Goal: Information Seeking & Learning: Learn about a topic

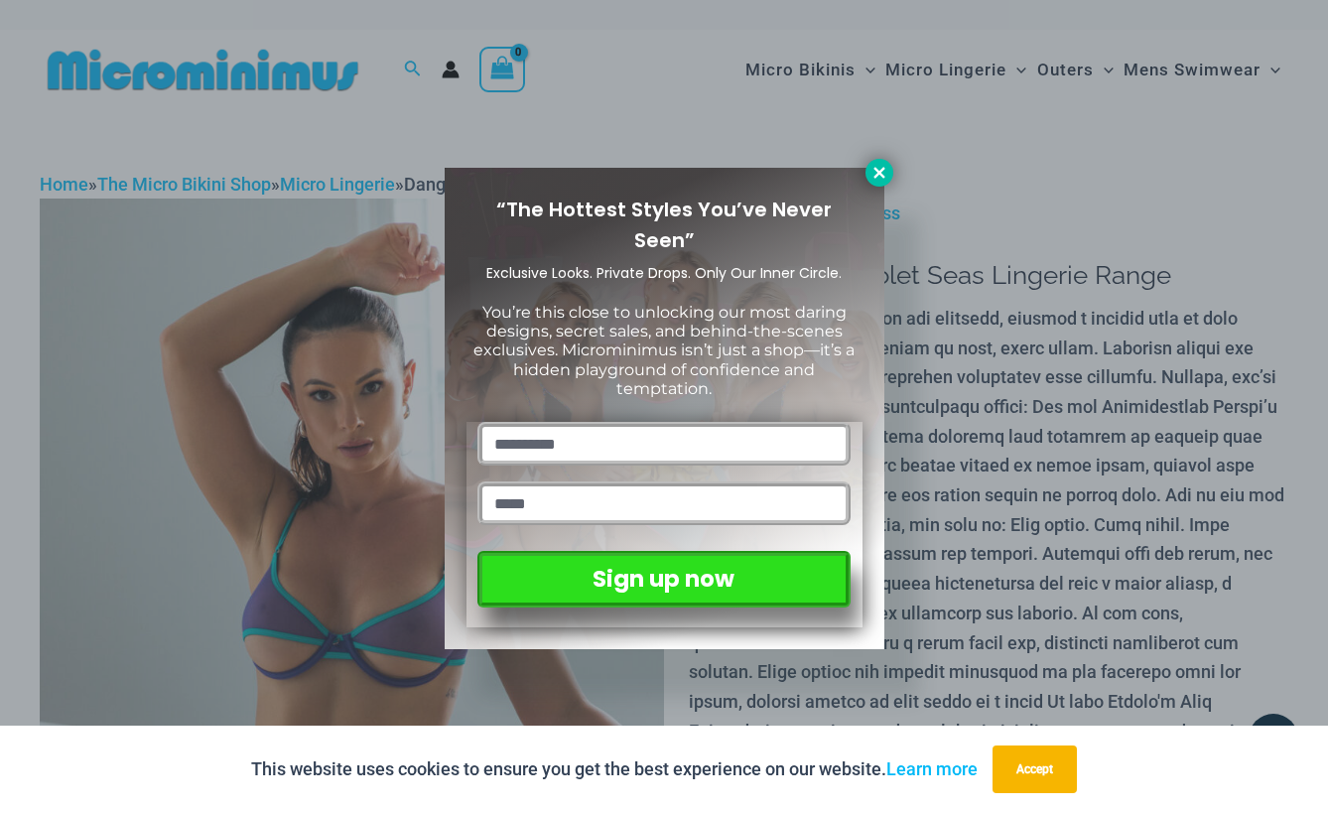
click at [886, 180] on icon at bounding box center [879, 173] width 18 height 18
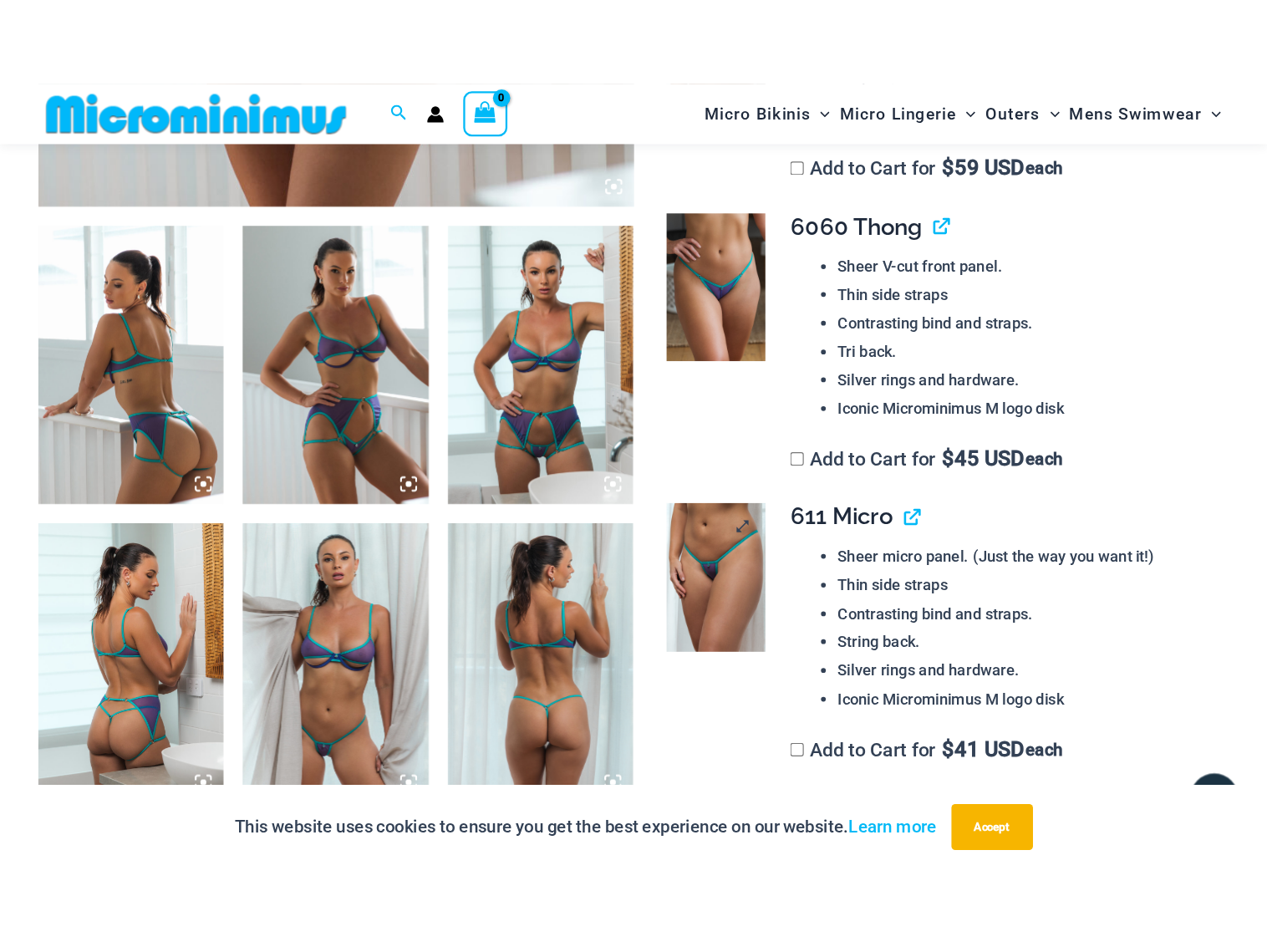
scroll to position [852, 0]
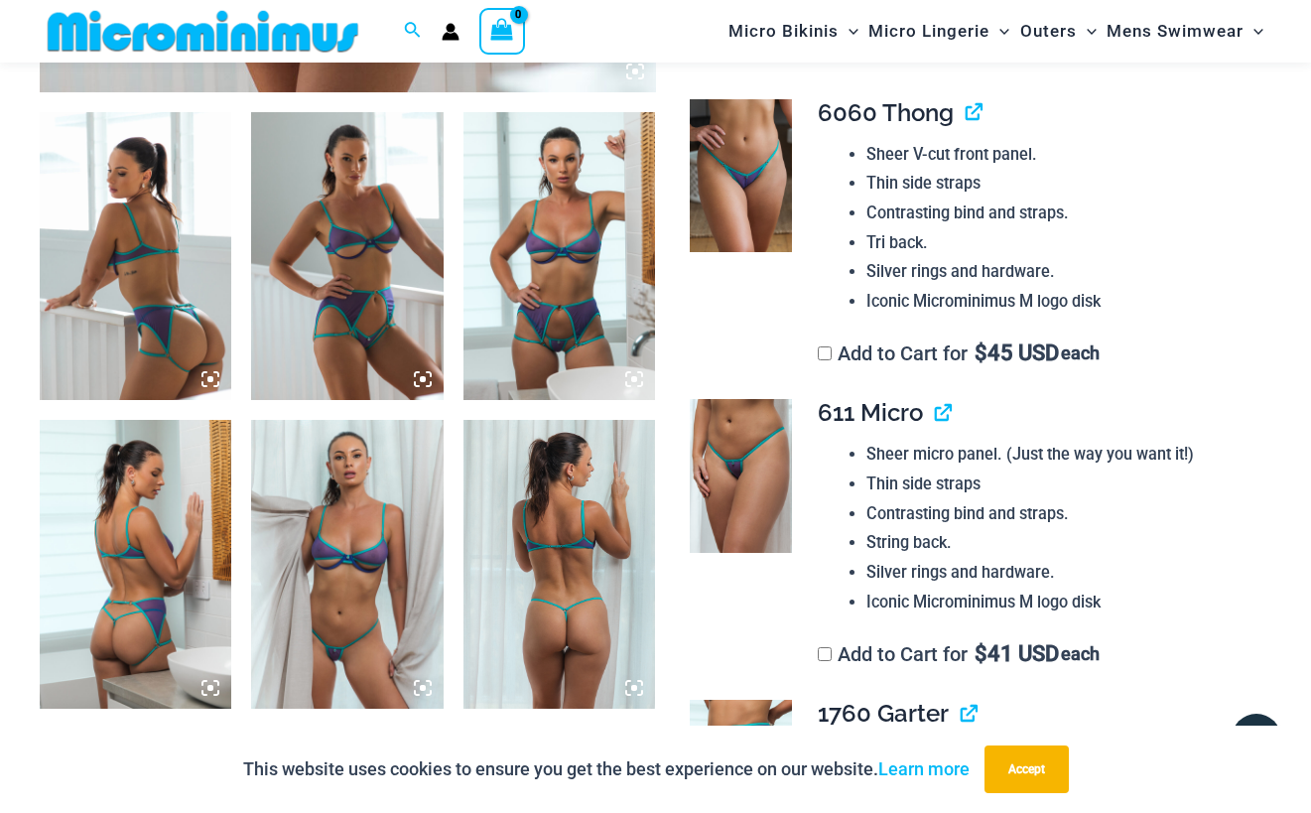
click at [191, 314] on img at bounding box center [136, 256] width 192 height 288
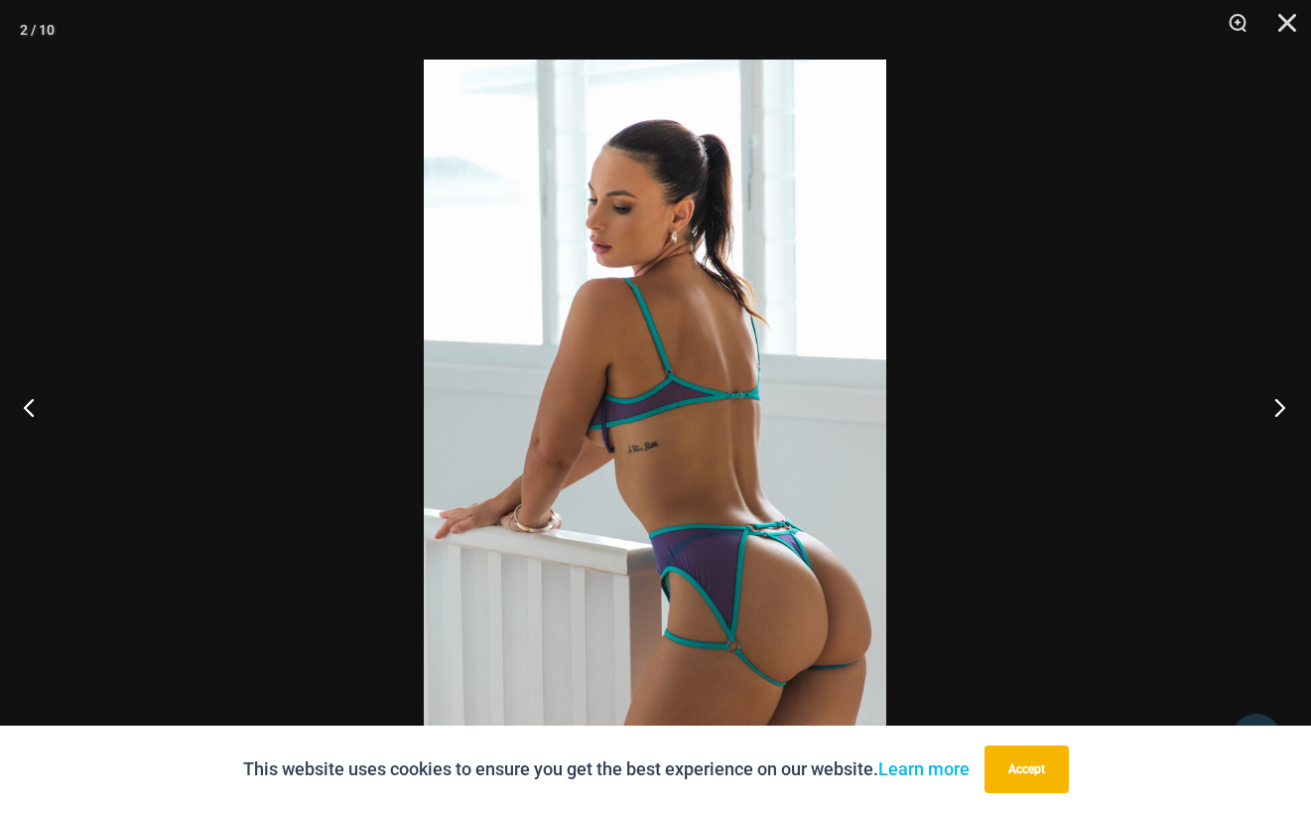
click at [1288, 409] on button "Next" at bounding box center [1274, 406] width 74 height 99
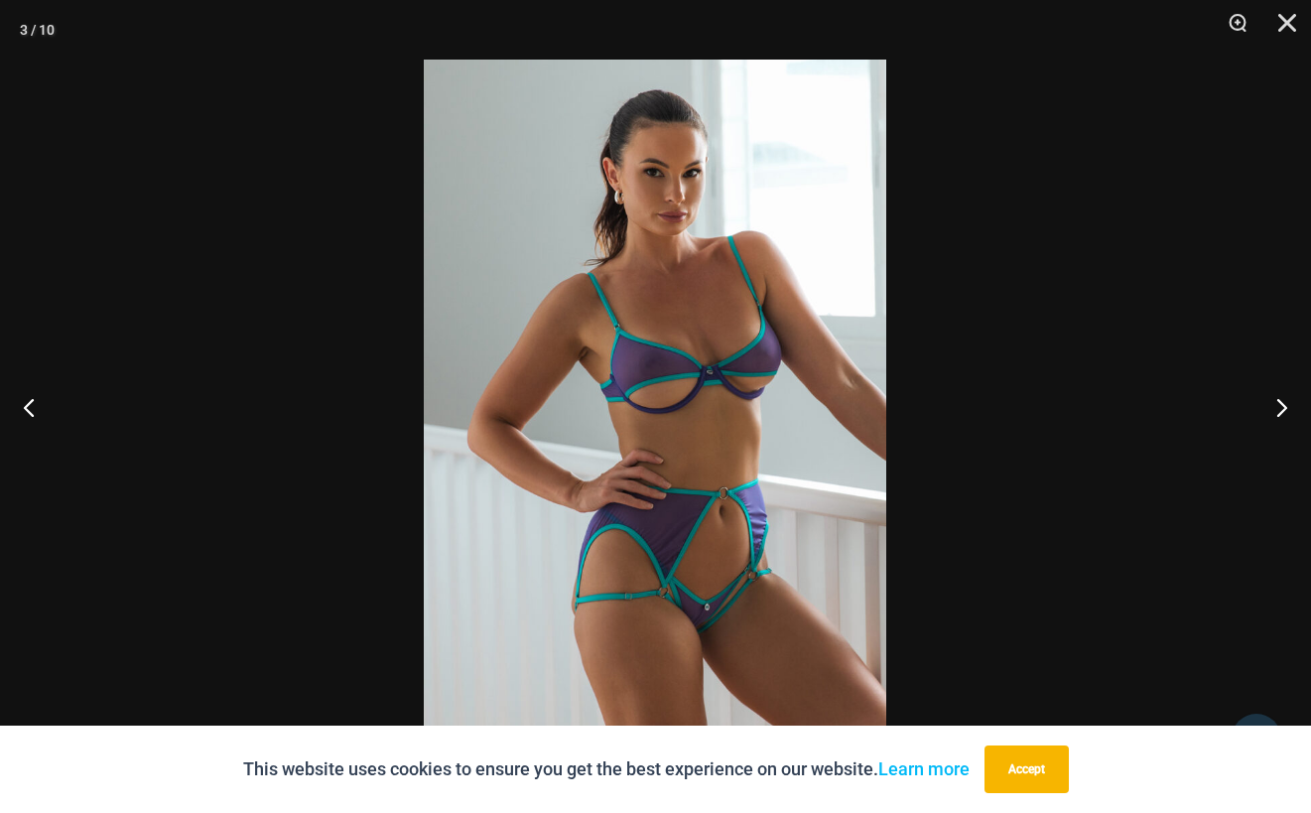
click at [736, 380] on img at bounding box center [655, 407] width 463 height 694
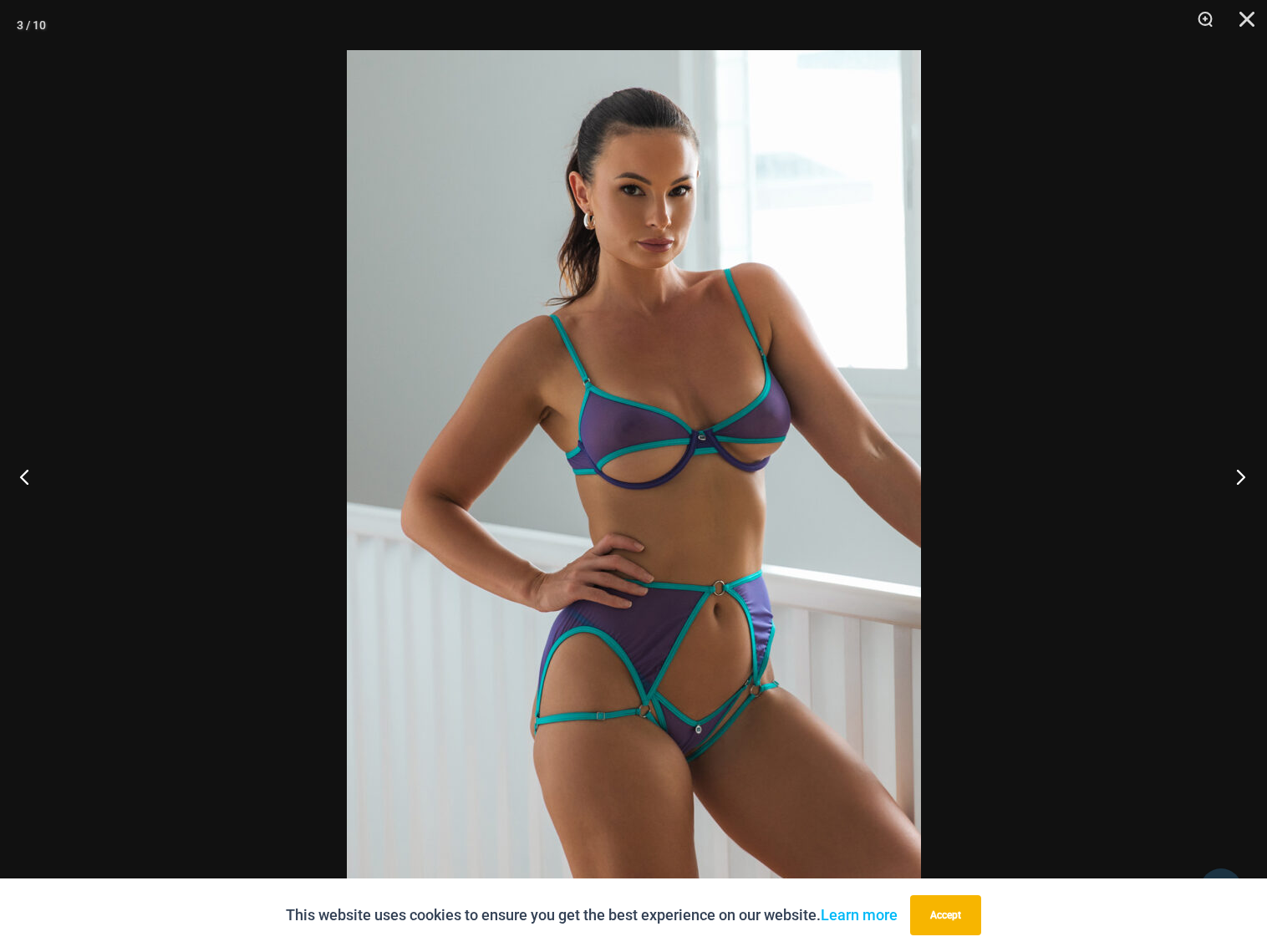
click at [1103, 476] on button "Next" at bounding box center [1235, 476] width 62 height 83
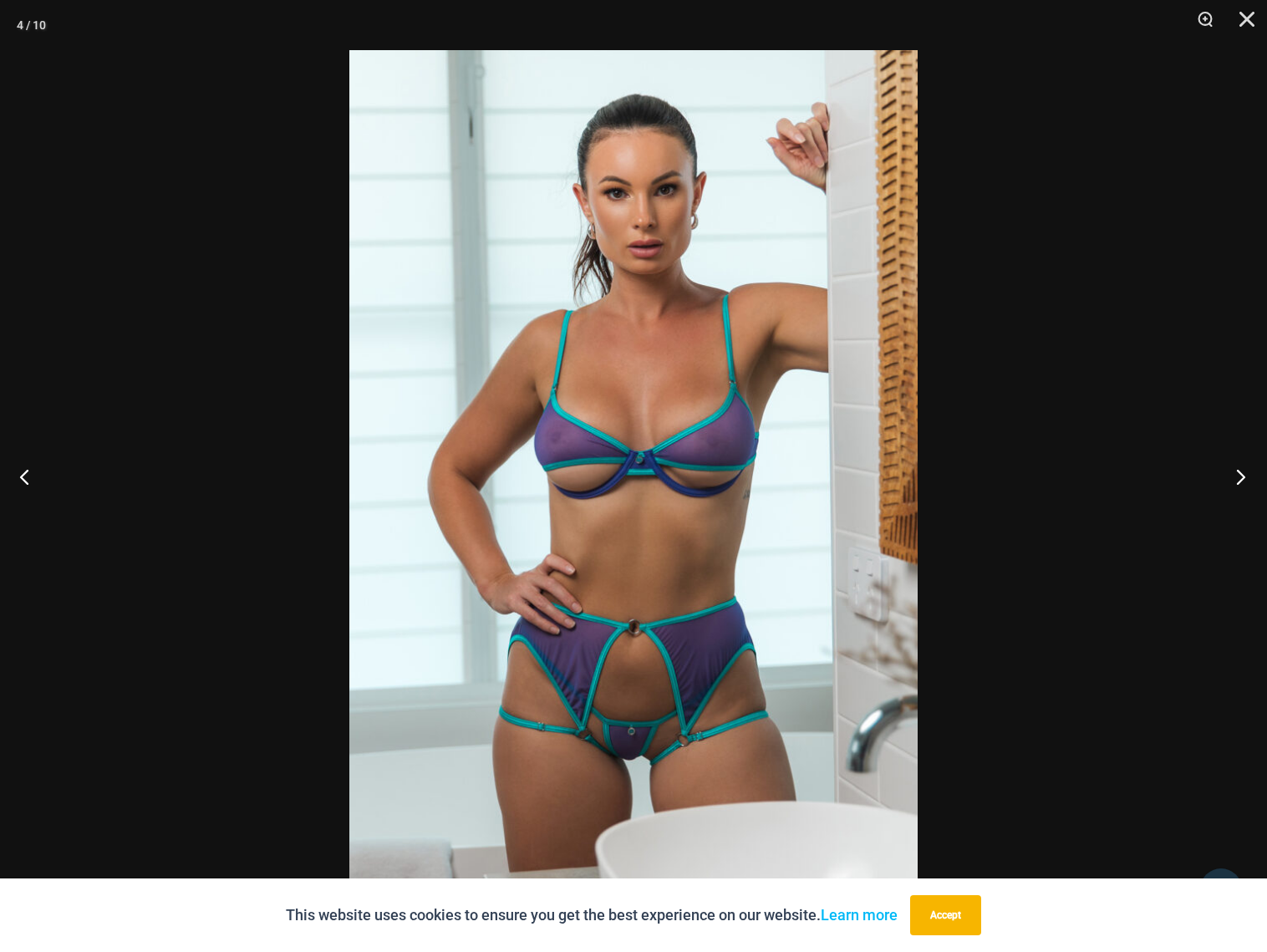
click at [1103, 476] on button "Next" at bounding box center [1235, 476] width 62 height 83
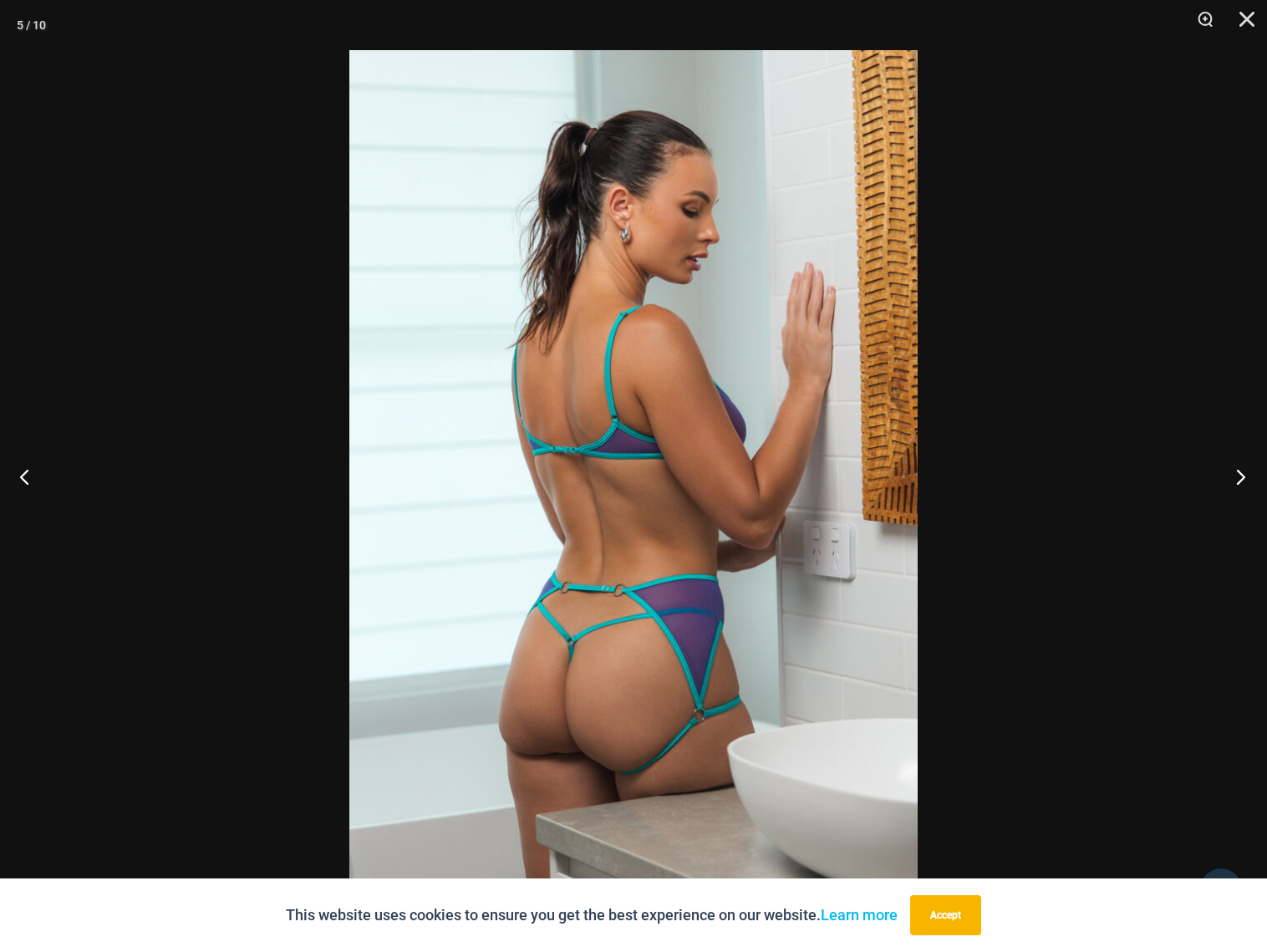
click at [1103, 475] on button "Next" at bounding box center [1235, 476] width 62 height 83
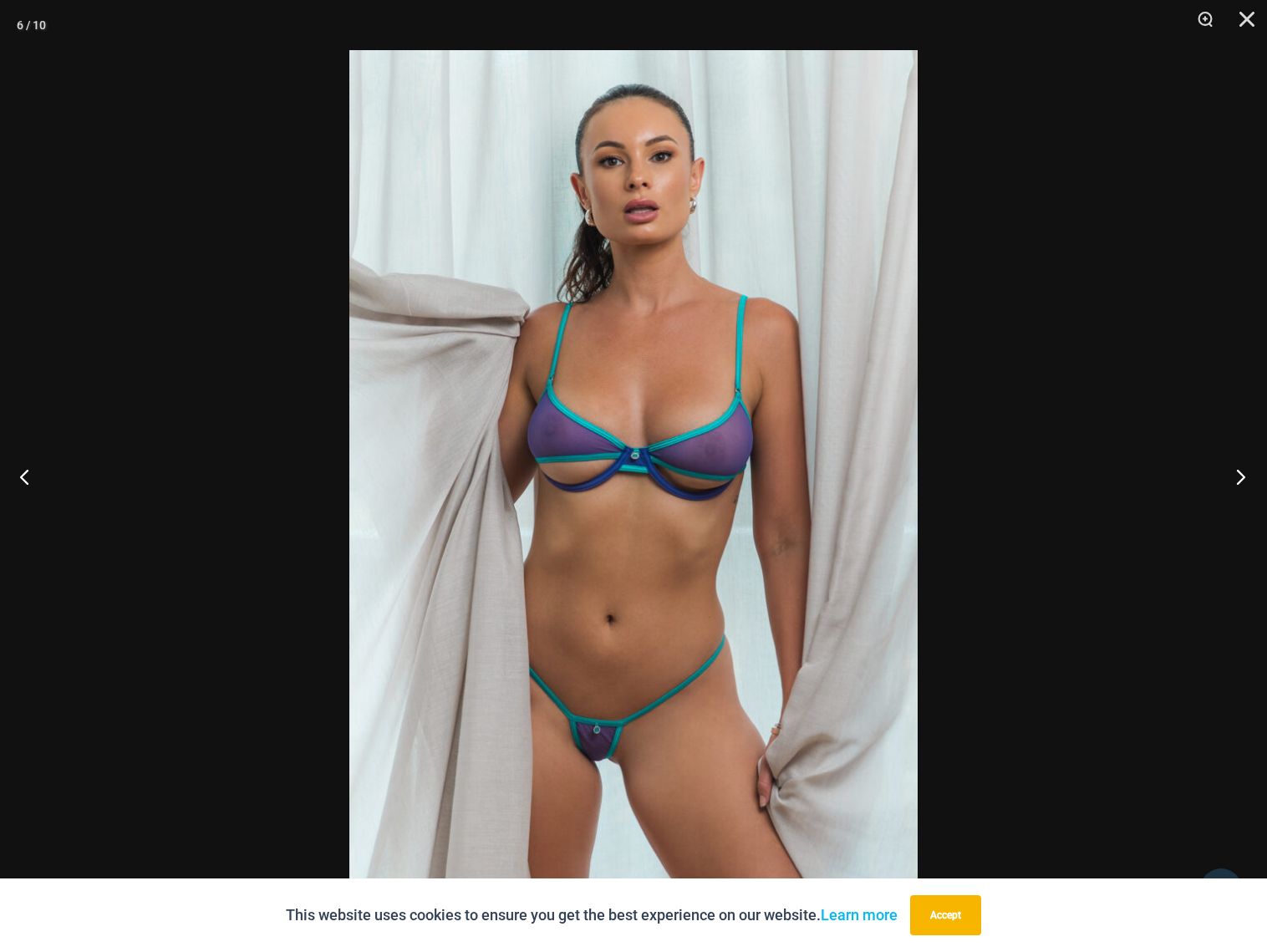
click at [1103, 475] on button "Next" at bounding box center [1235, 476] width 62 height 83
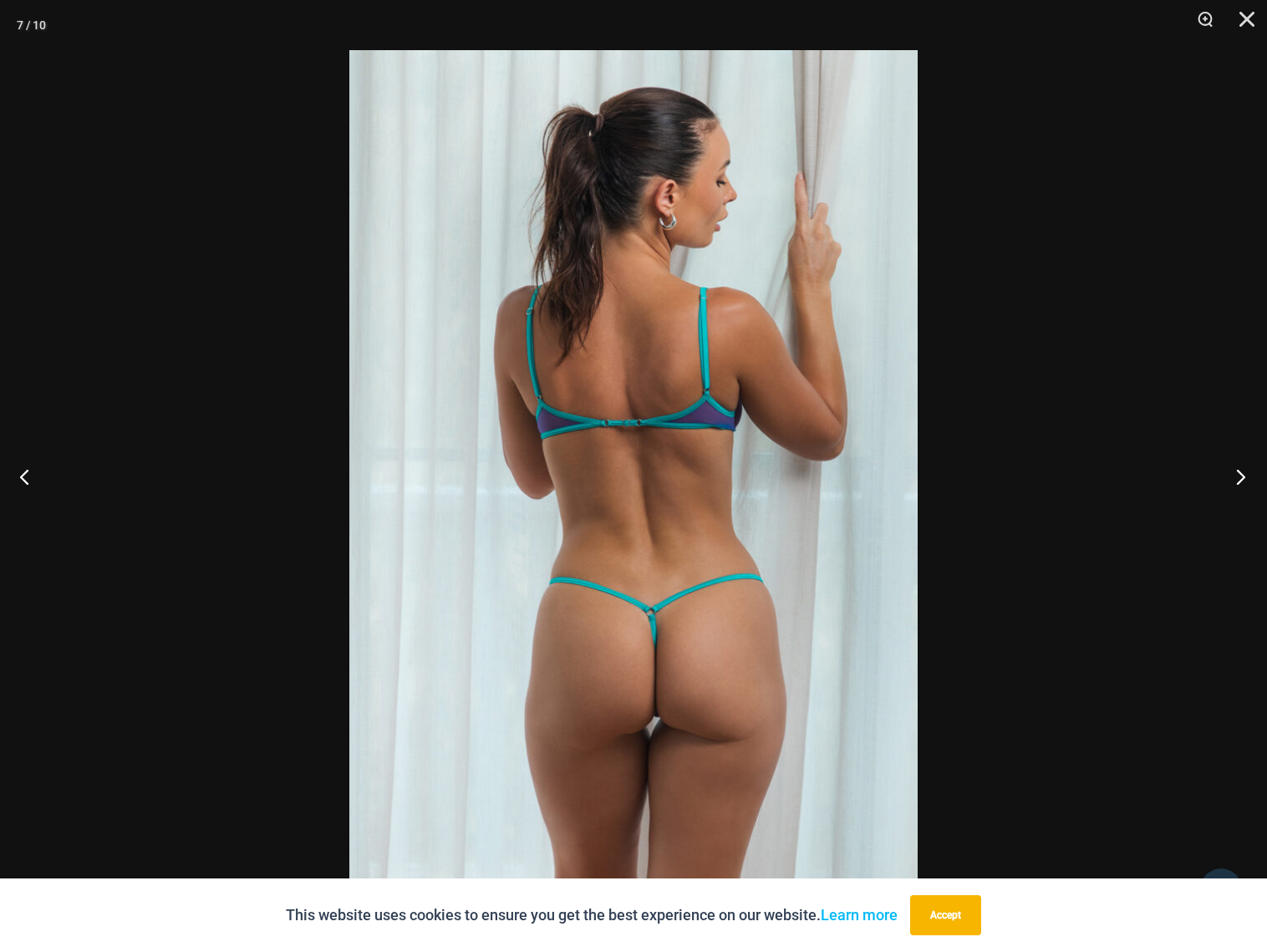
click at [1103, 475] on button "Next" at bounding box center [1235, 476] width 62 height 83
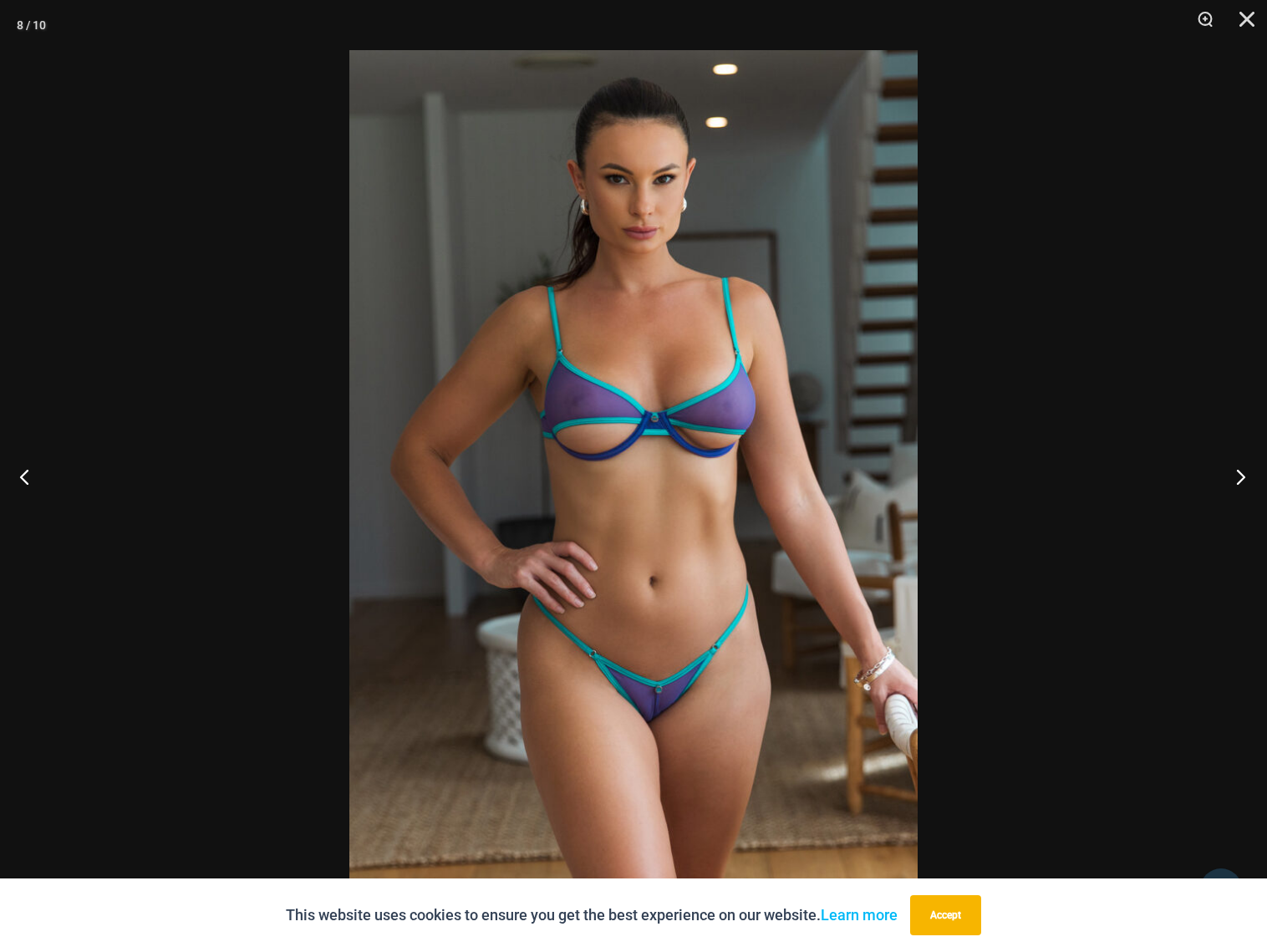
click at [1103, 475] on button "Next" at bounding box center [1235, 476] width 62 height 83
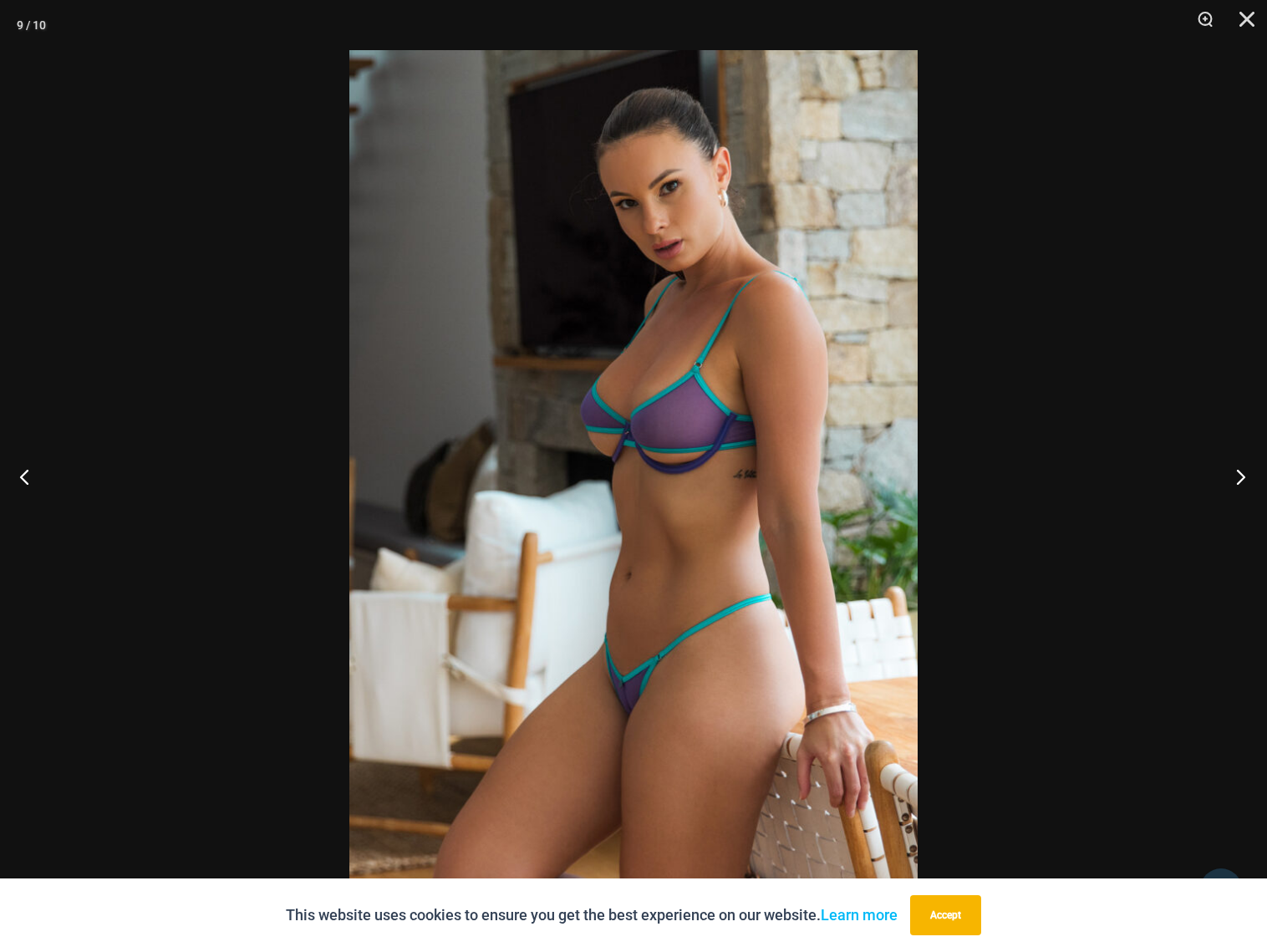
click at [1103, 475] on button "Next" at bounding box center [1235, 476] width 62 height 83
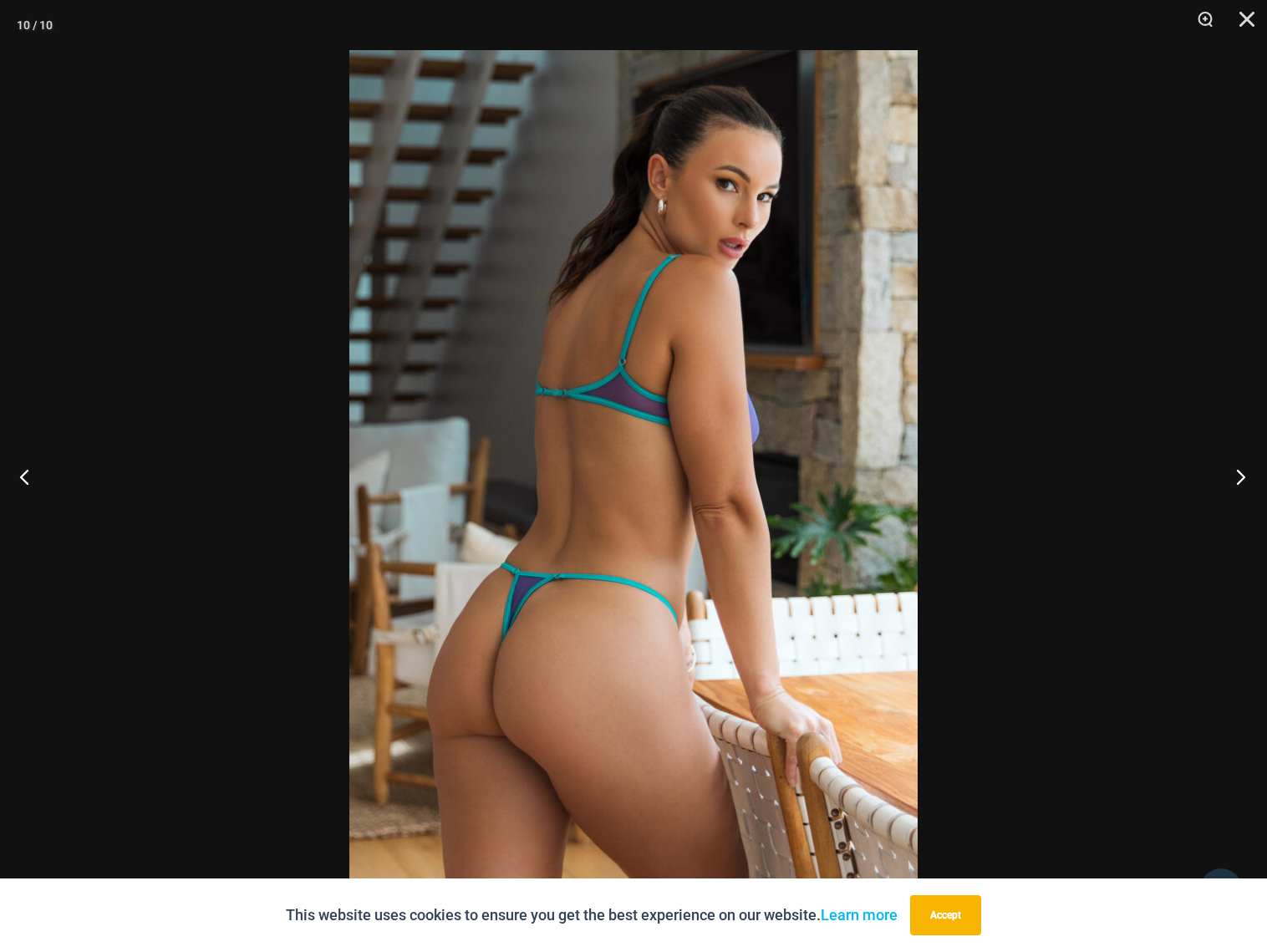
click at [1103, 475] on button "Next" at bounding box center [1235, 476] width 62 height 83
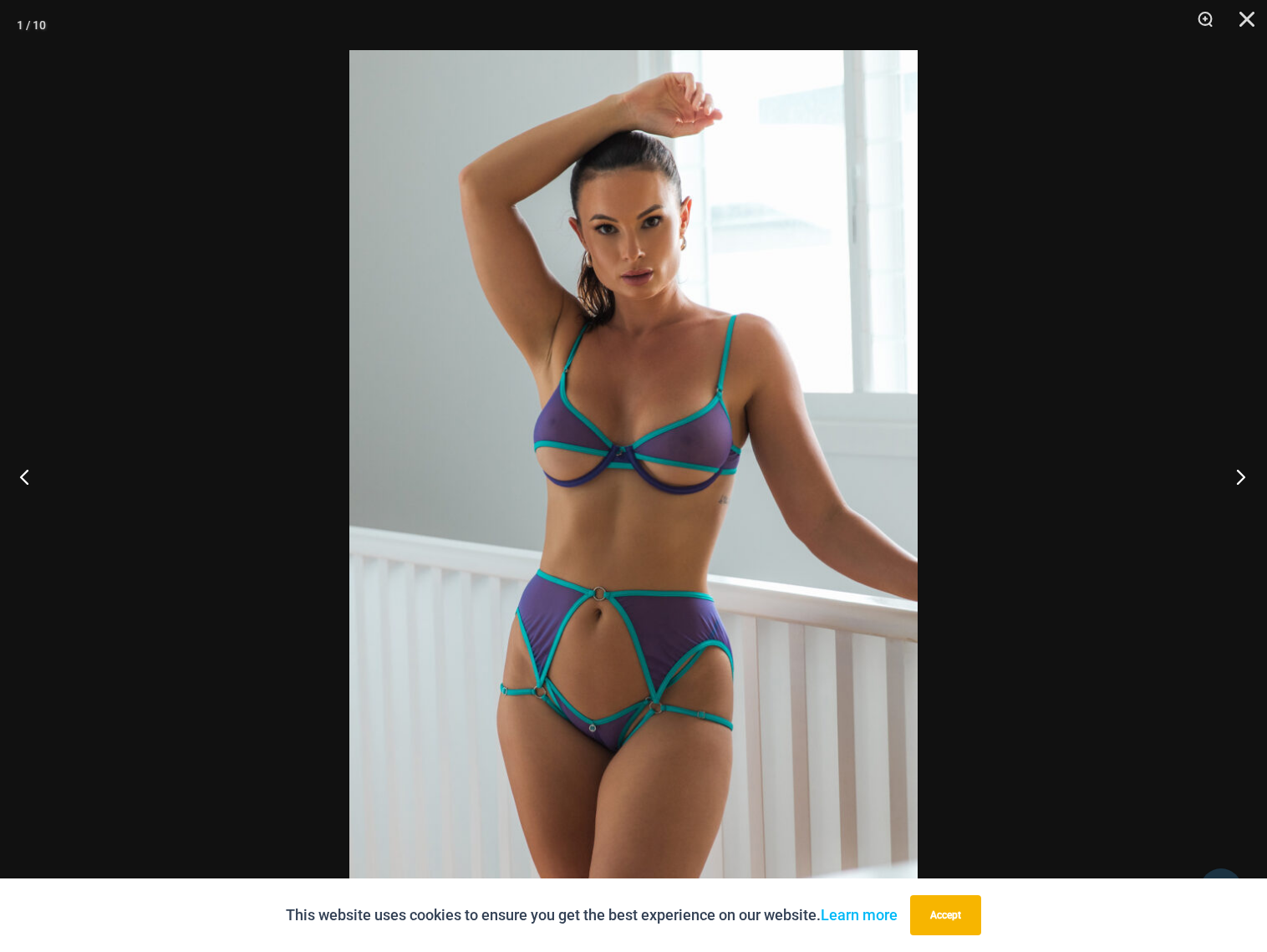
click at [1103, 475] on button "Next" at bounding box center [1235, 476] width 62 height 83
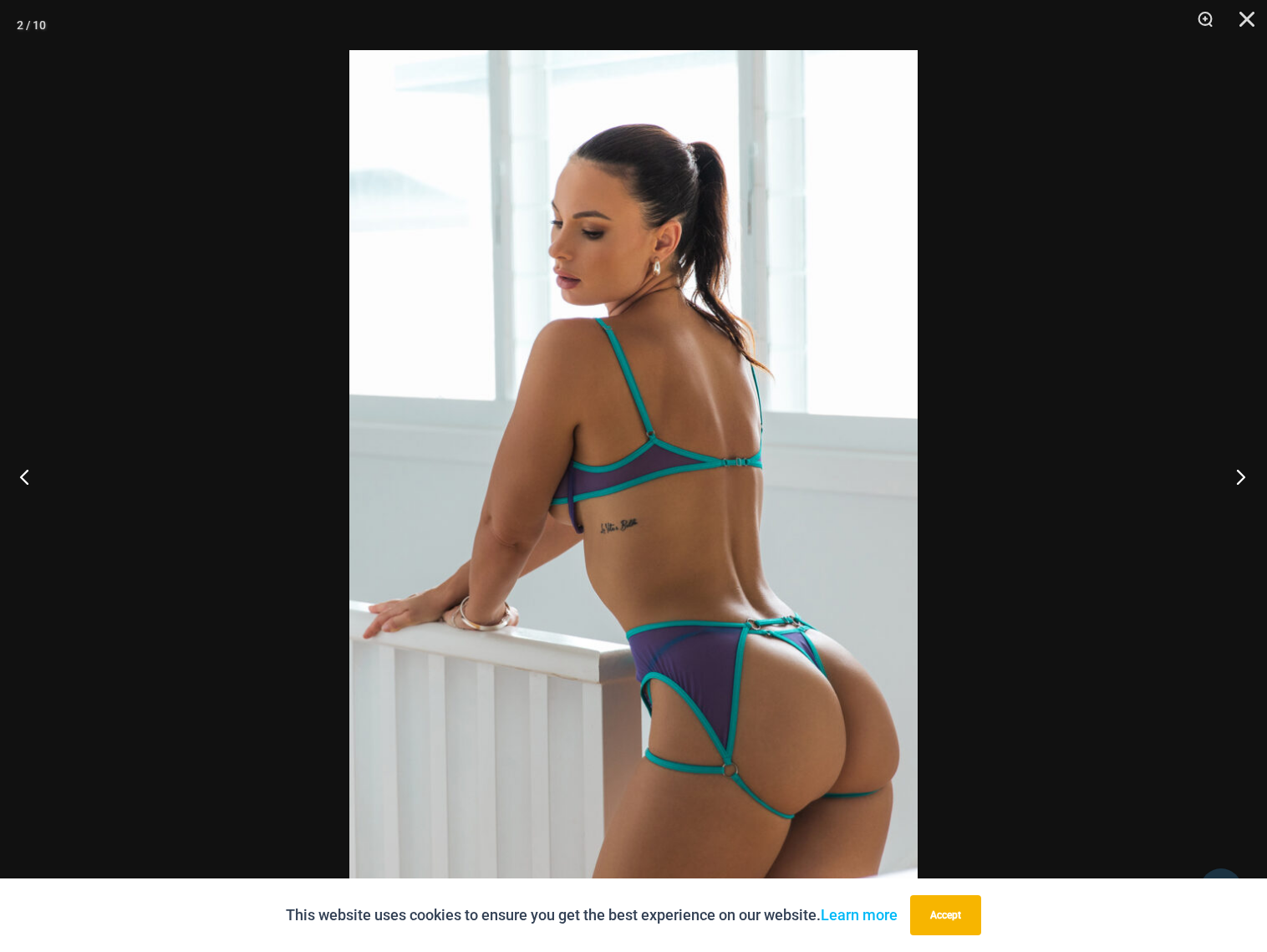
click at [1103, 475] on button "Next" at bounding box center [1235, 476] width 62 height 83
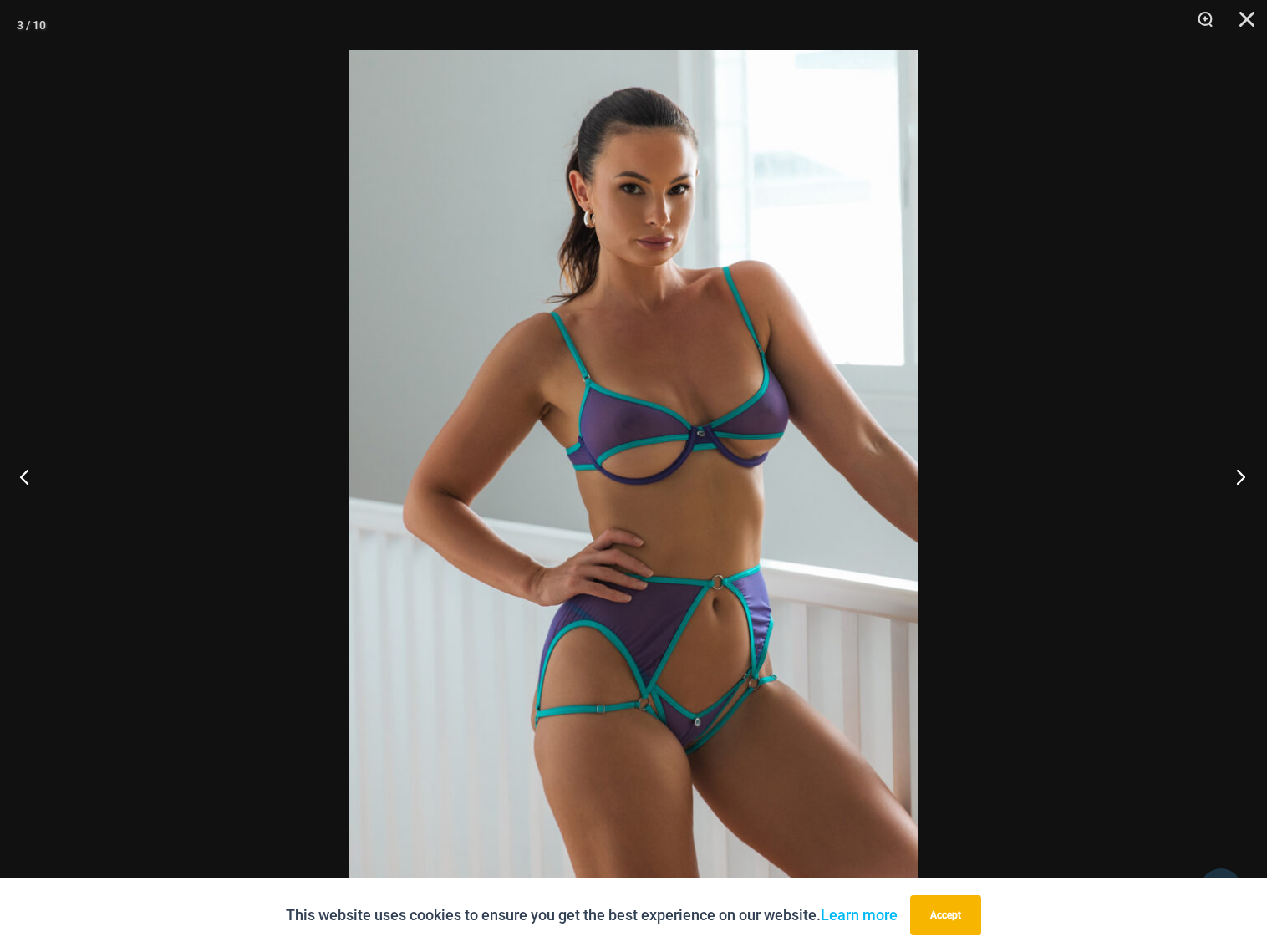
click at [1103, 475] on button "Next" at bounding box center [1235, 476] width 62 height 83
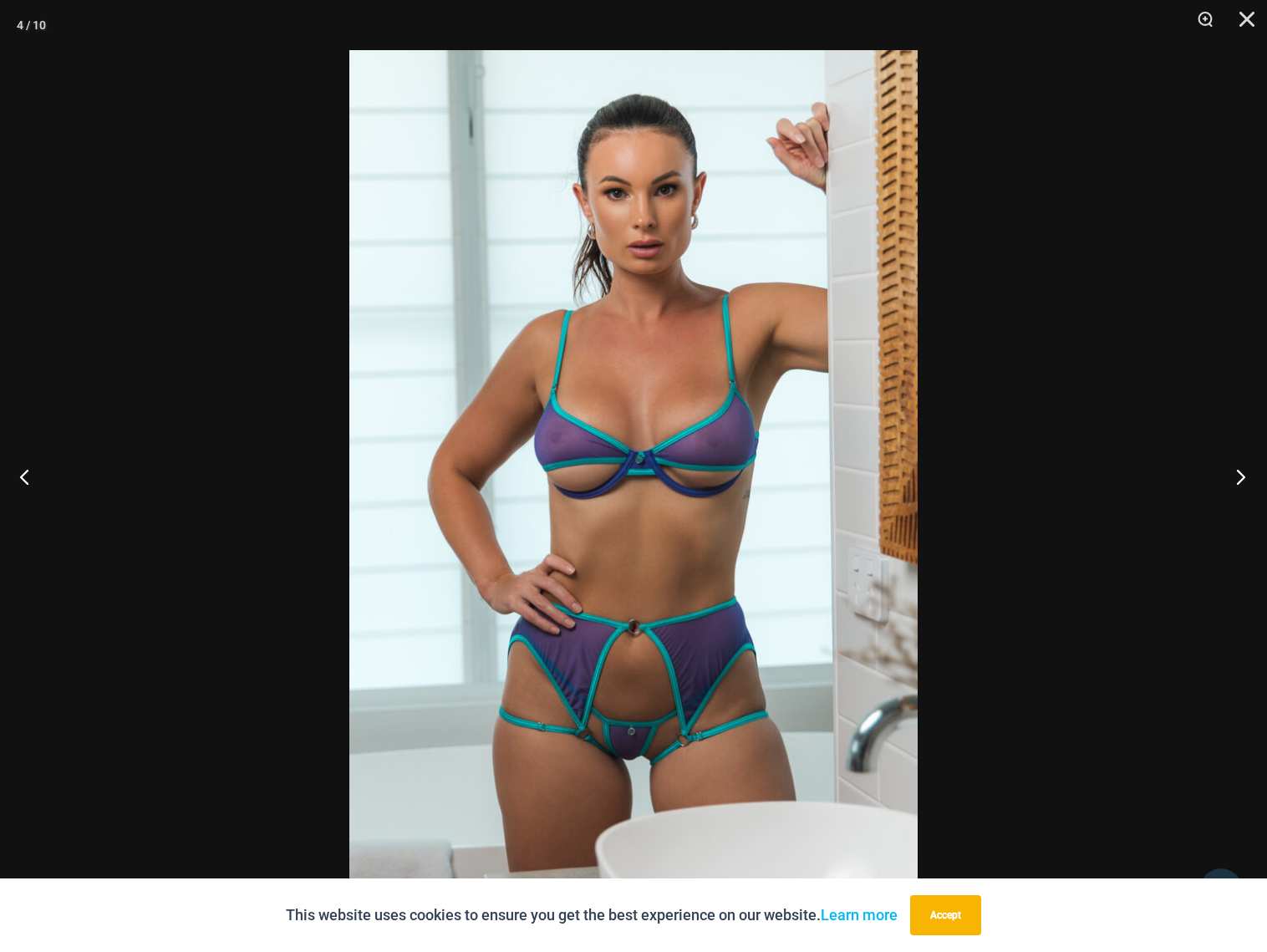
click at [1103, 475] on button "Next" at bounding box center [1235, 476] width 62 height 83
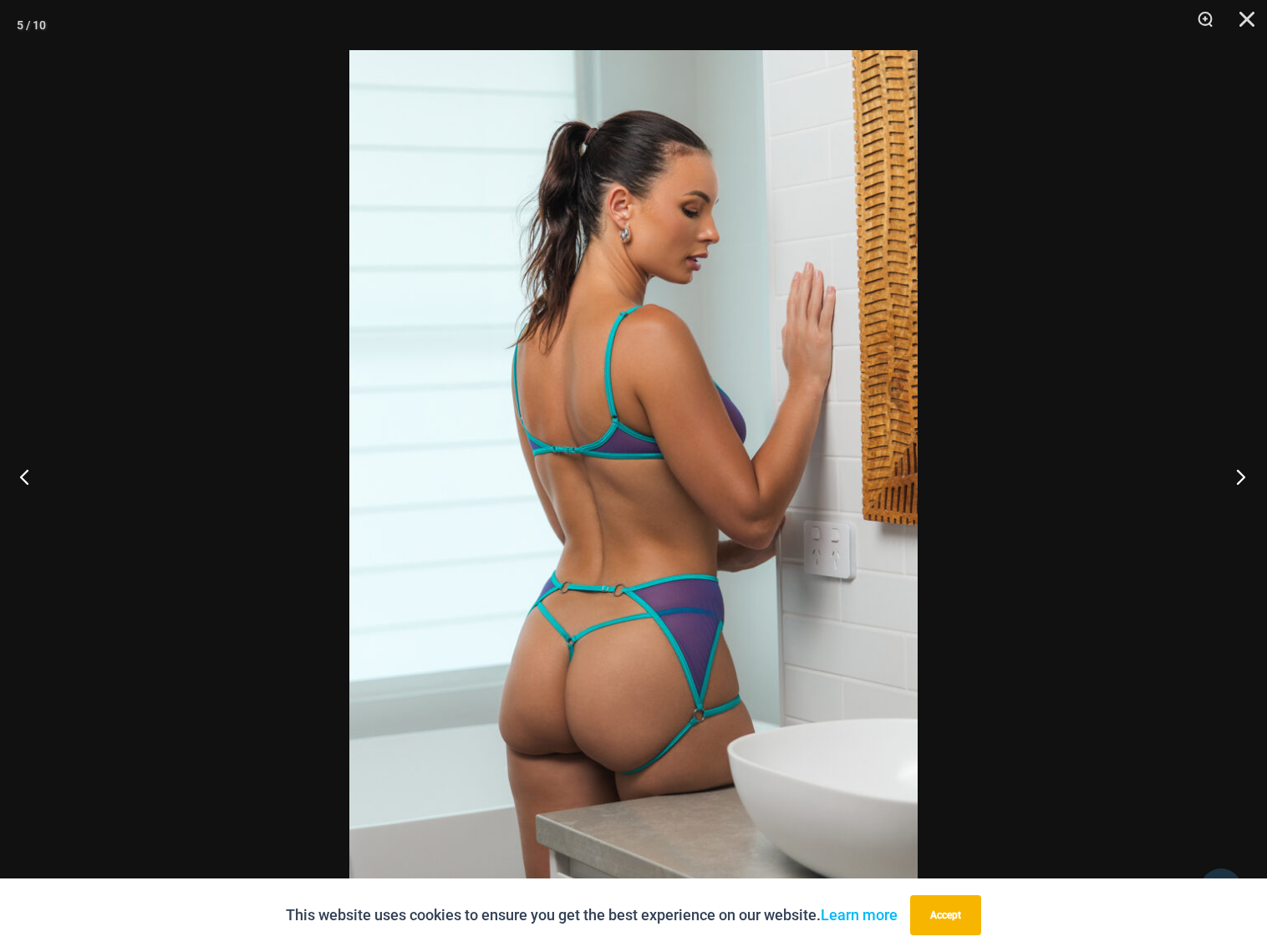
click at [1103, 475] on button "Next" at bounding box center [1235, 476] width 62 height 83
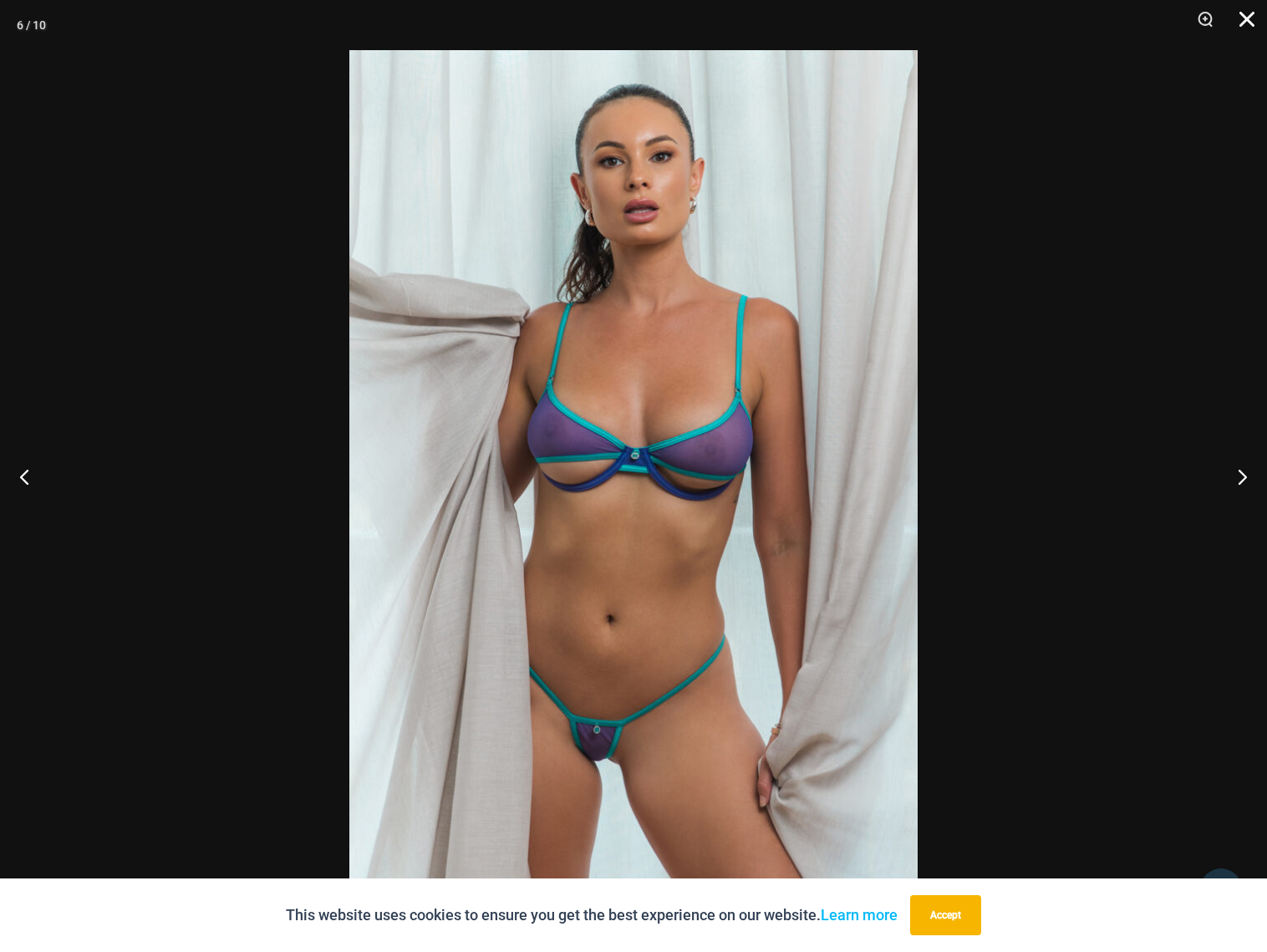
click at [1103, 17] on button "Close" at bounding box center [1241, 25] width 42 height 51
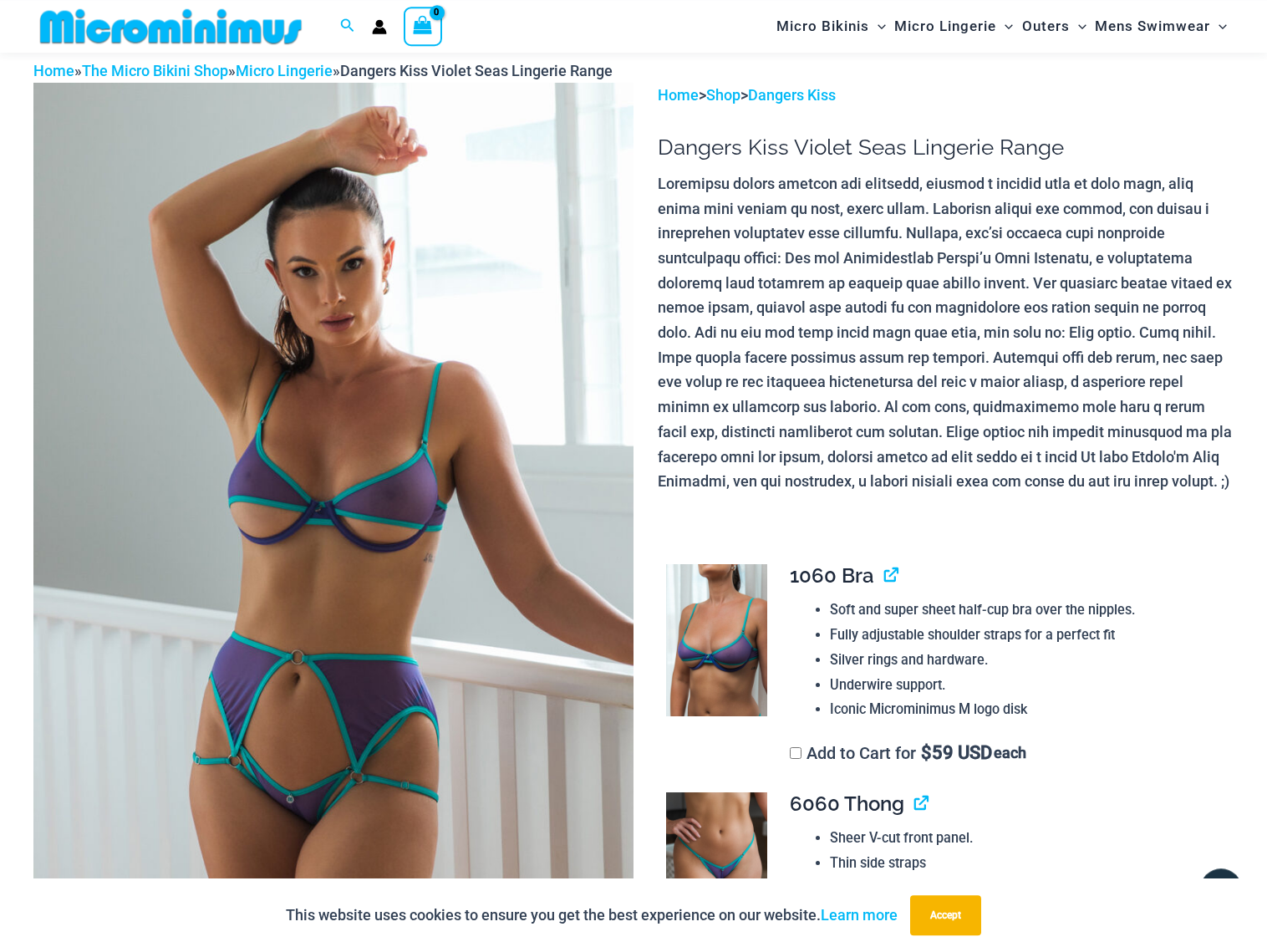
scroll to position [0, 0]
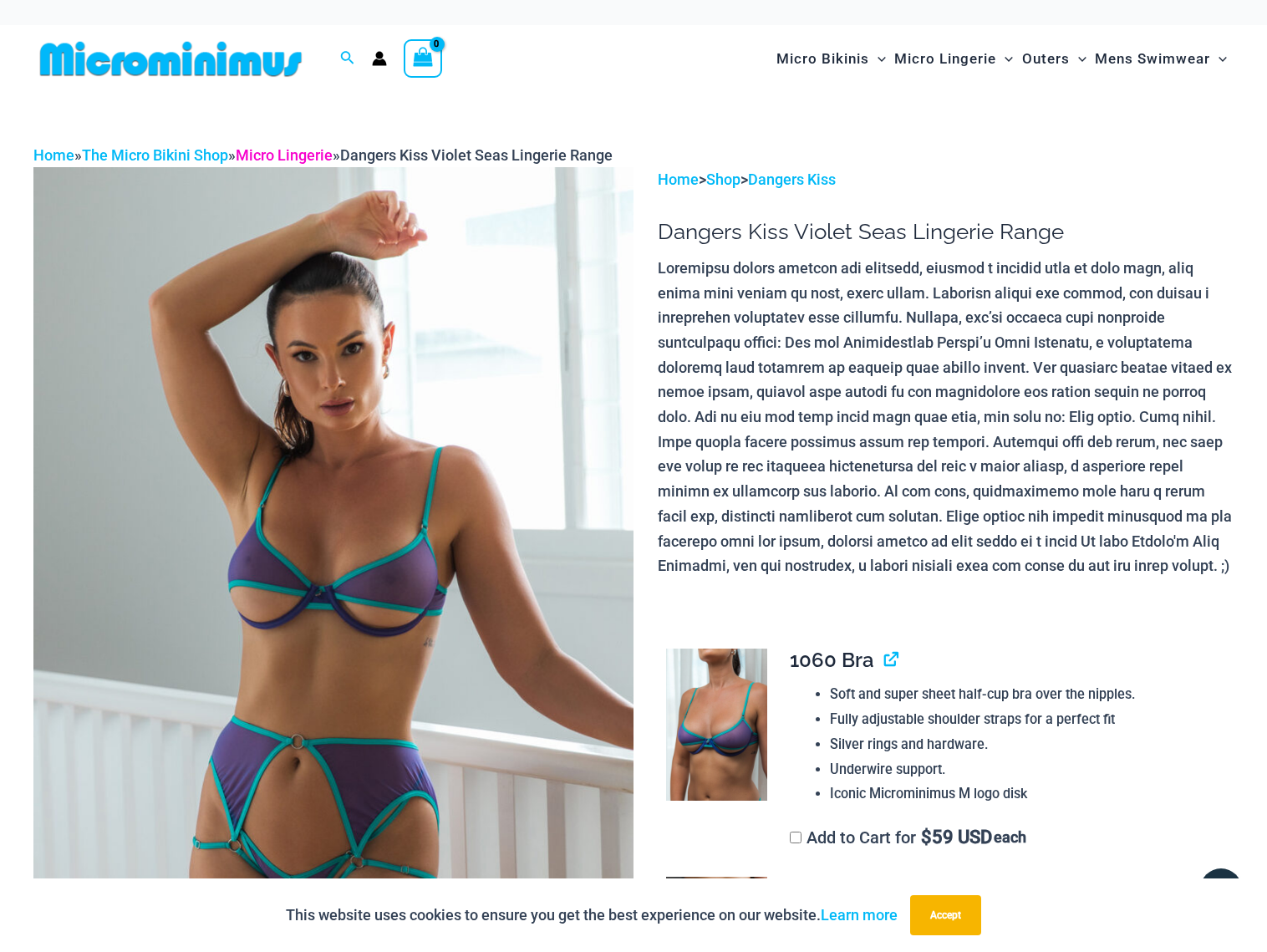
click at [318, 156] on link "Micro Lingerie" at bounding box center [284, 155] width 97 height 18
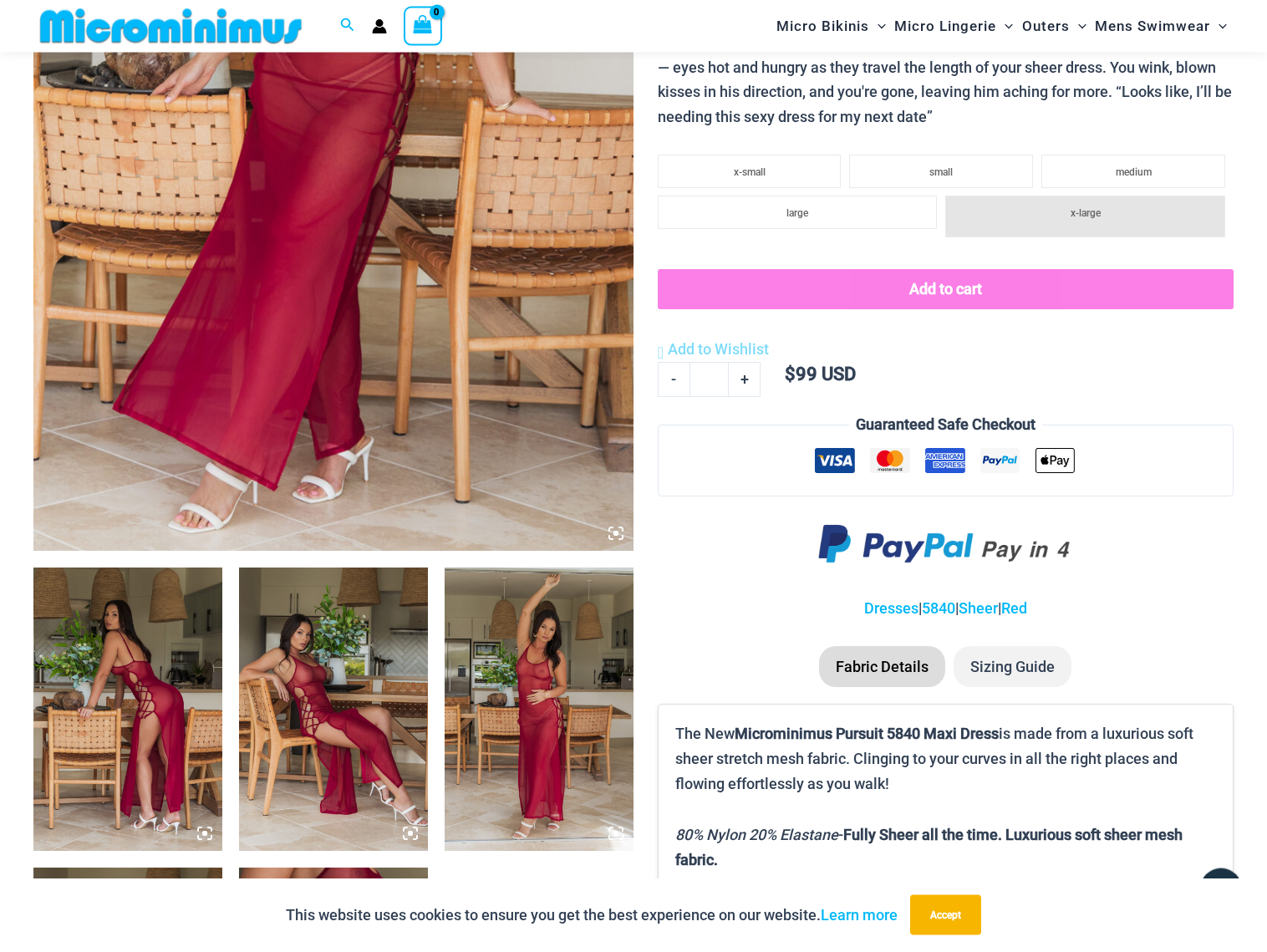
scroll to position [755, 0]
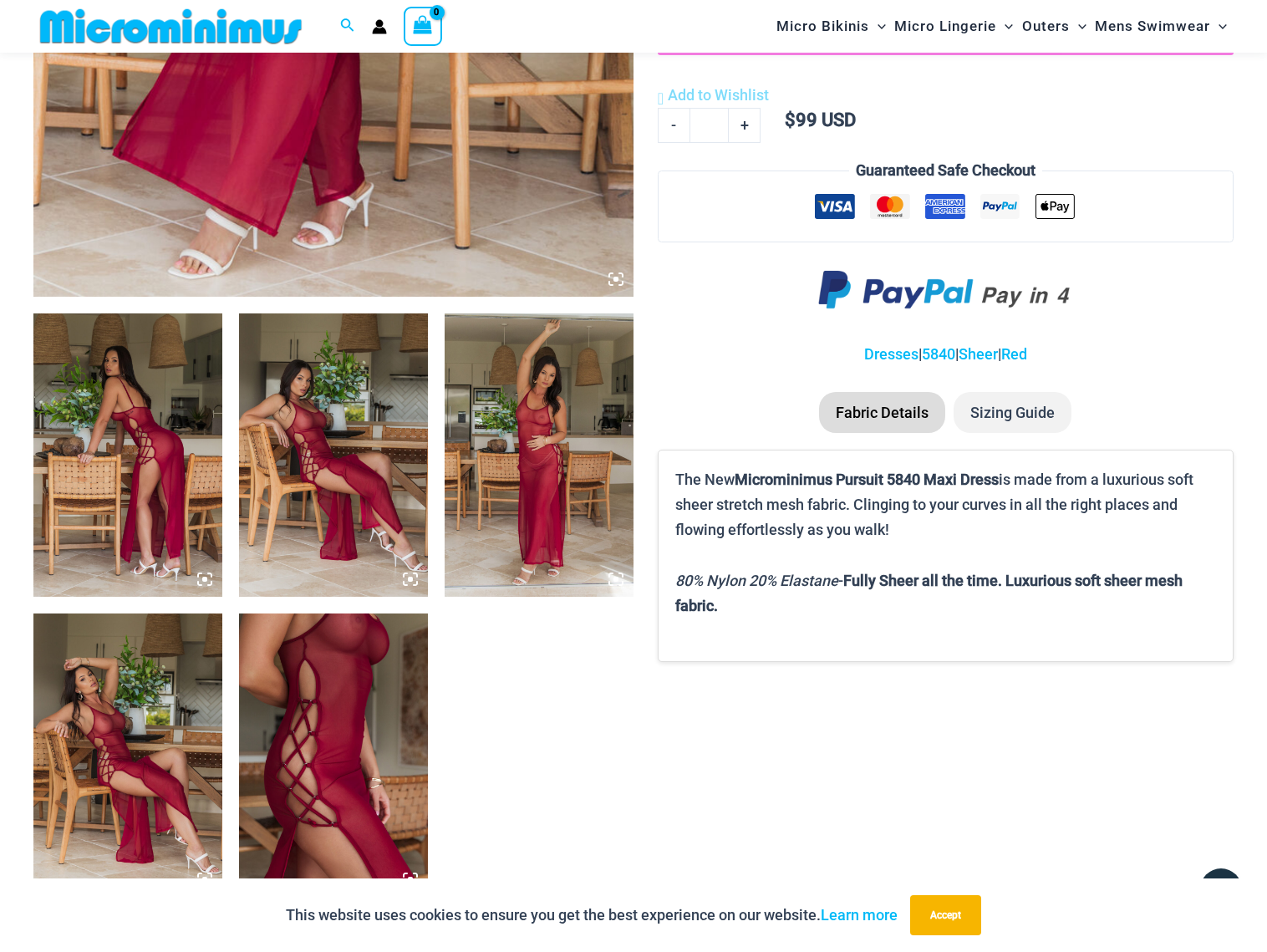
click at [163, 475] on img at bounding box center [128, 455] width 189 height 283
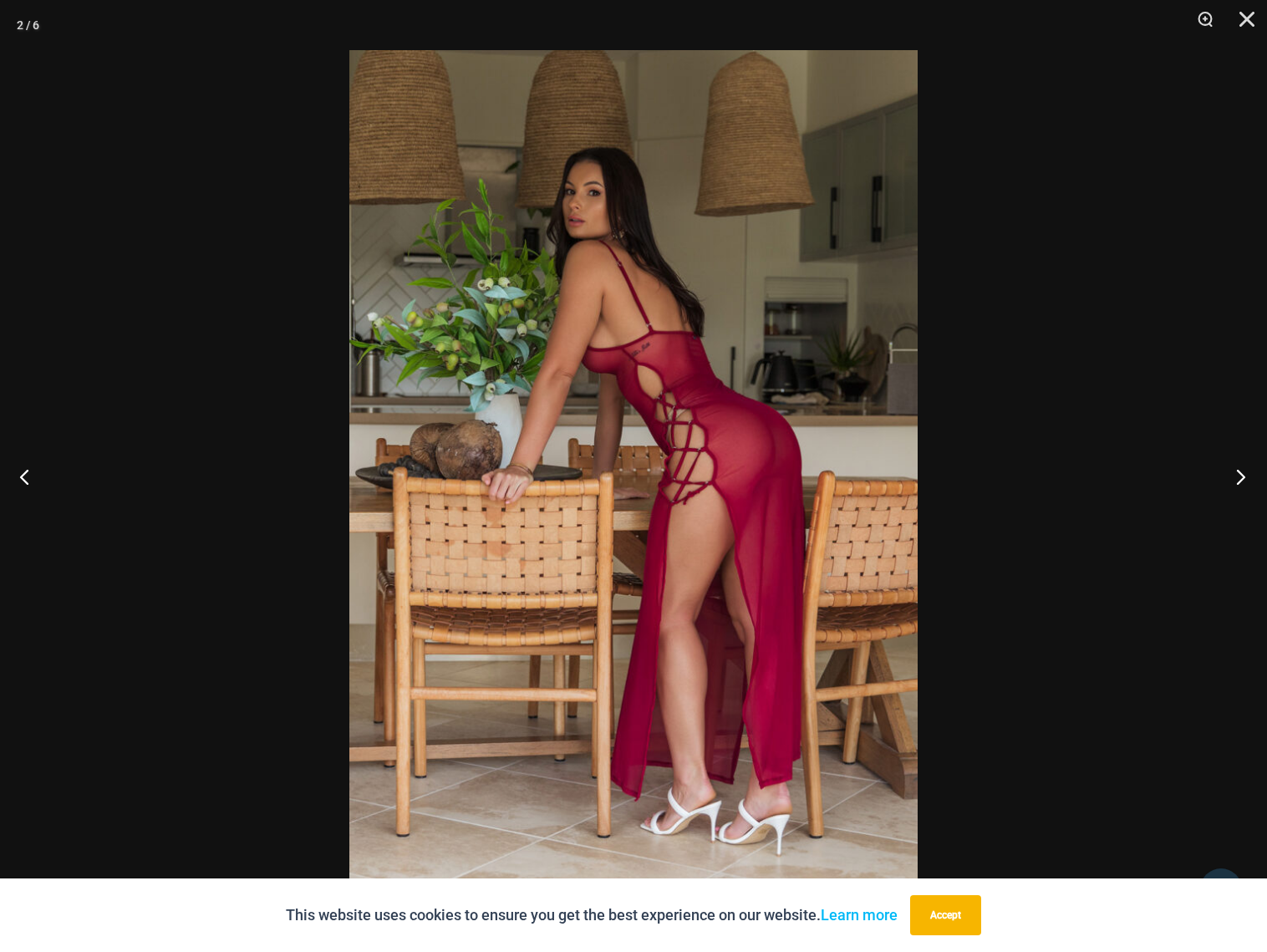
click at [1237, 473] on button "Next" at bounding box center [1235, 476] width 62 height 83
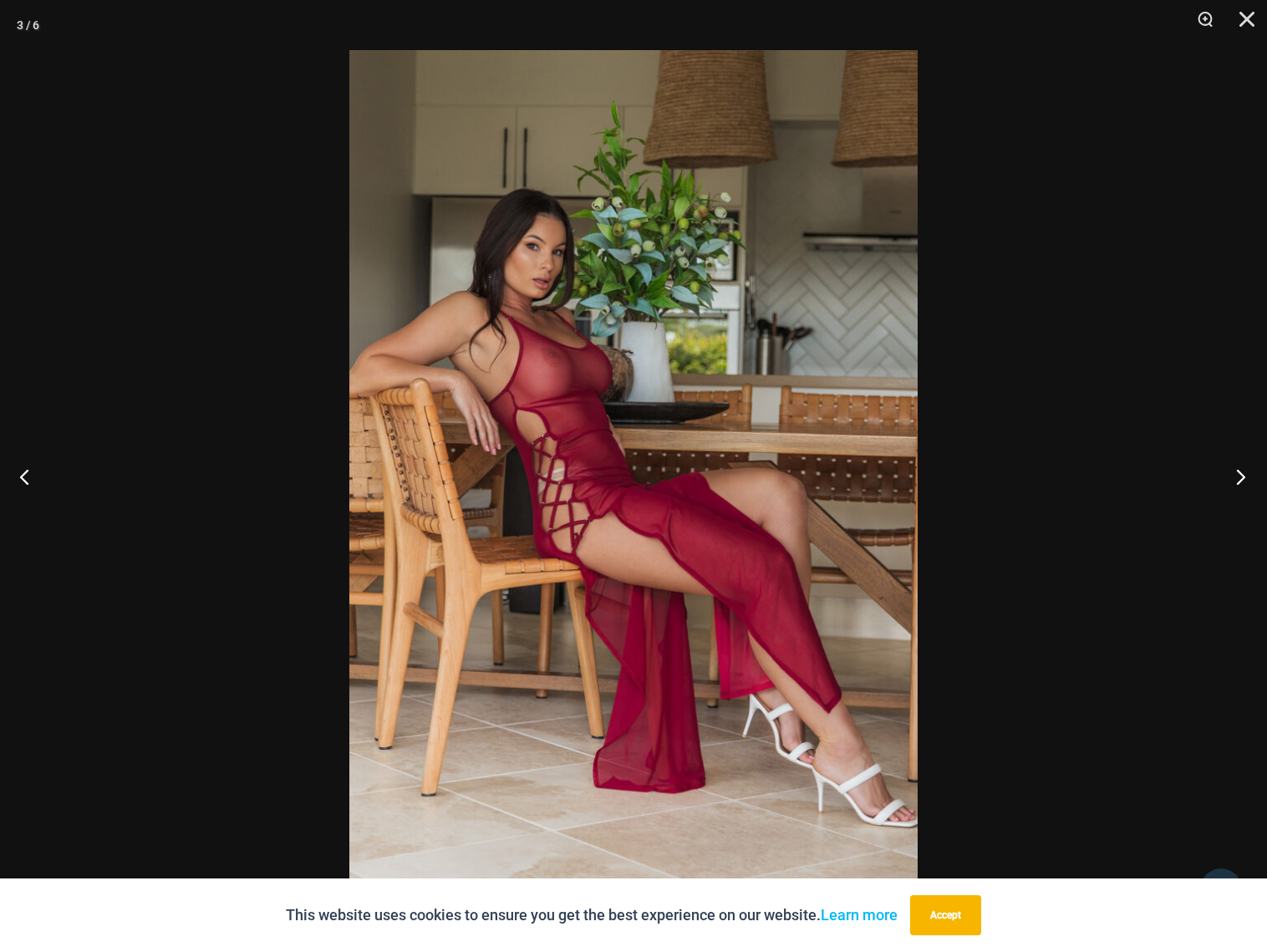
click at [1237, 473] on button "Next" at bounding box center [1235, 476] width 62 height 83
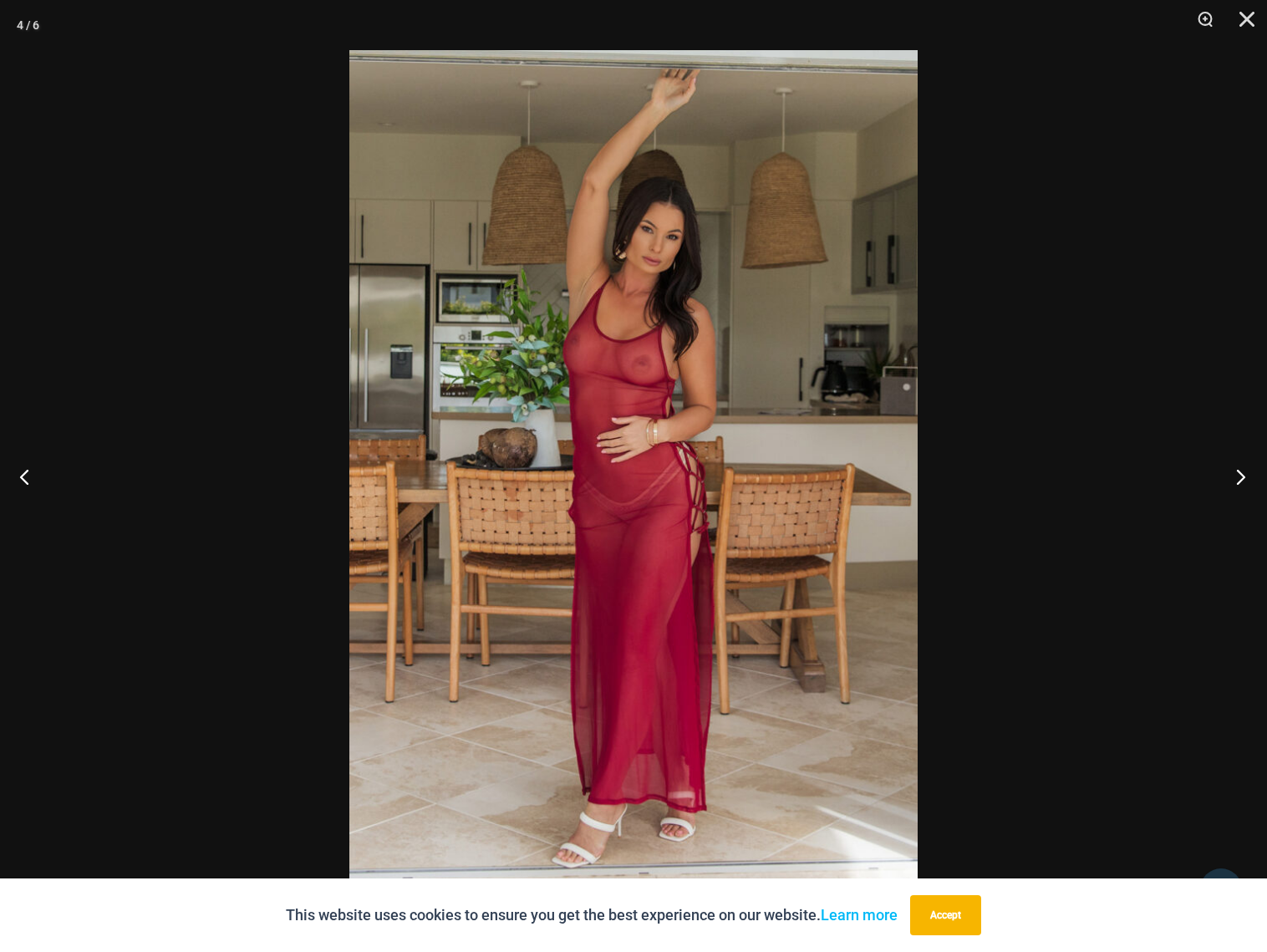
click at [1237, 473] on button "Next" at bounding box center [1235, 476] width 62 height 83
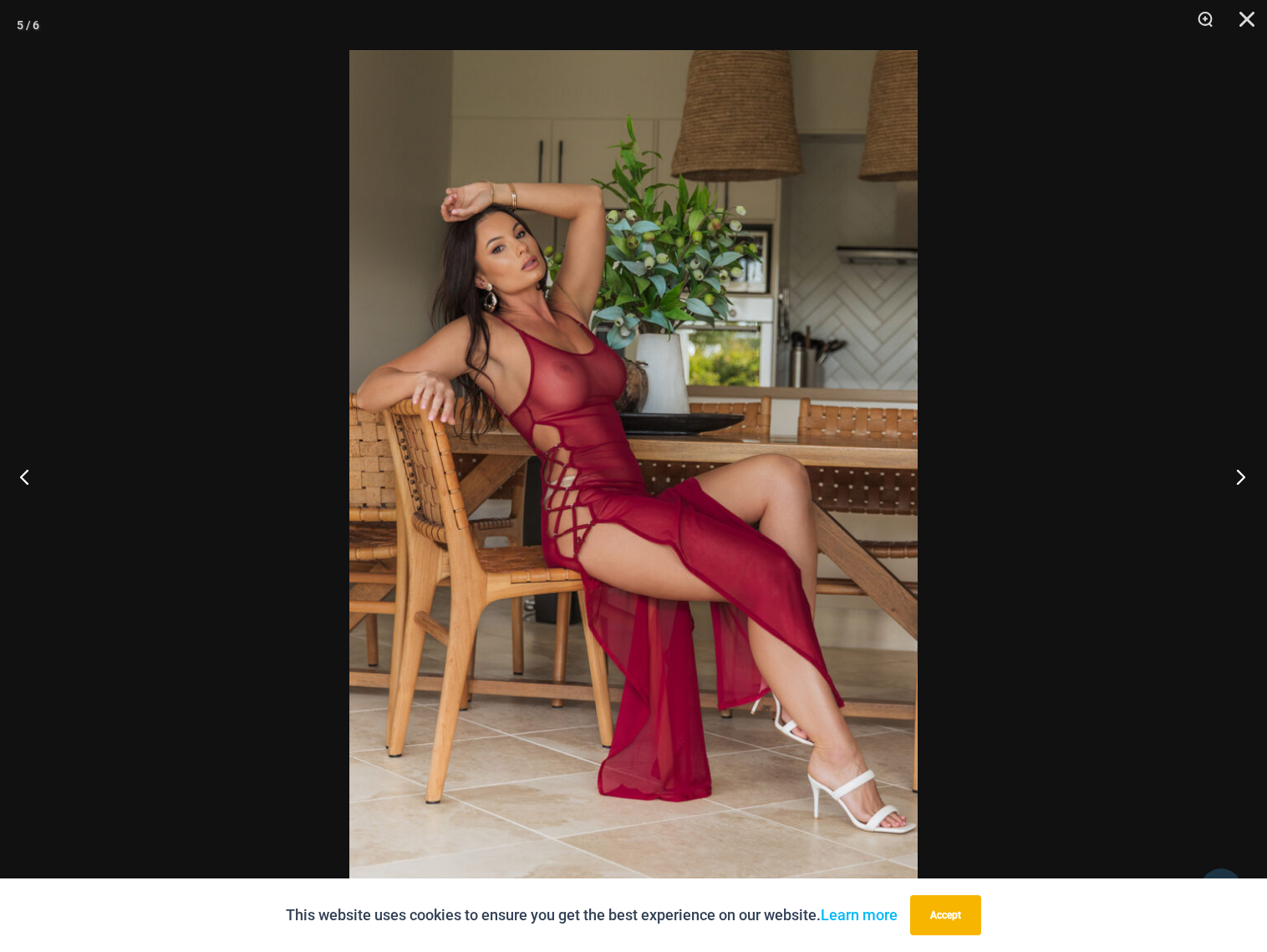
click at [1237, 473] on button "Next" at bounding box center [1235, 476] width 62 height 83
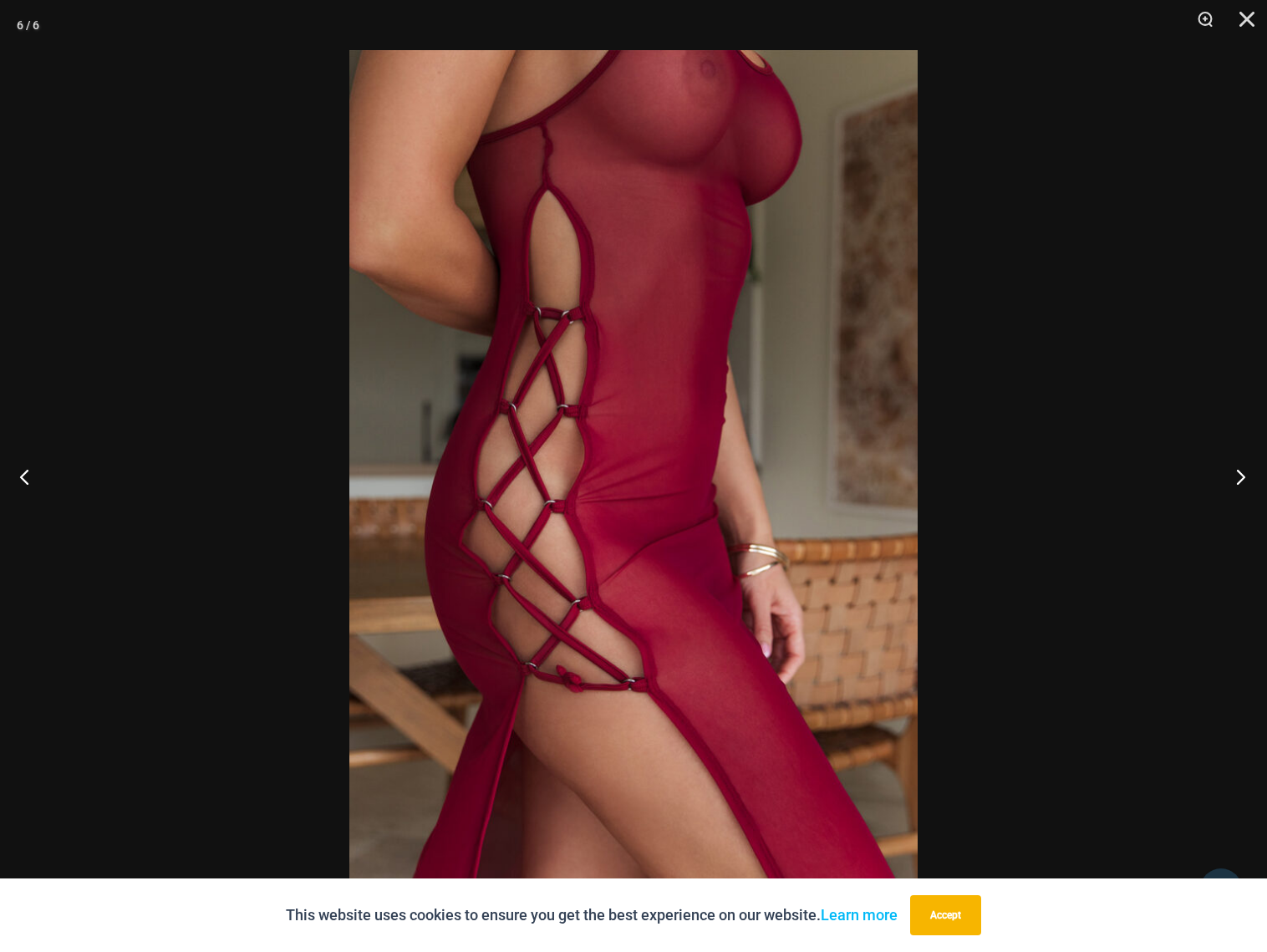
click at [1237, 473] on button "Next" at bounding box center [1235, 476] width 62 height 83
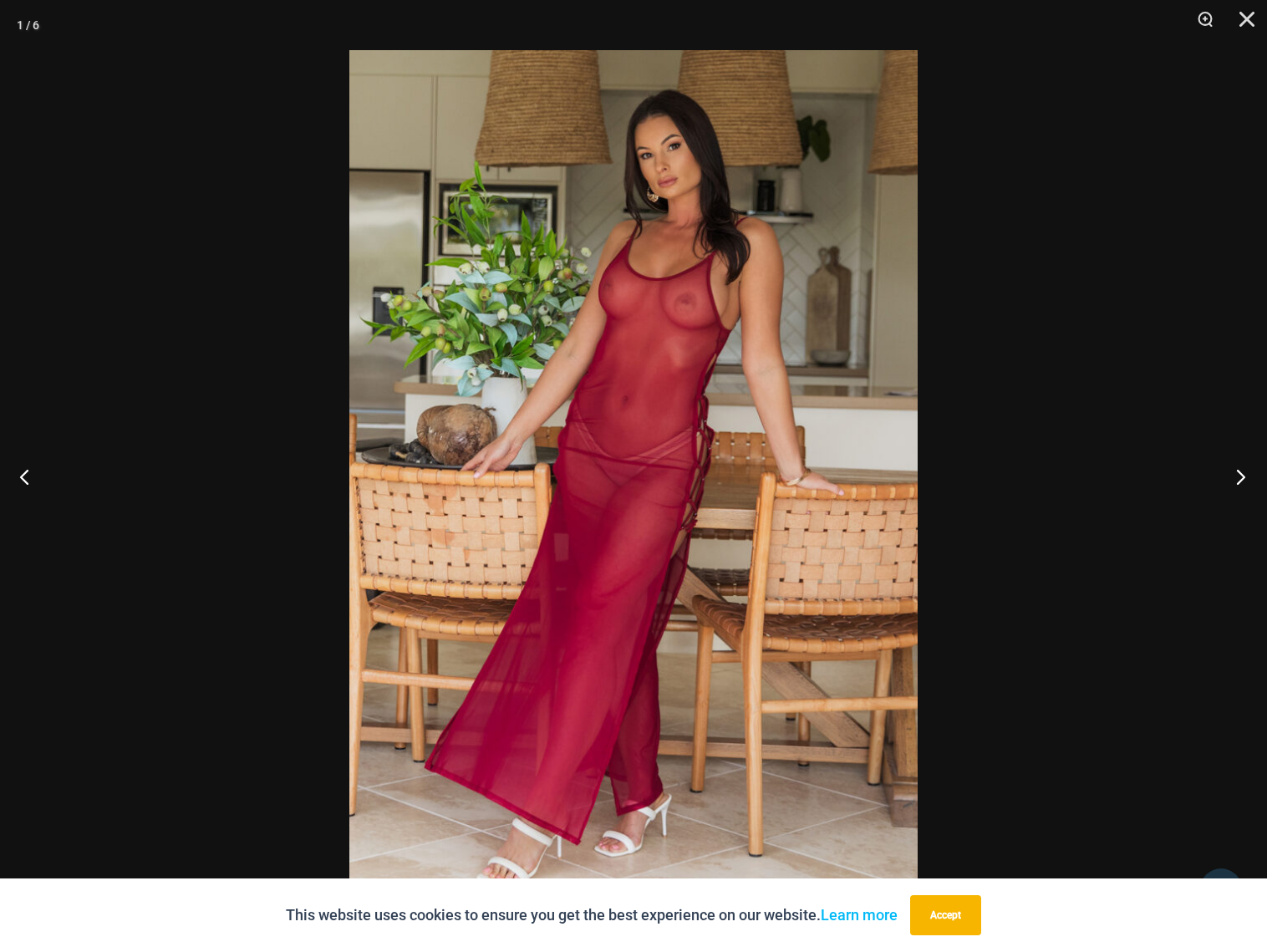
click at [1237, 473] on button "Next" at bounding box center [1235, 476] width 62 height 83
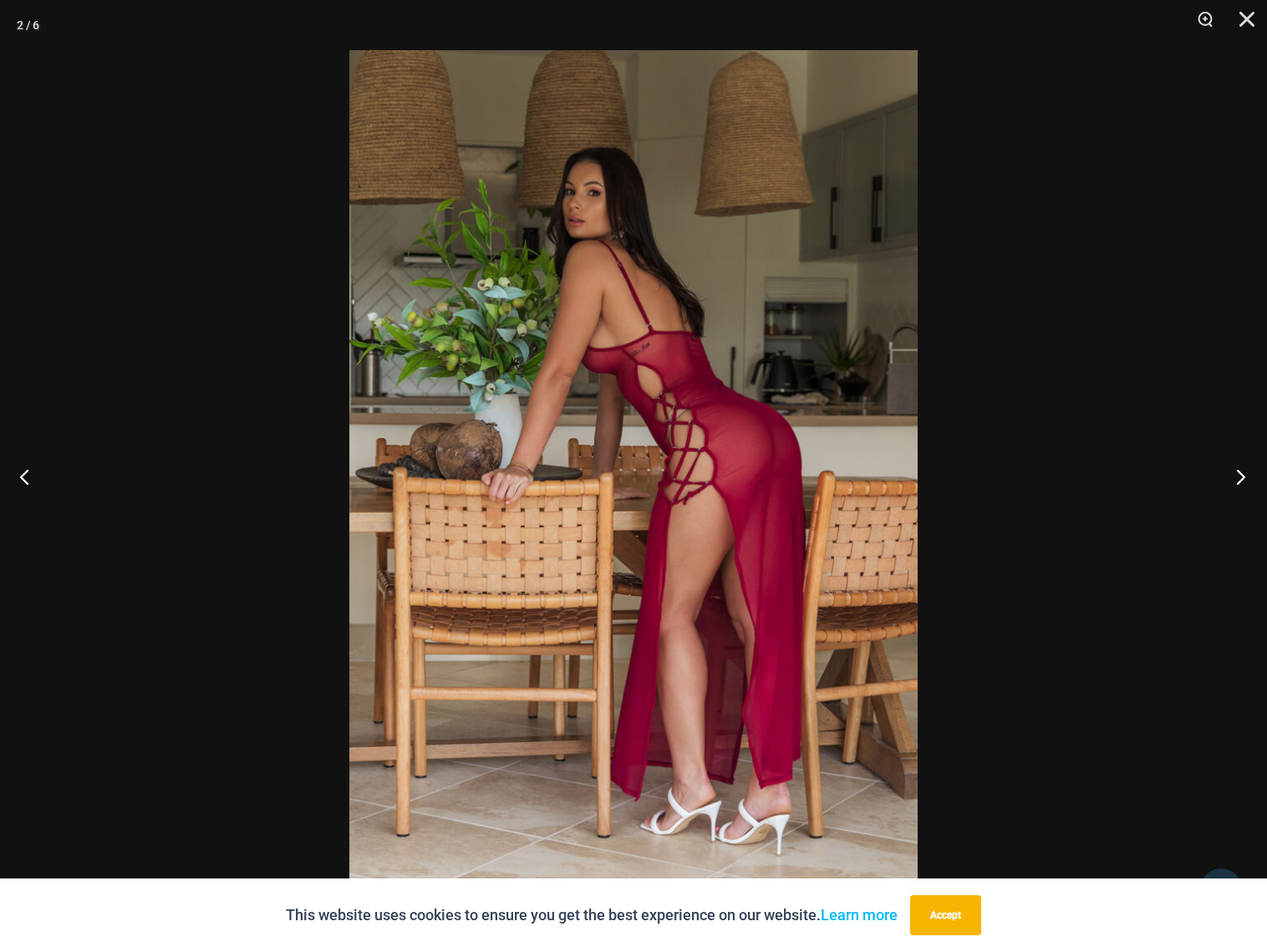
click at [1237, 473] on button "Next" at bounding box center [1235, 476] width 62 height 83
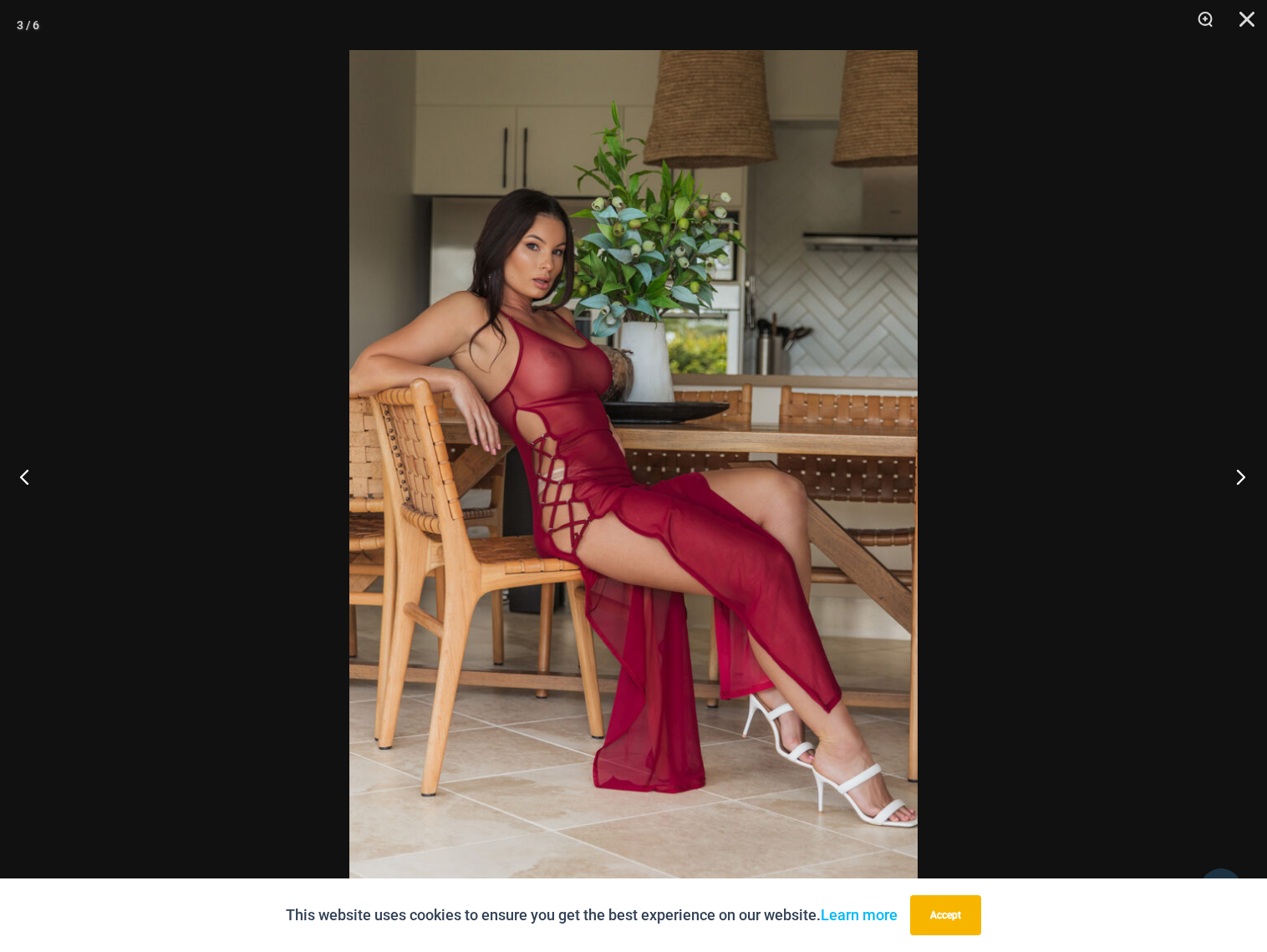
click at [1237, 472] on button "Next" at bounding box center [1235, 476] width 62 height 83
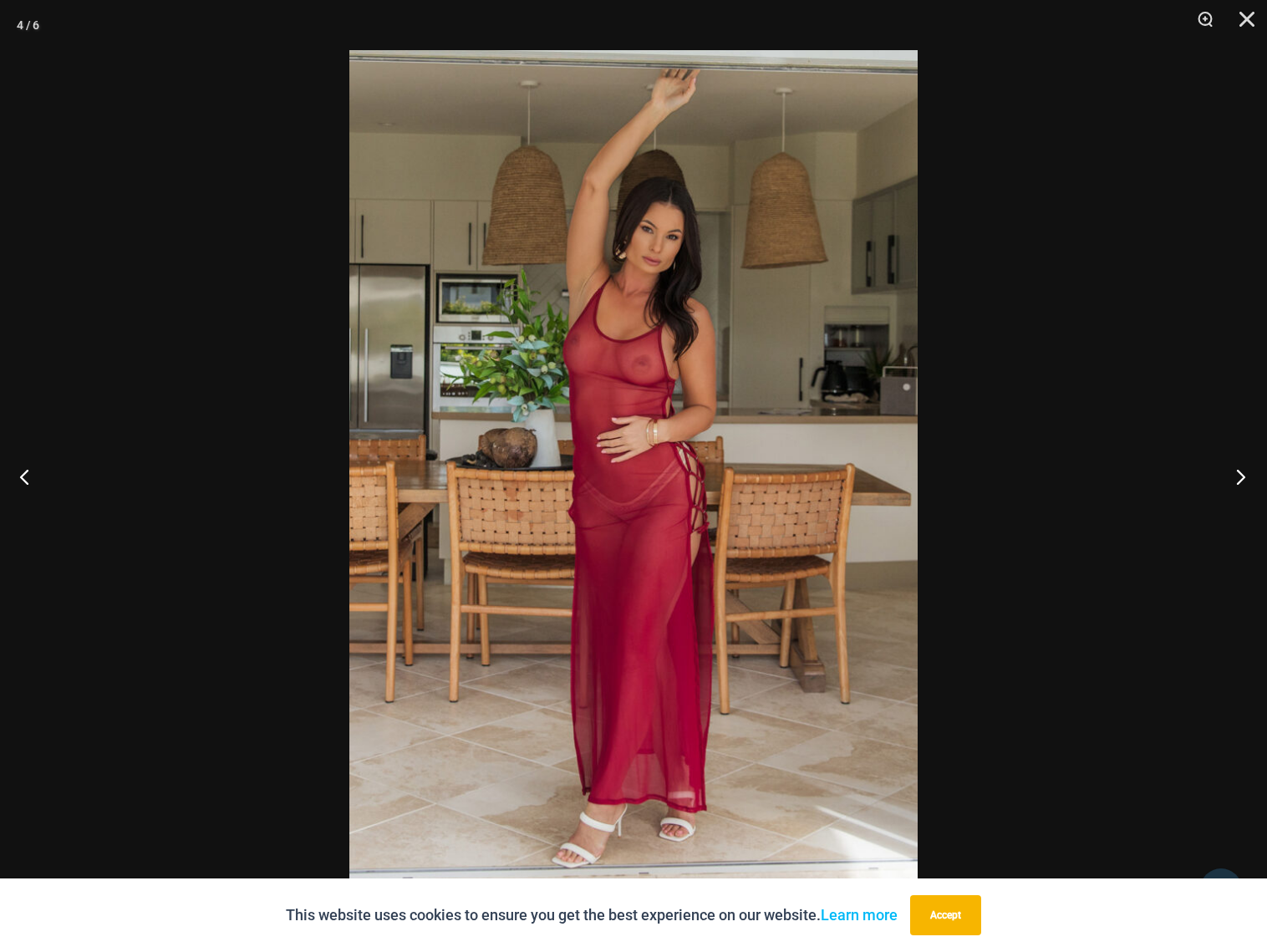
click at [1237, 472] on button "Next" at bounding box center [1235, 476] width 62 height 83
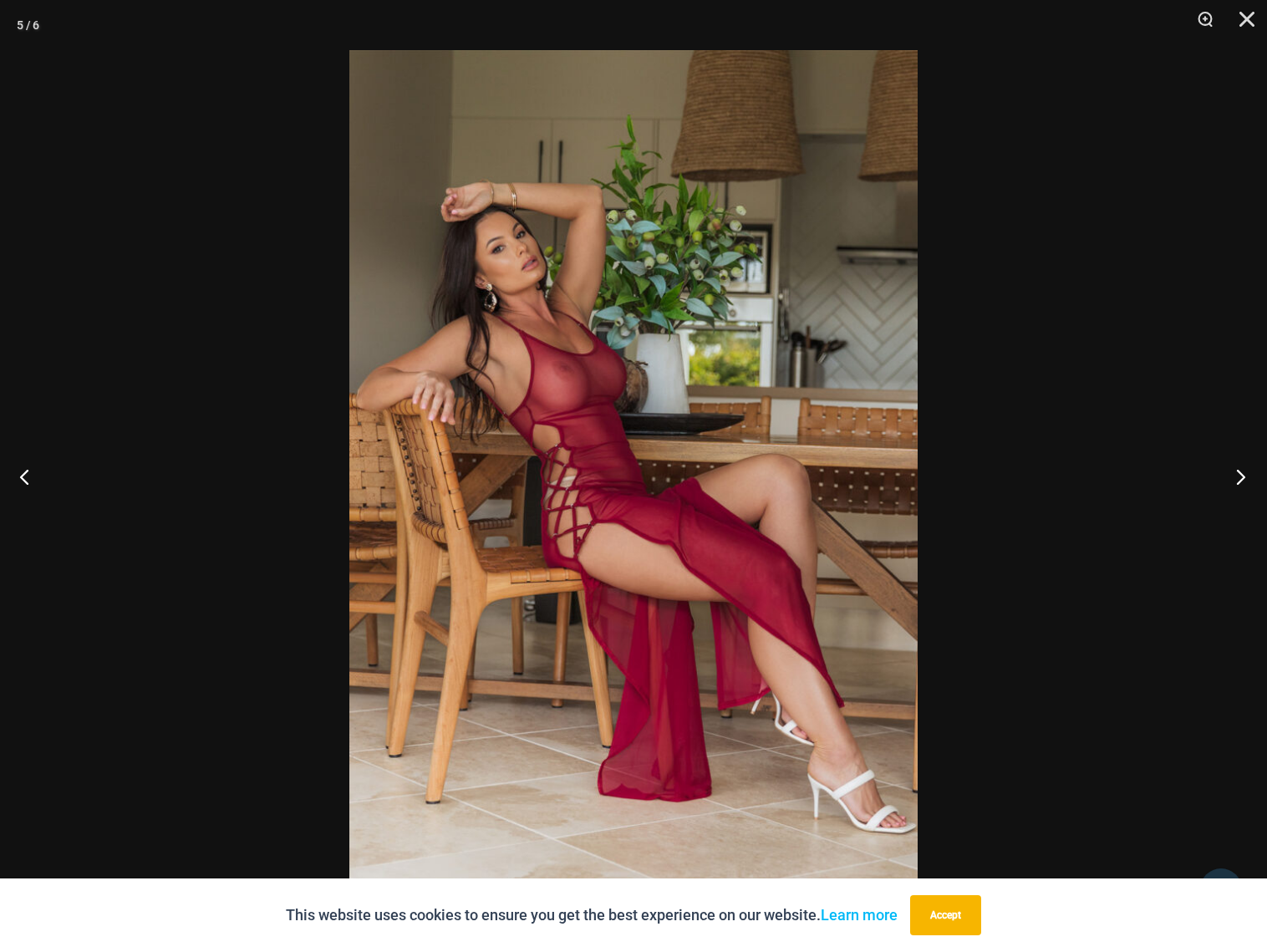
click at [1237, 472] on button "Next" at bounding box center [1235, 476] width 62 height 83
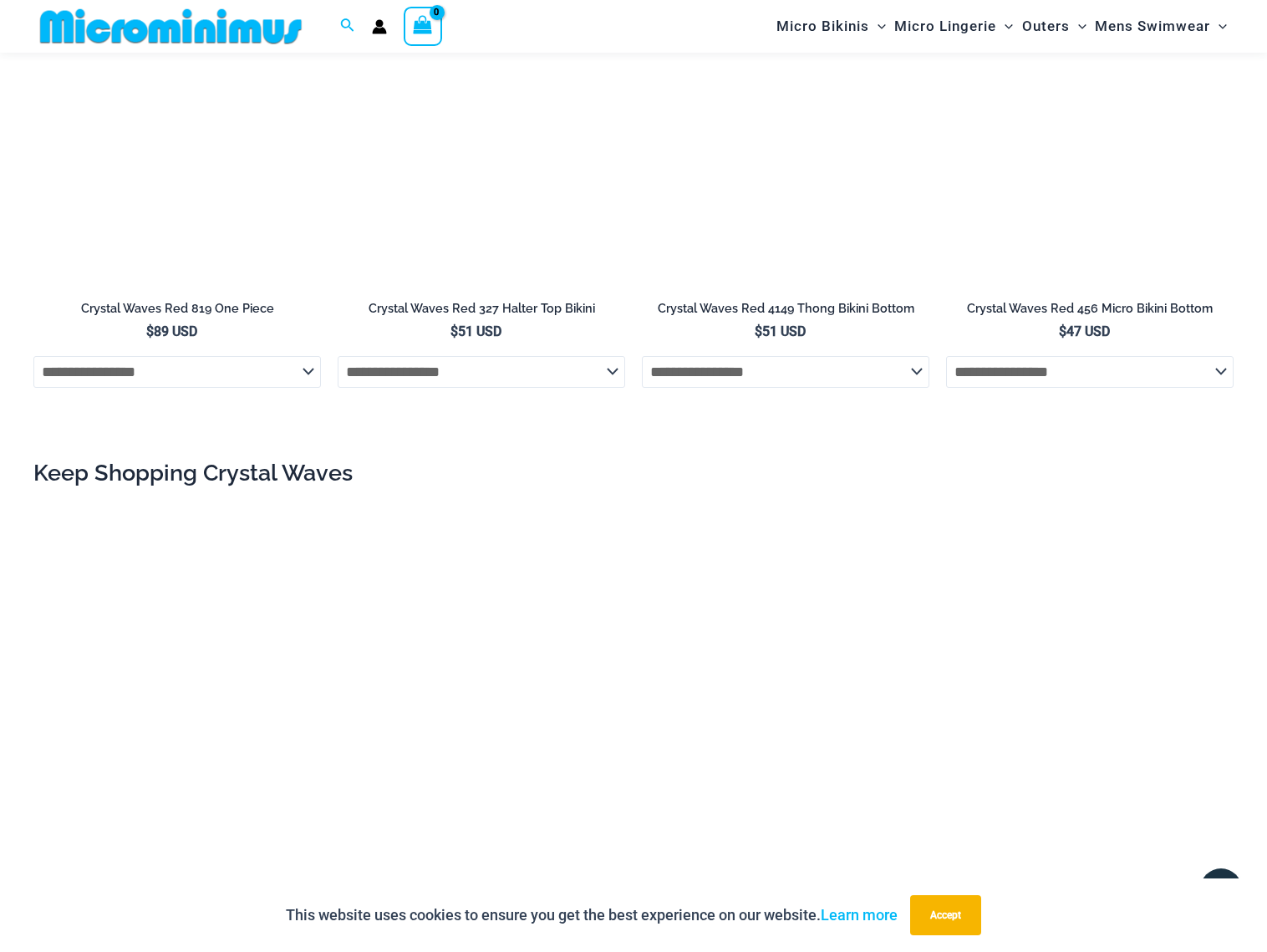
scroll to position [1867, 0]
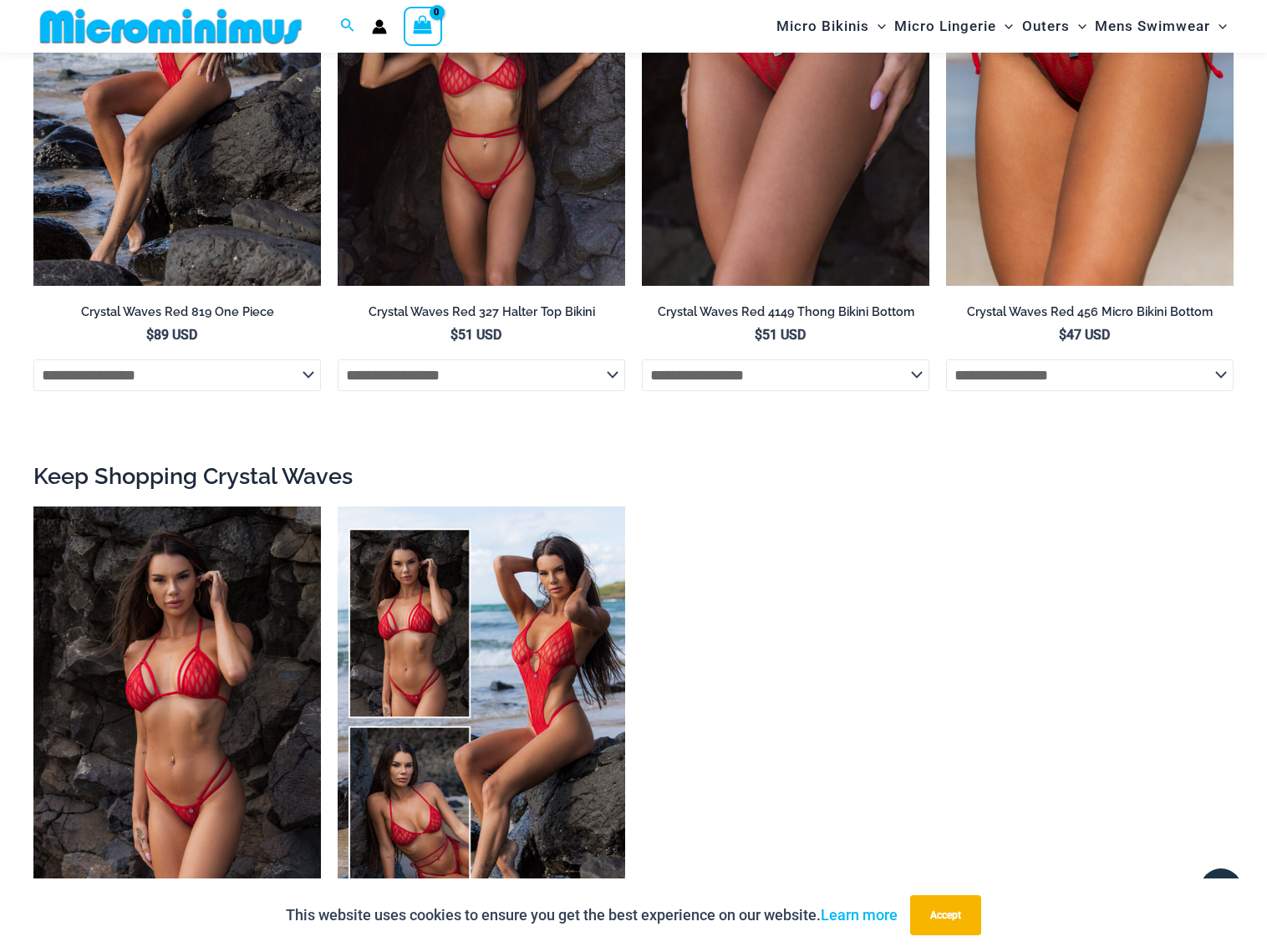
click at [534, 210] on img at bounding box center [481, 70] width 287 height 431
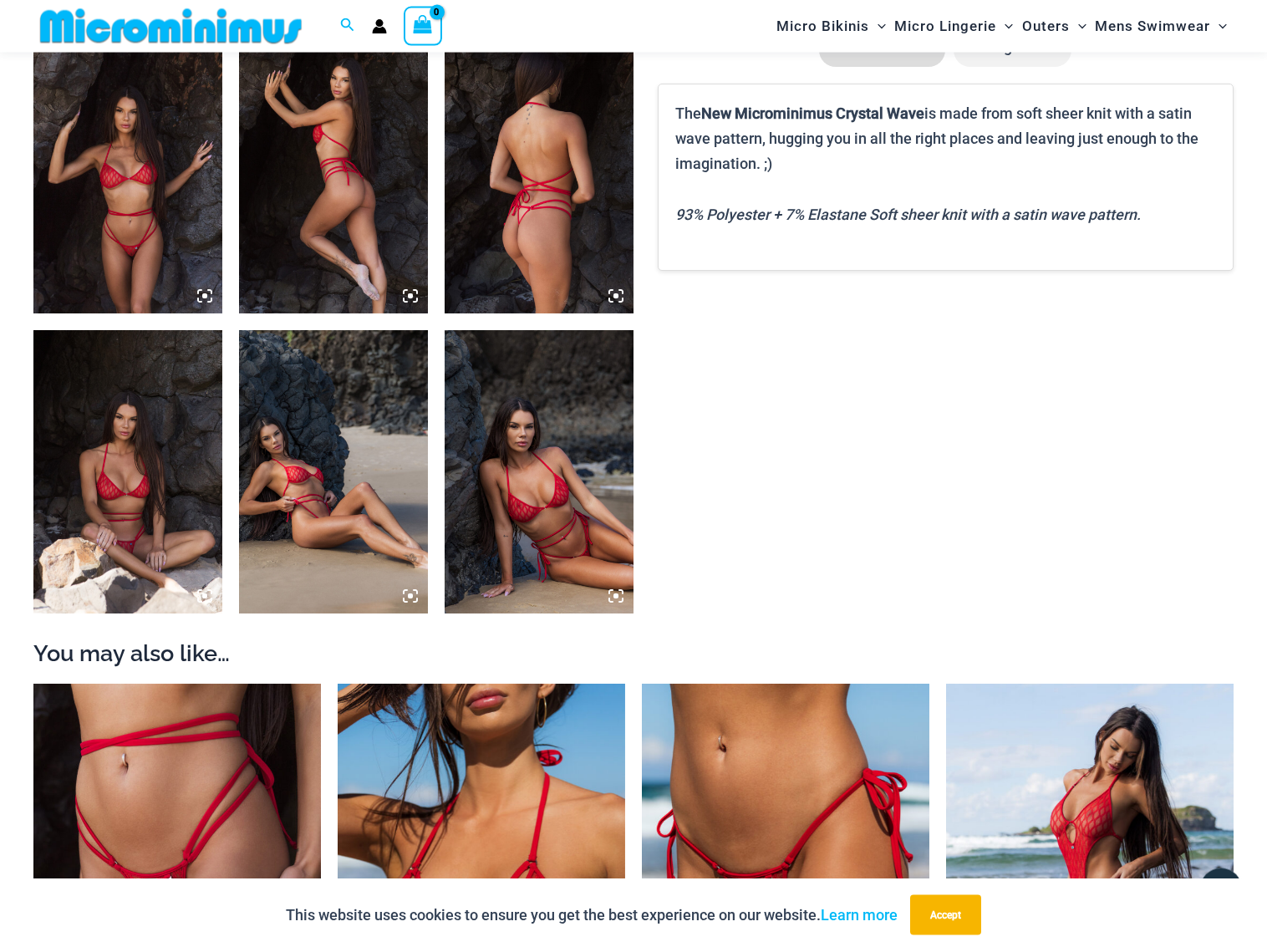
scroll to position [1273, 0]
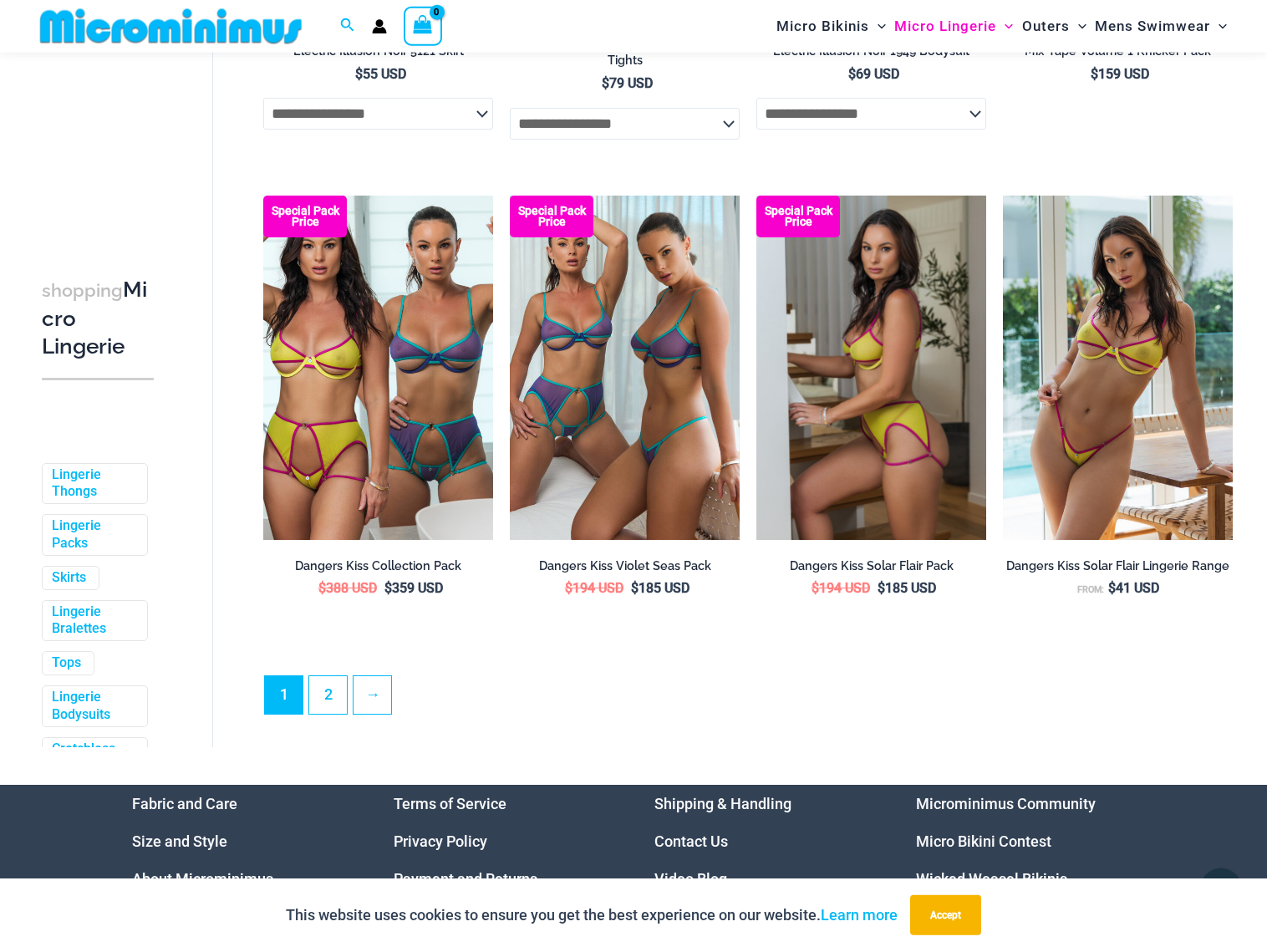
scroll to position [3906, 0]
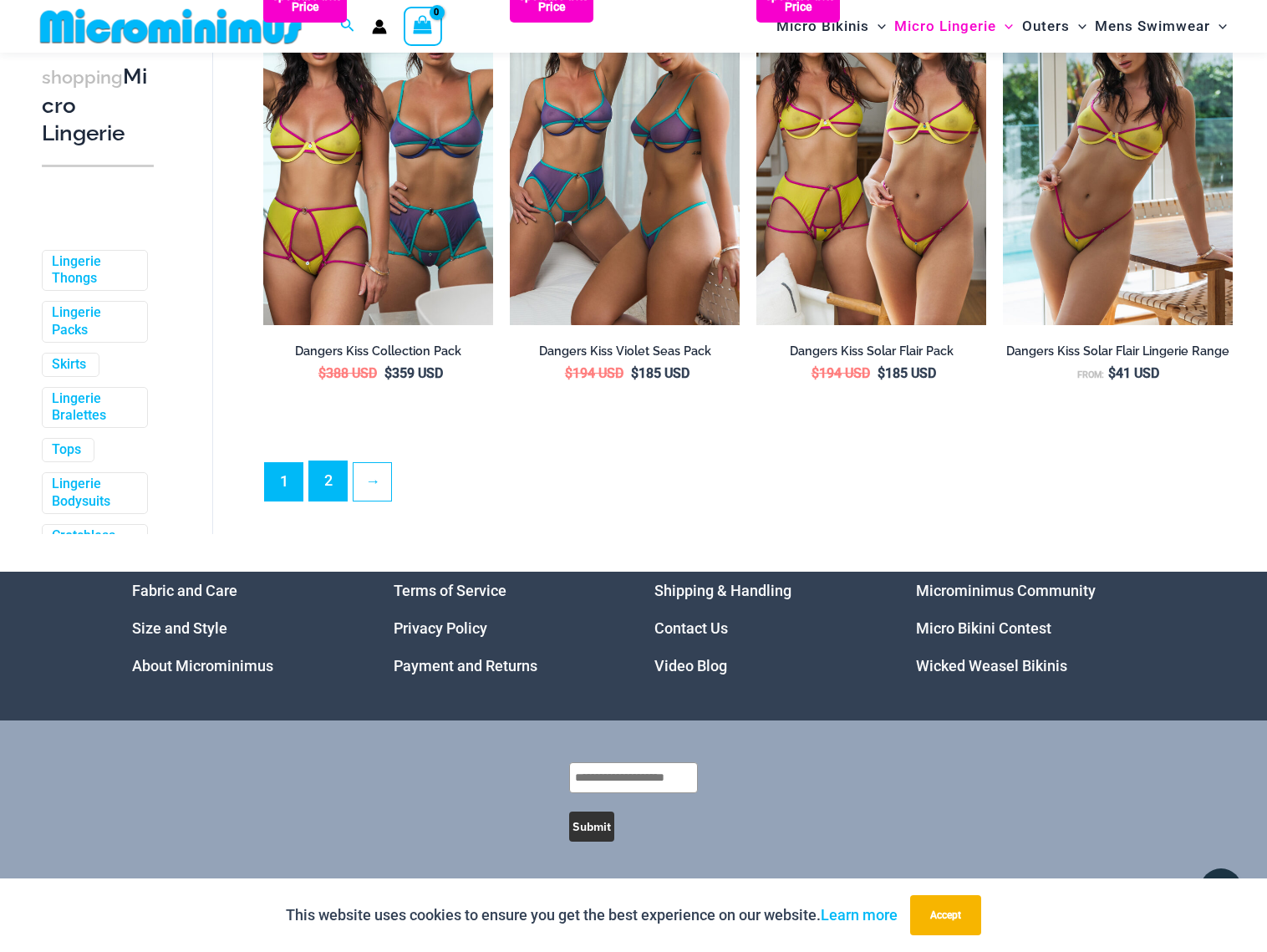
click at [326, 478] on link "2" at bounding box center [327, 481] width 38 height 40
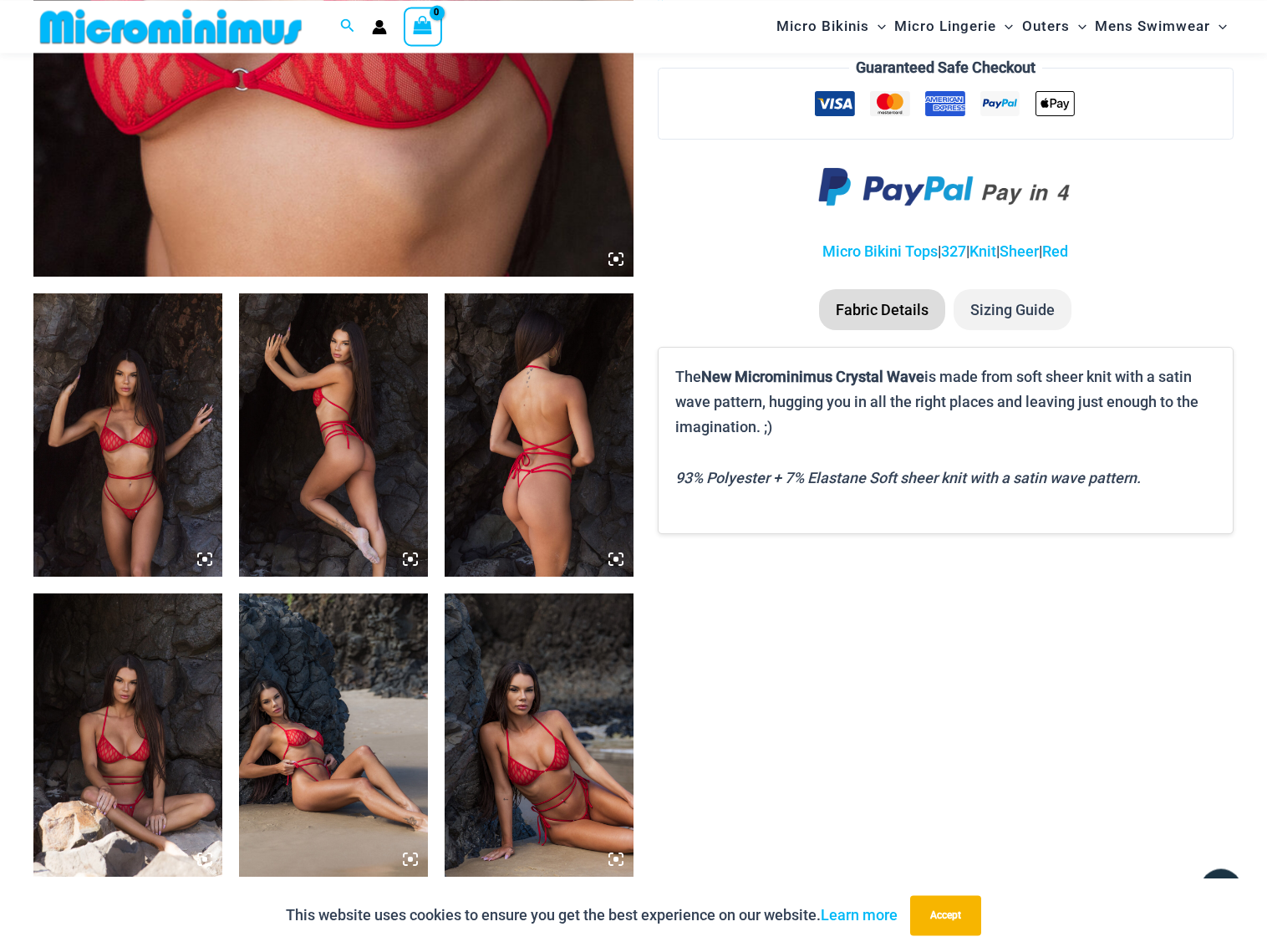
scroll to position [752, 0]
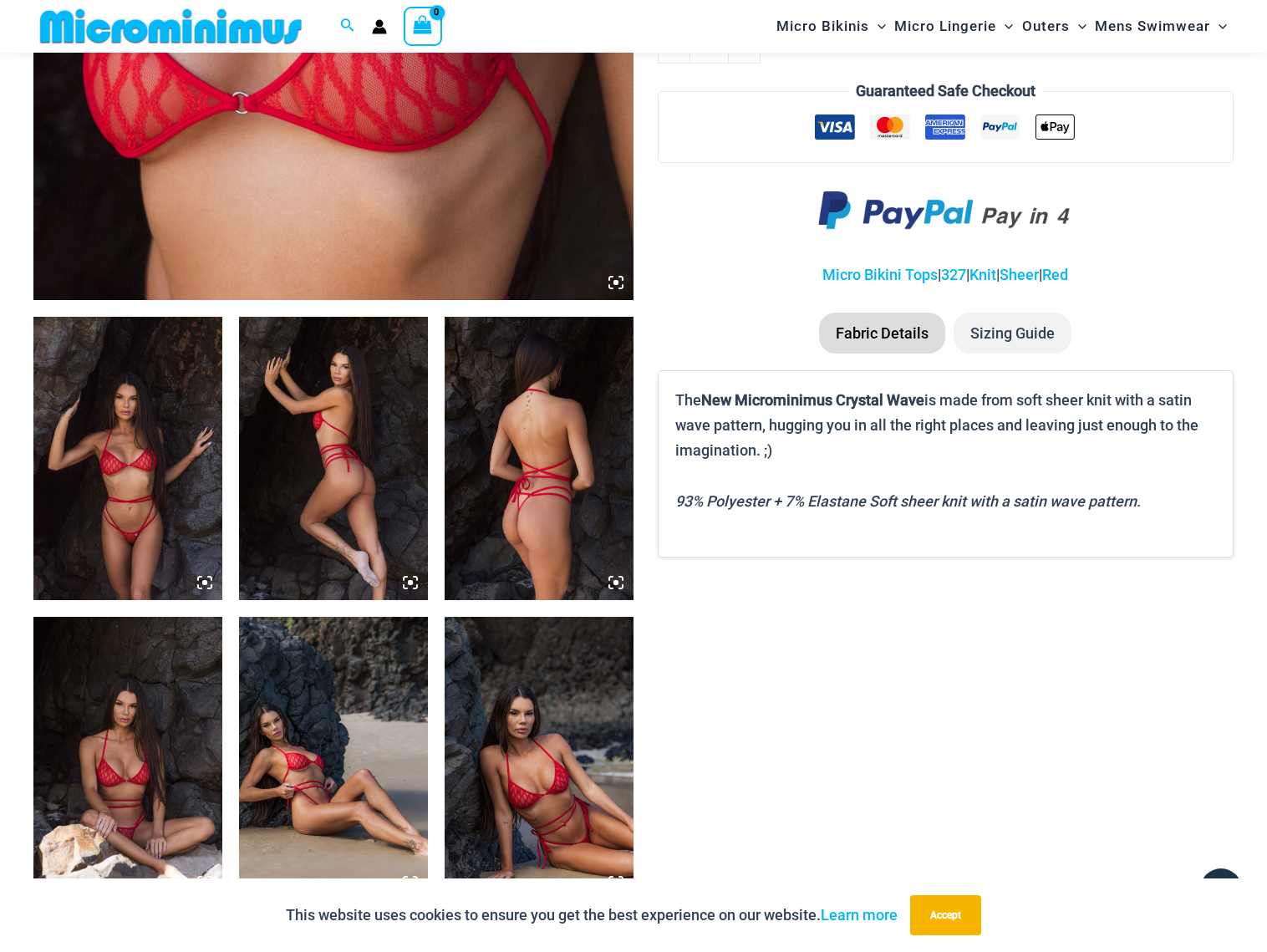
click at [157, 496] on img at bounding box center [128, 458] width 189 height 283
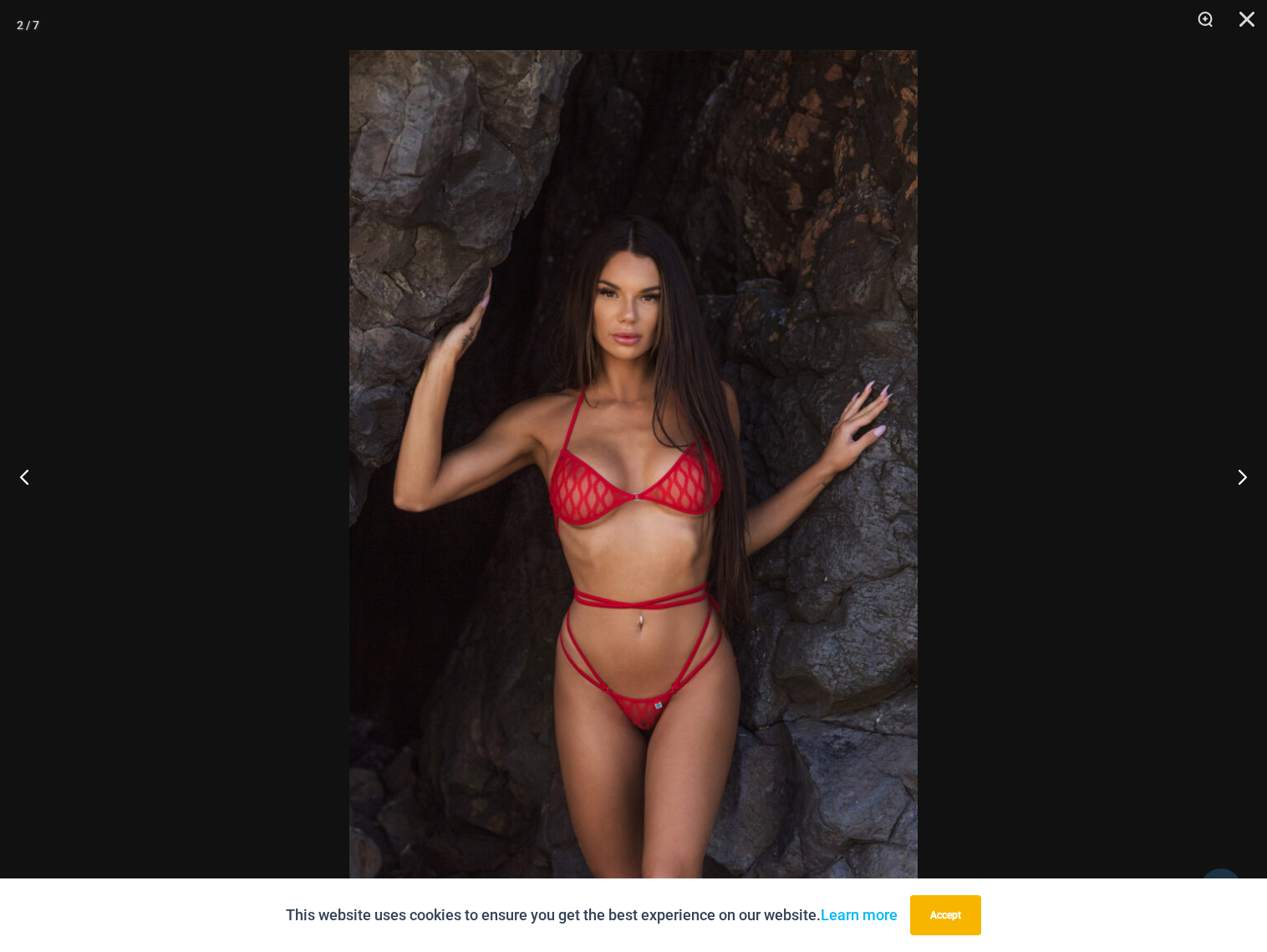
click at [641, 542] on img at bounding box center [633, 476] width 568 height 851
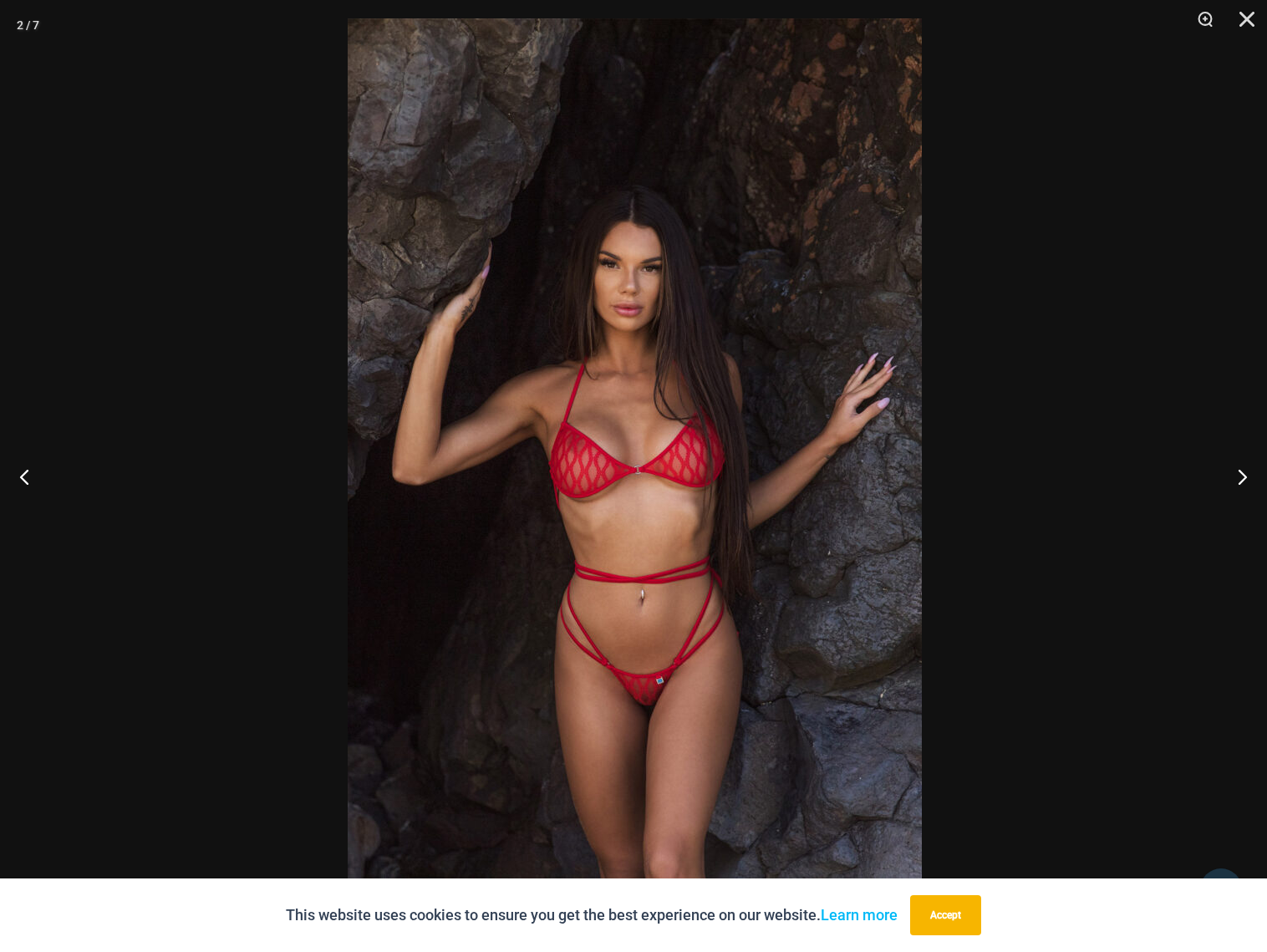
click at [678, 454] on img at bounding box center [635, 449] width 574 height 860
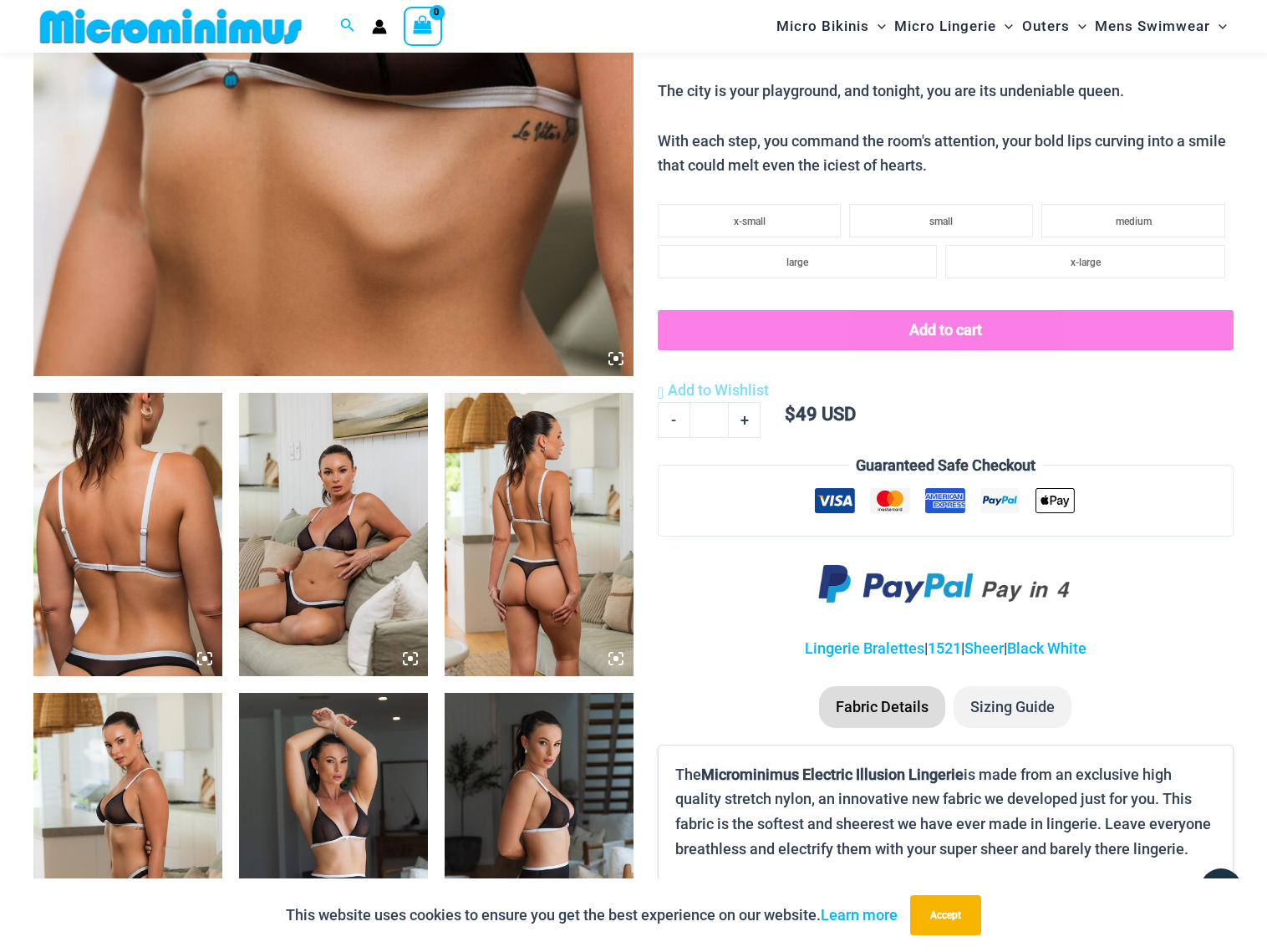
scroll to position [1017, 0]
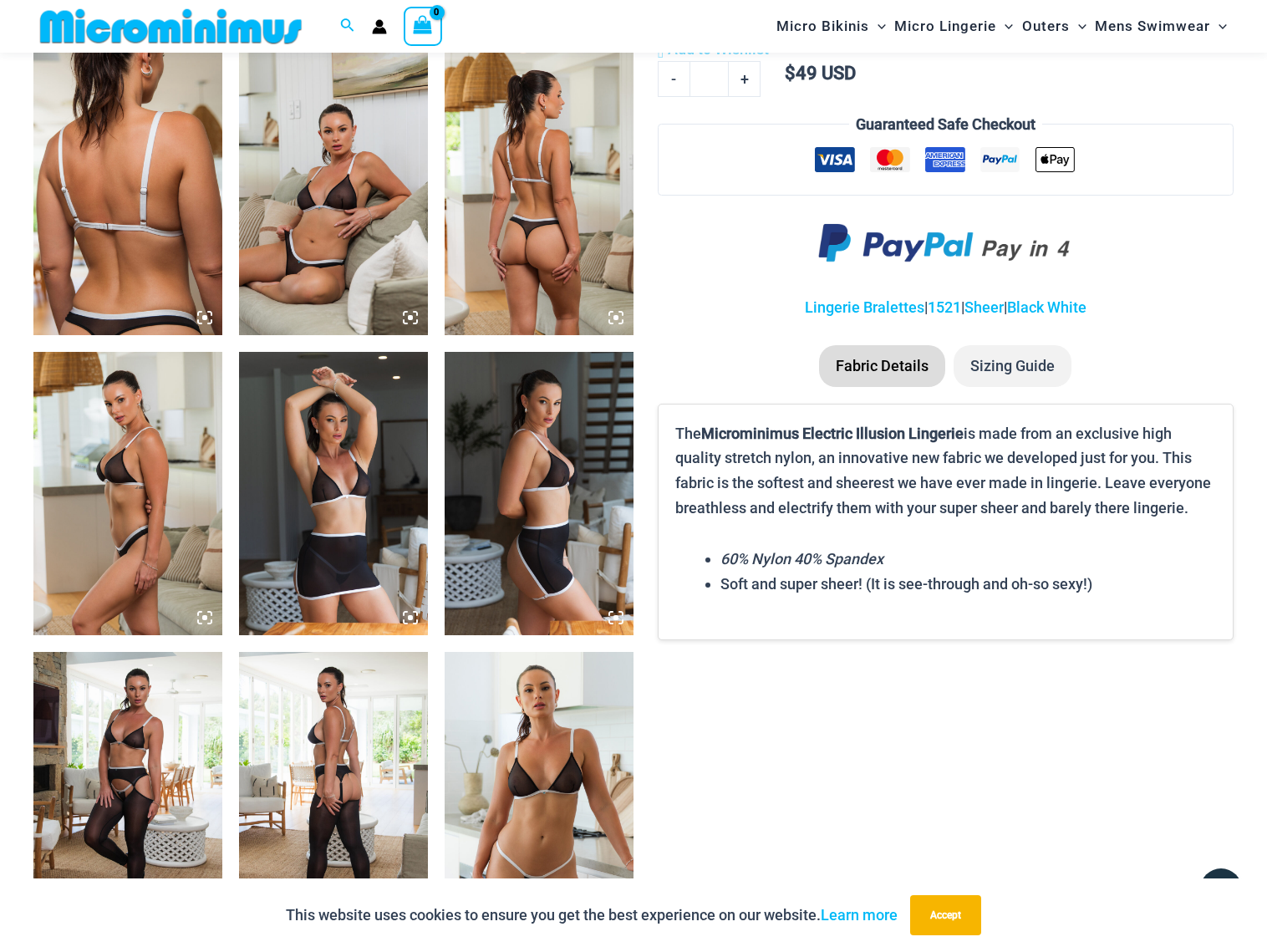
click at [301, 243] on img at bounding box center [333, 194] width 189 height 283
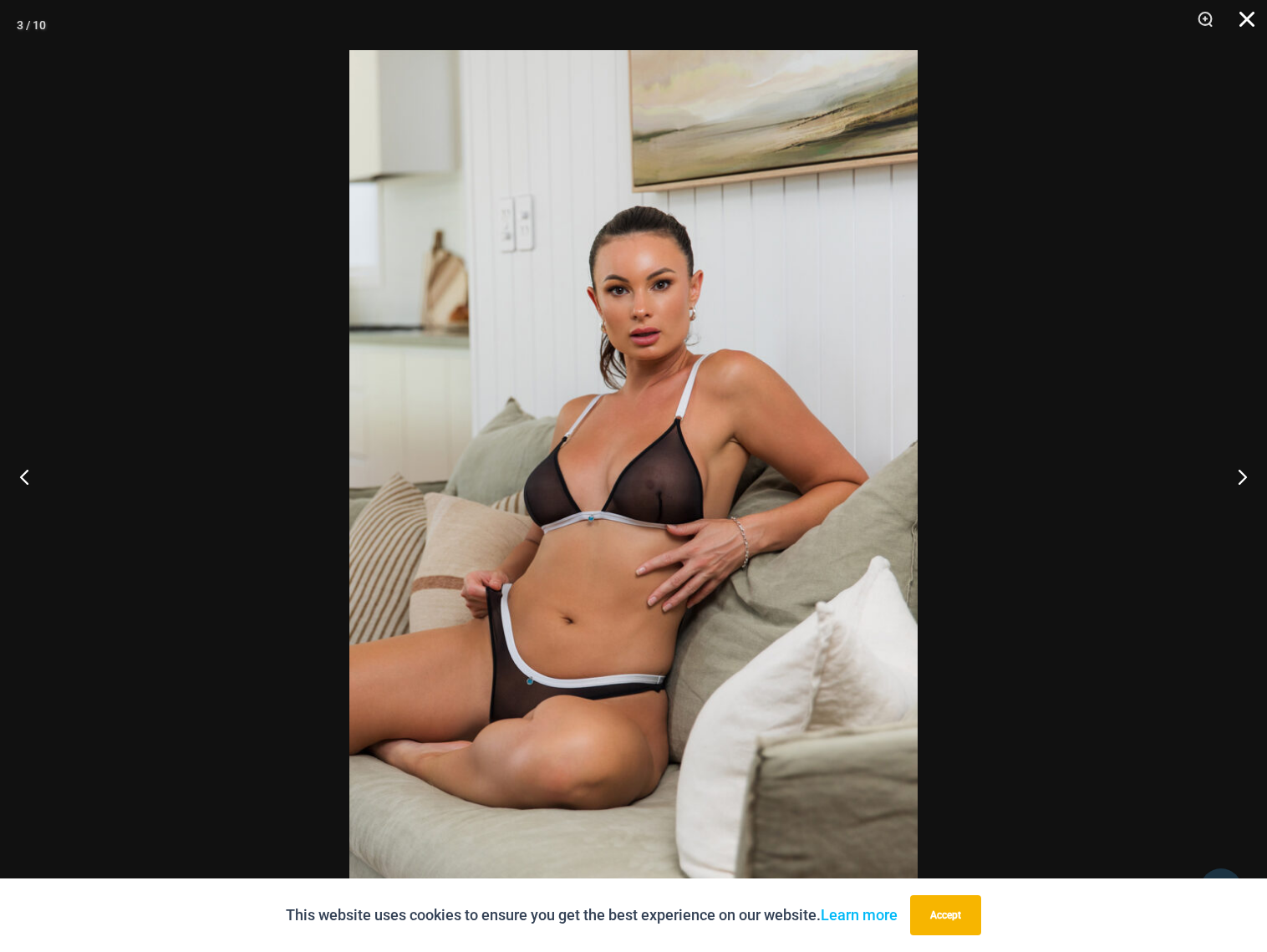
click at [1253, 22] on button "Close" at bounding box center [1241, 25] width 42 height 51
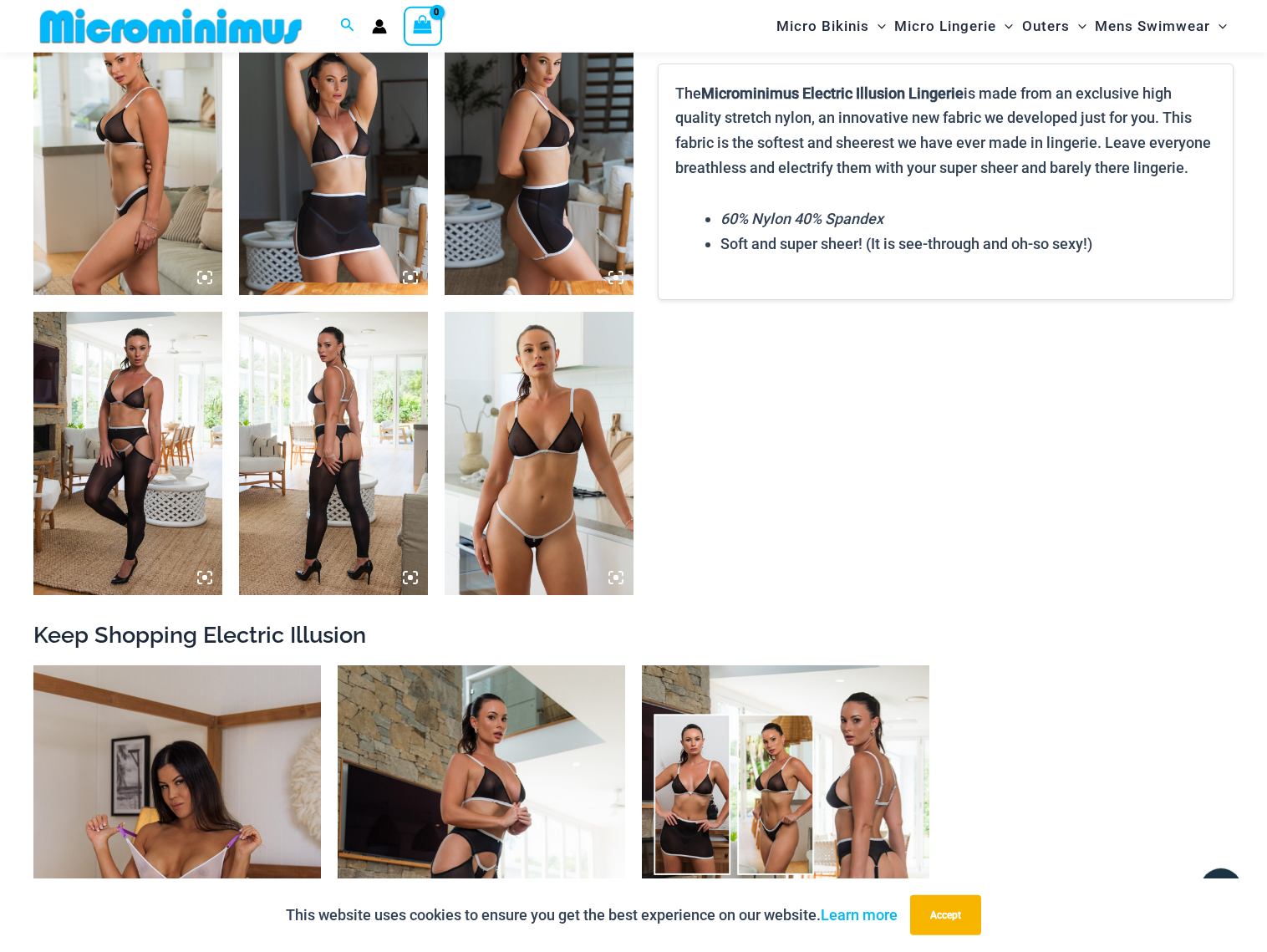
scroll to position [1358, 0]
click at [562, 490] on img at bounding box center [539, 452] width 189 height 283
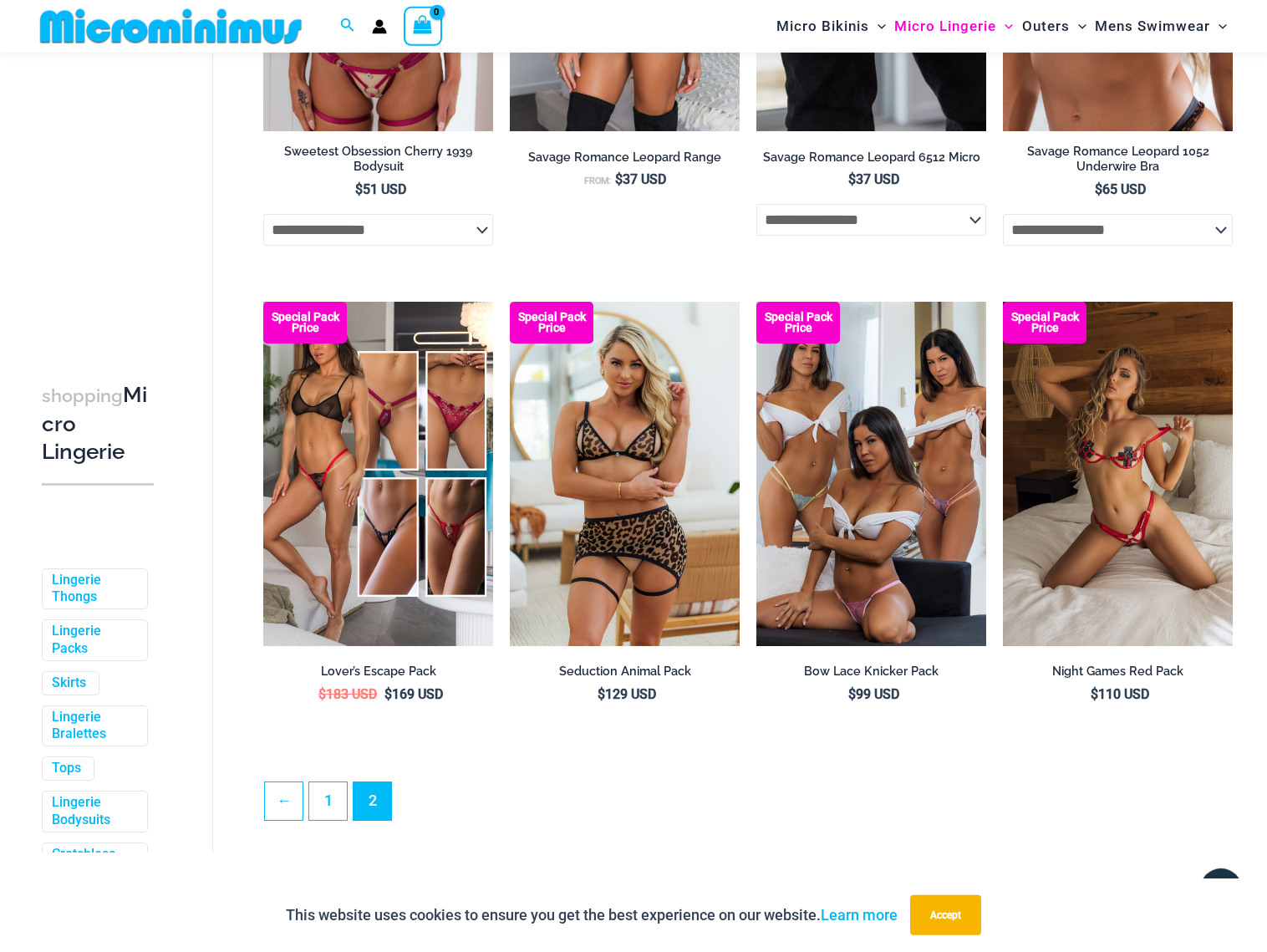
scroll to position [3481, 0]
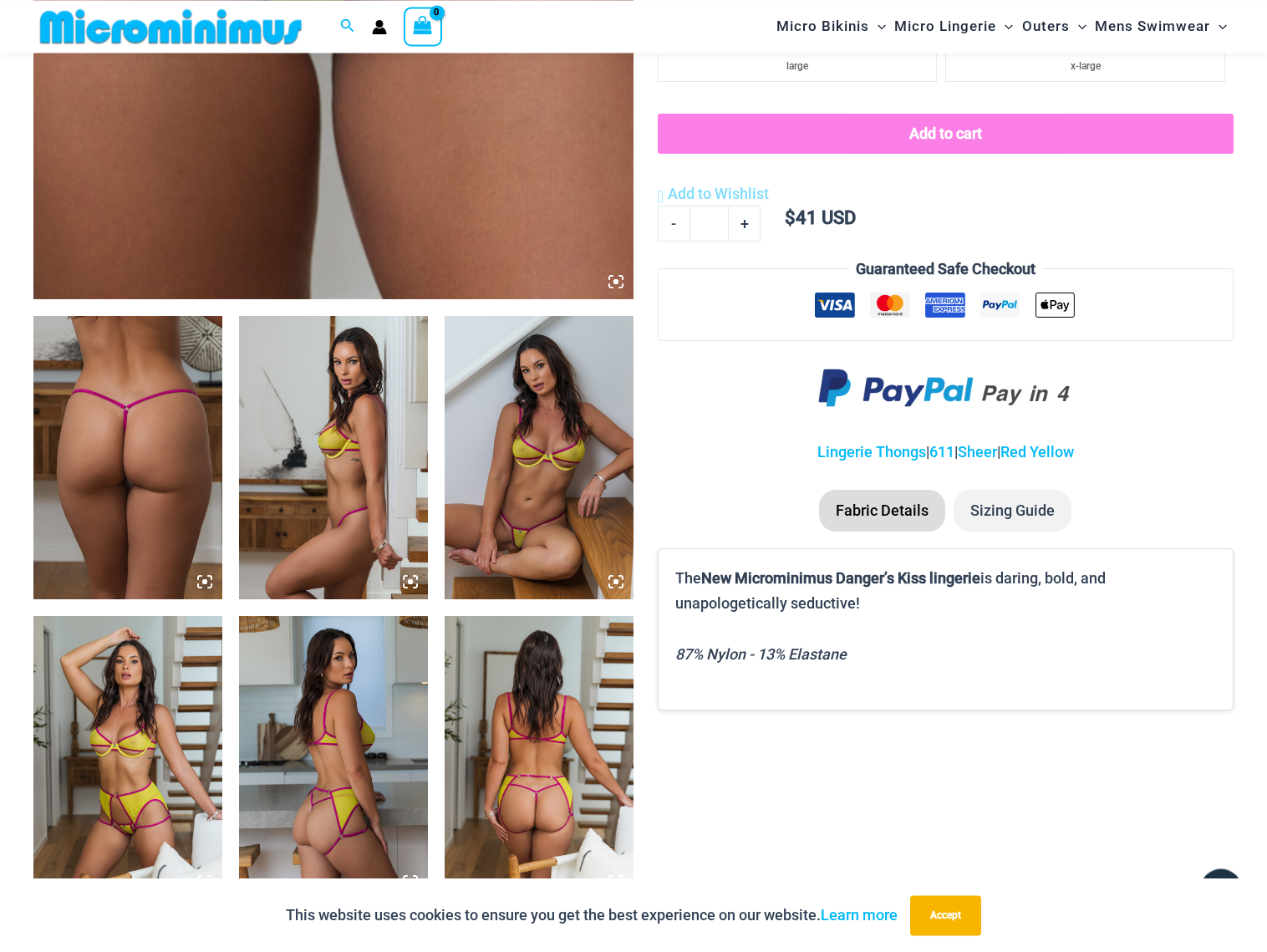
scroll to position [762, 0]
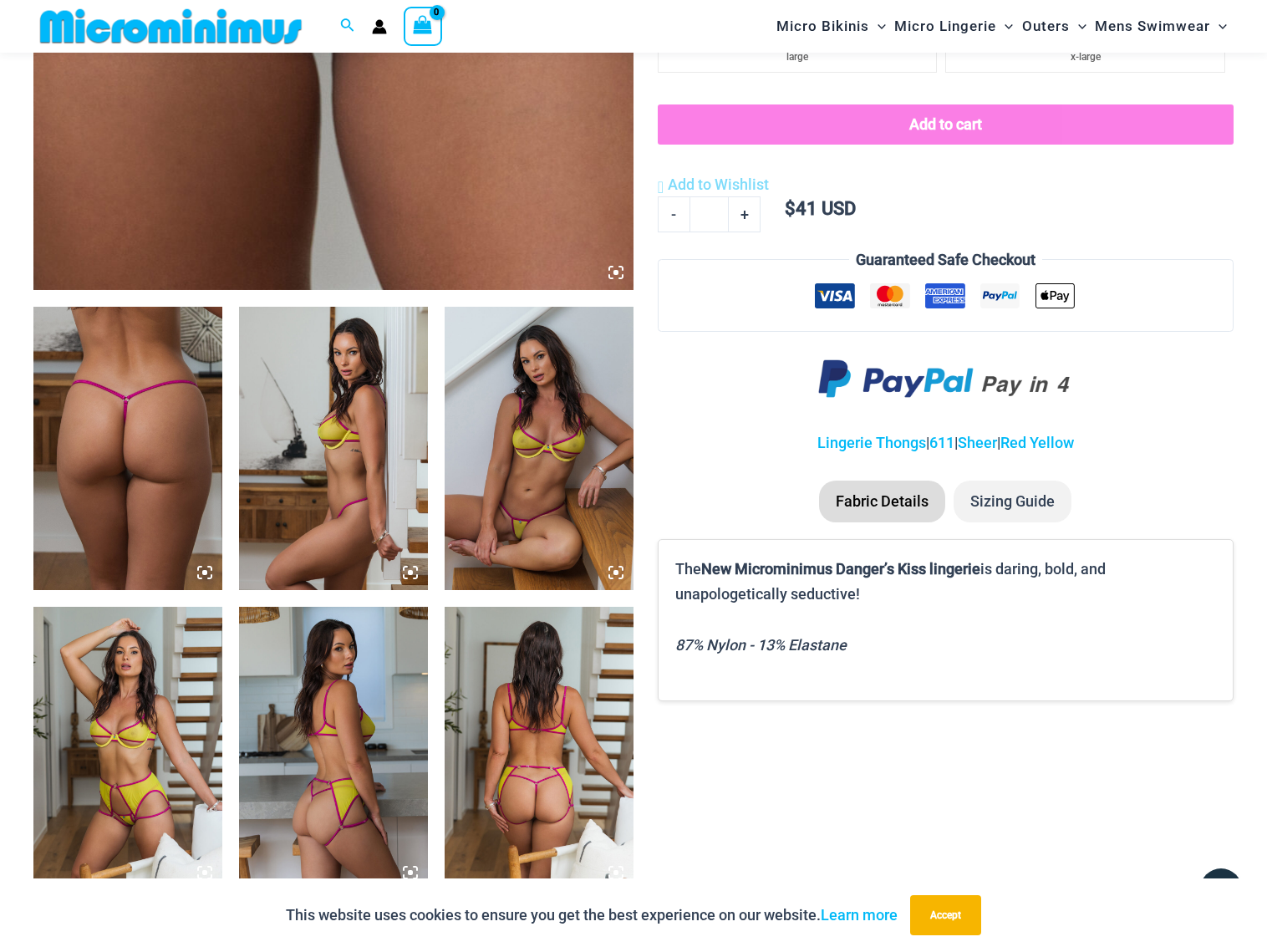
click at [568, 508] on img at bounding box center [539, 448] width 189 height 283
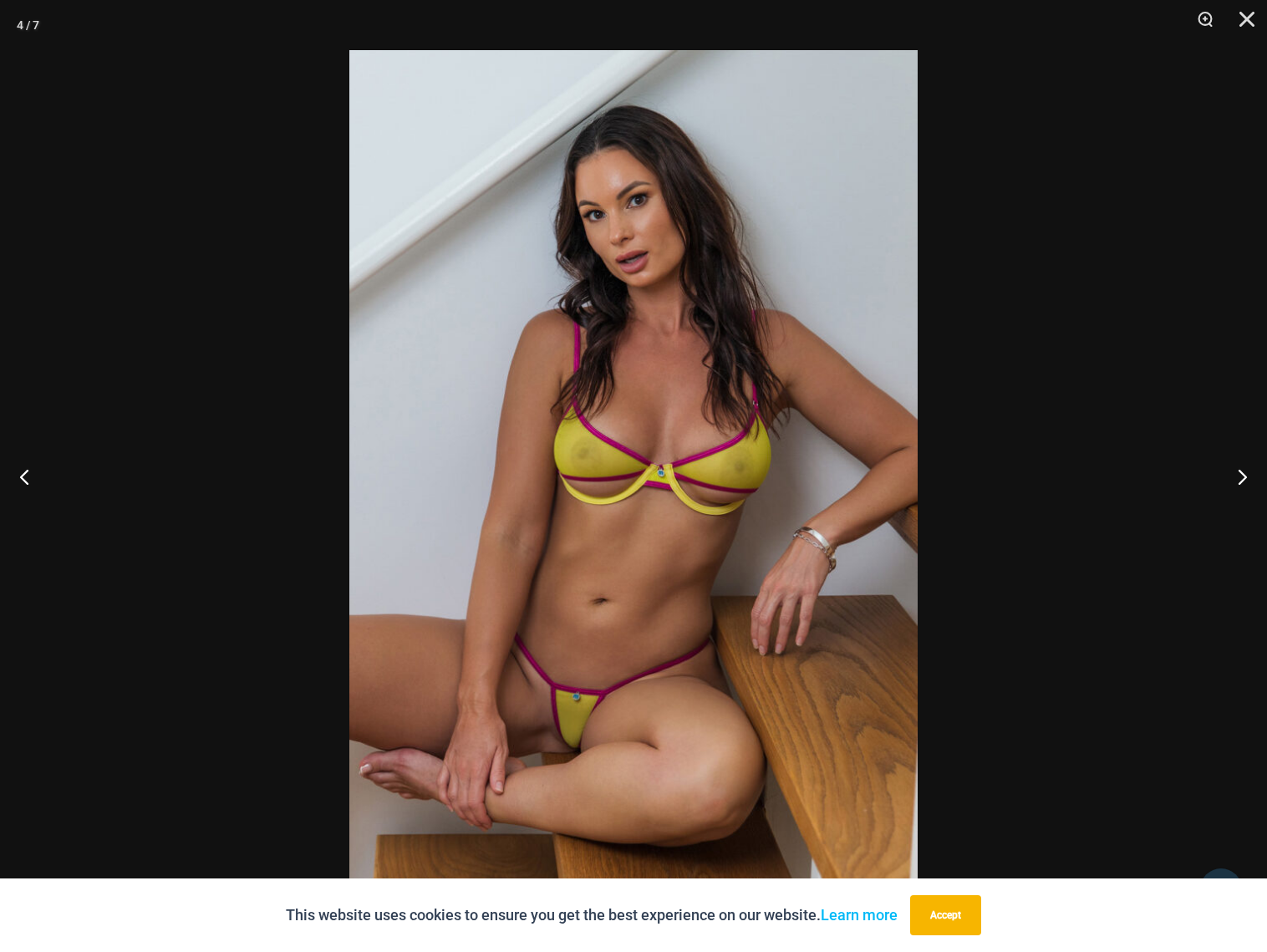
click at [642, 449] on img at bounding box center [633, 476] width 568 height 851
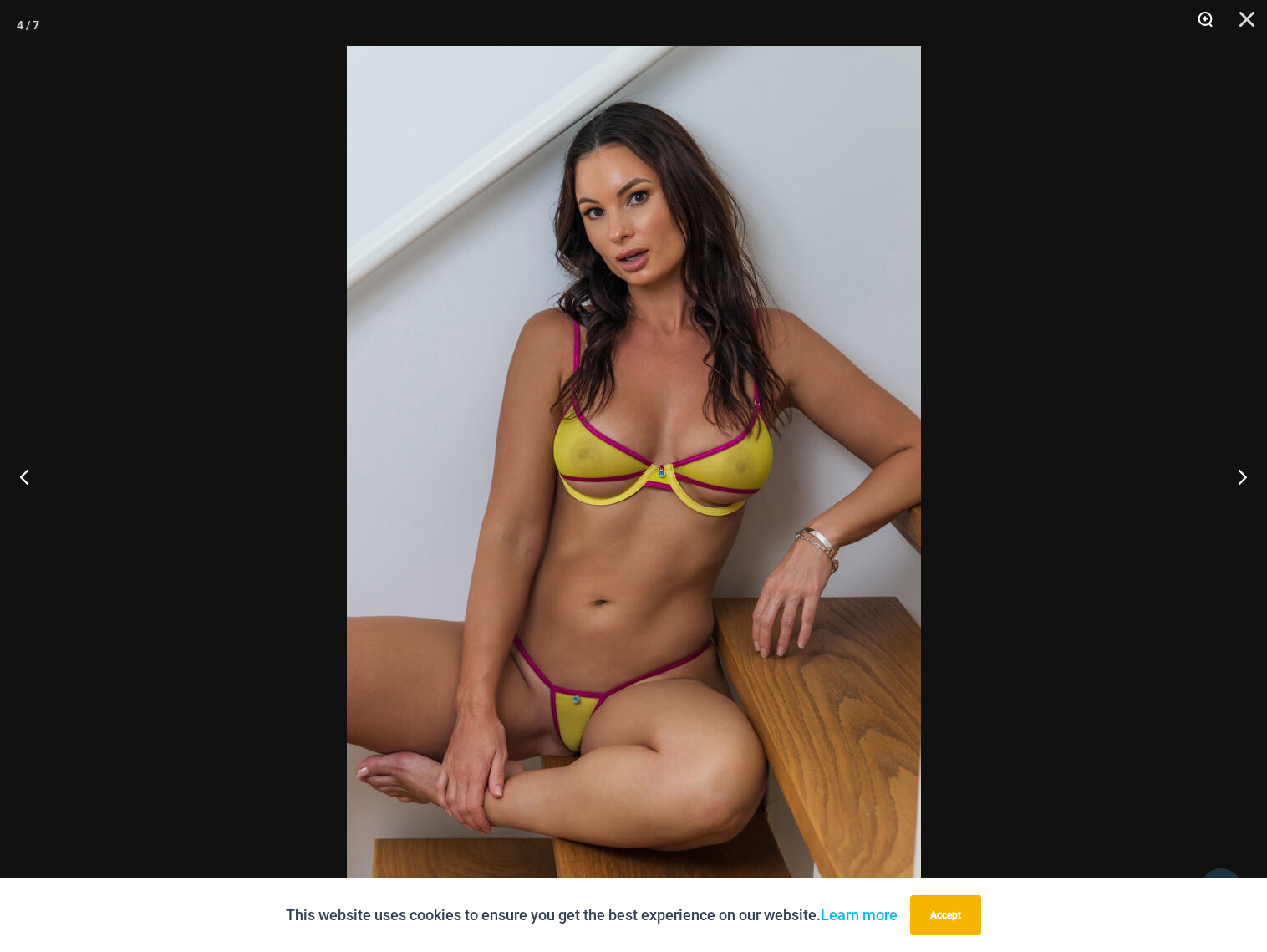
click at [1213, 30] on button "Zoom" at bounding box center [1199, 25] width 42 height 51
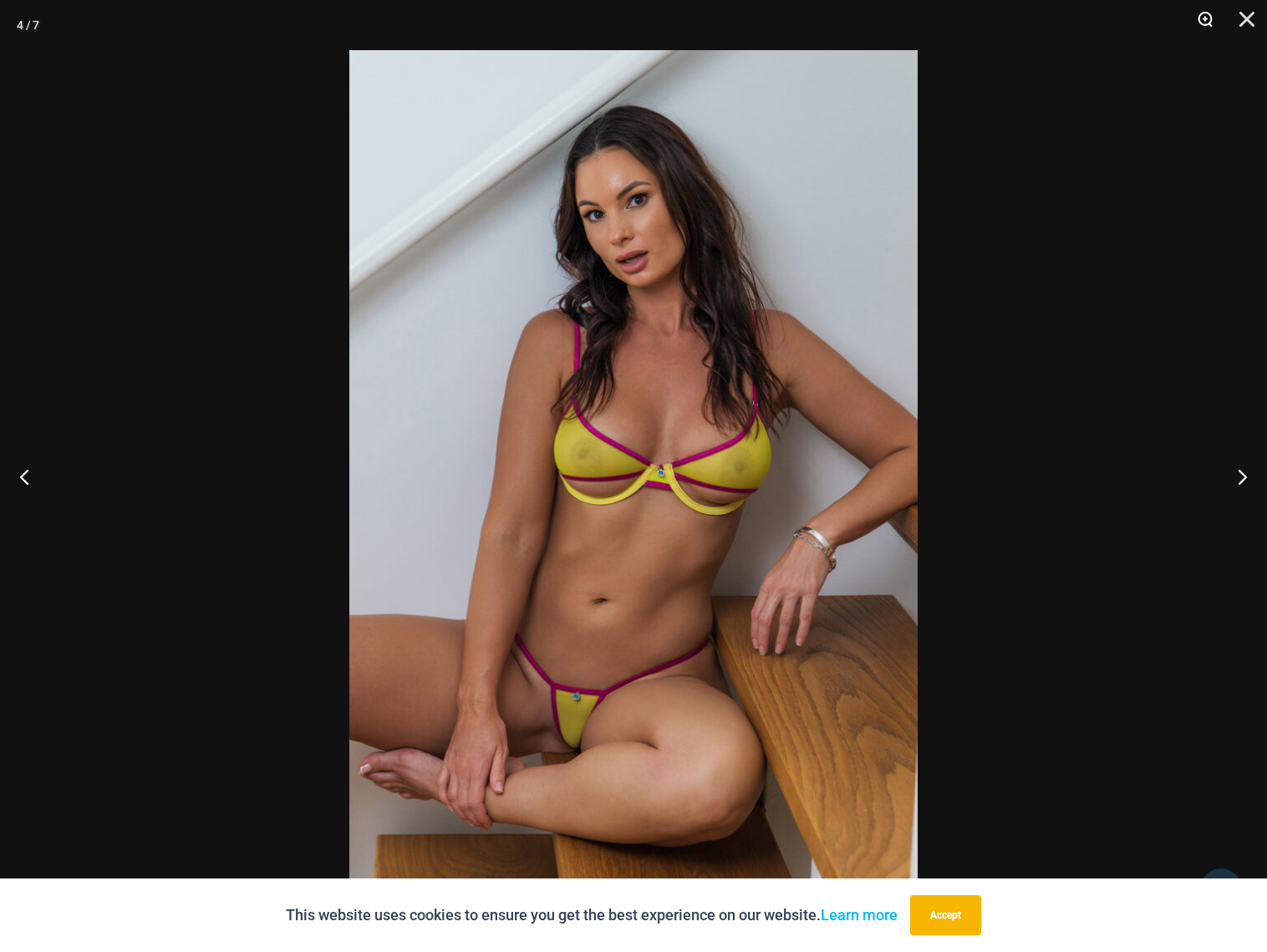
click at [1197, 14] on button "Zoom" at bounding box center [1199, 25] width 42 height 51
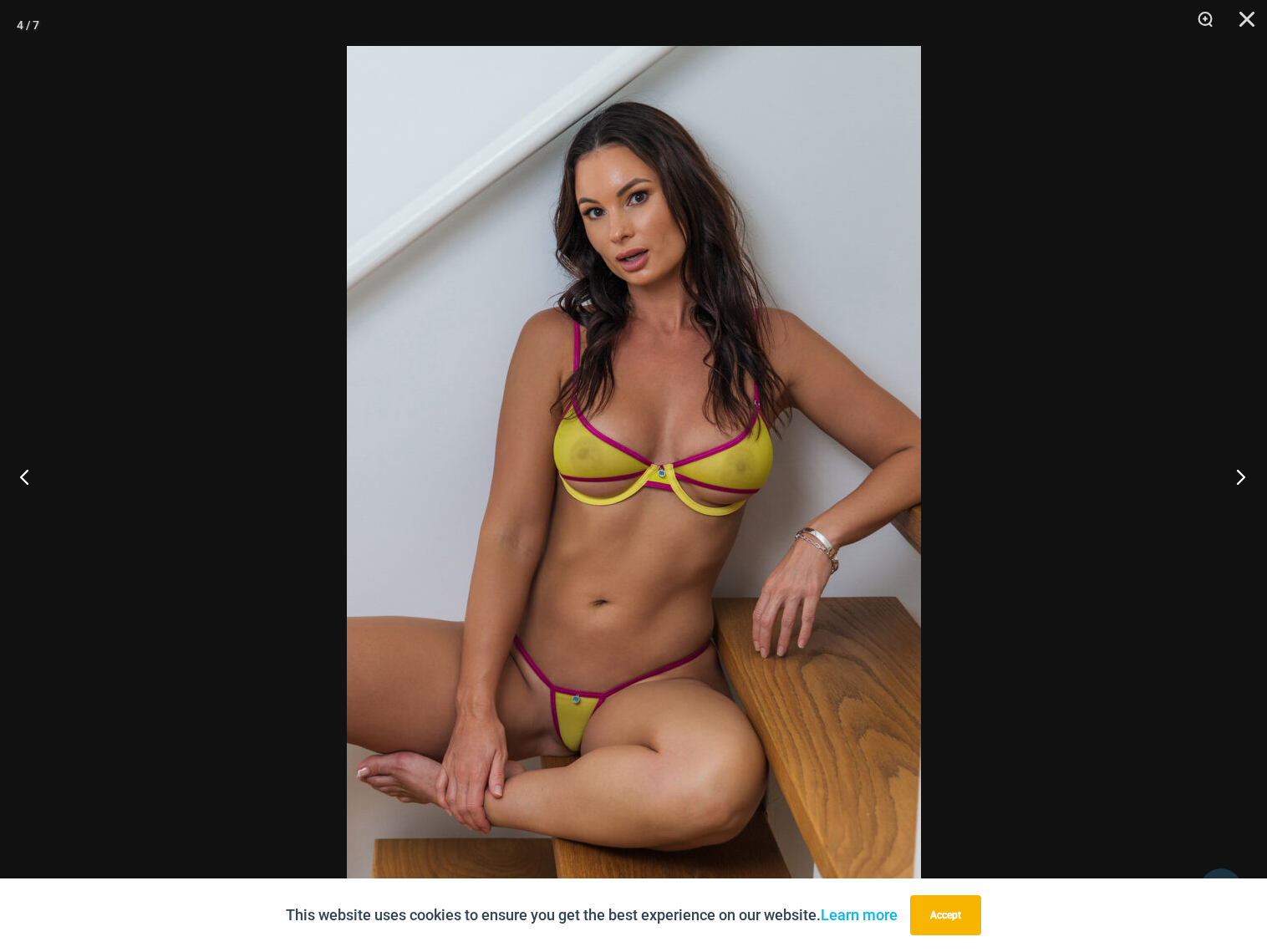
click at [1234, 479] on button "Next" at bounding box center [1235, 476] width 62 height 83
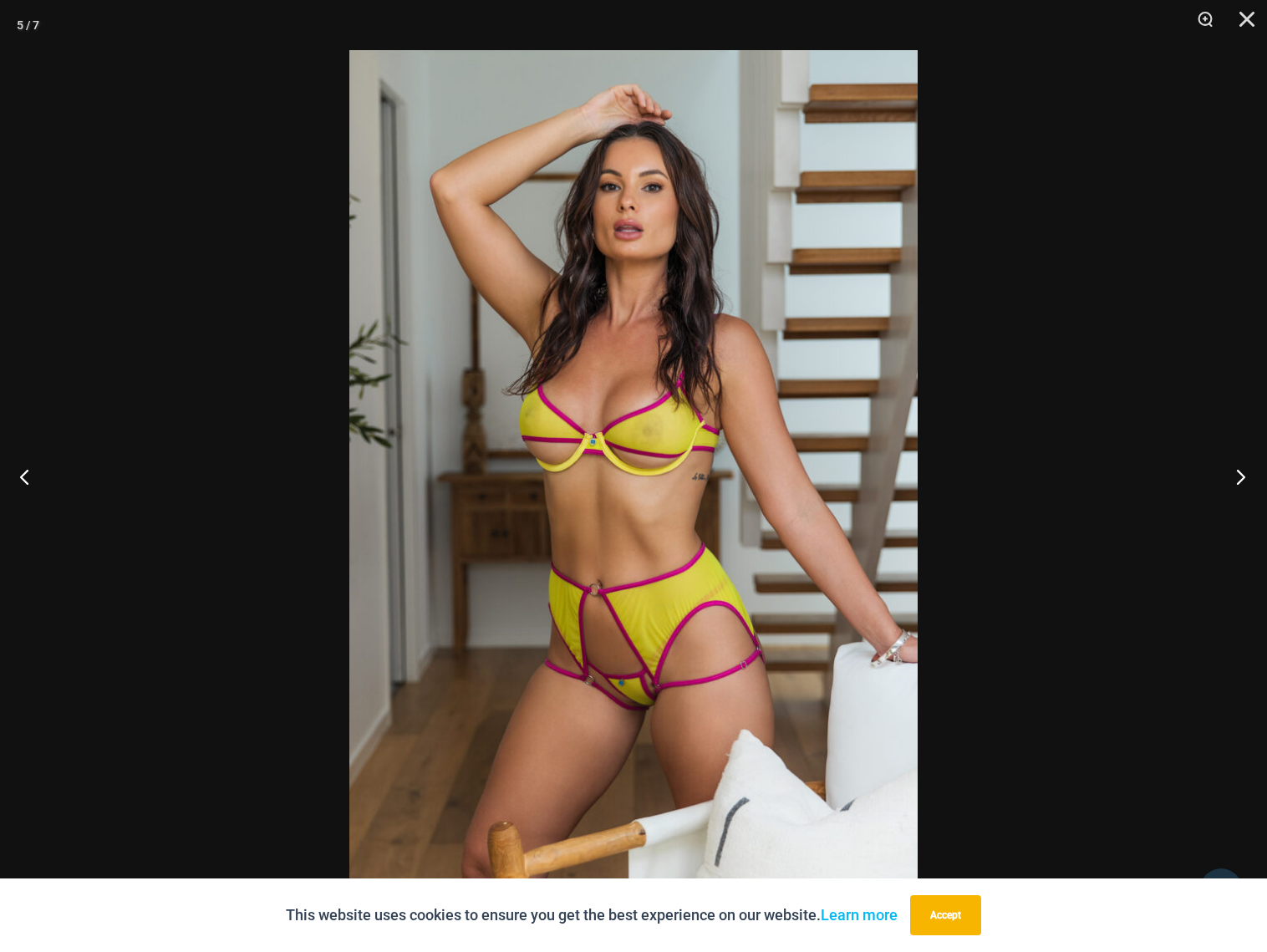
click at [1238, 479] on button "Next" at bounding box center [1235, 476] width 62 height 83
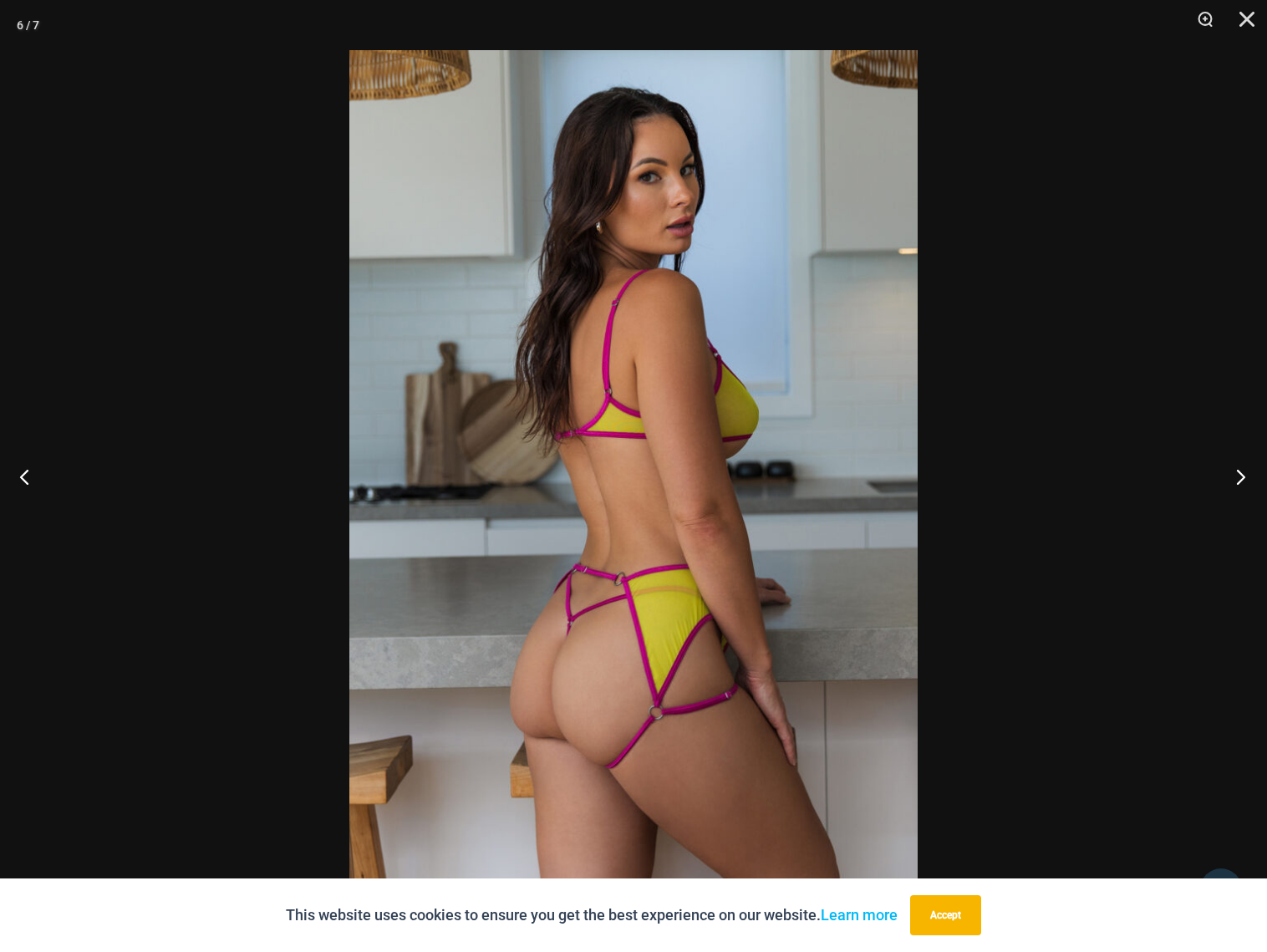
click at [1238, 479] on button "Next" at bounding box center [1235, 476] width 62 height 83
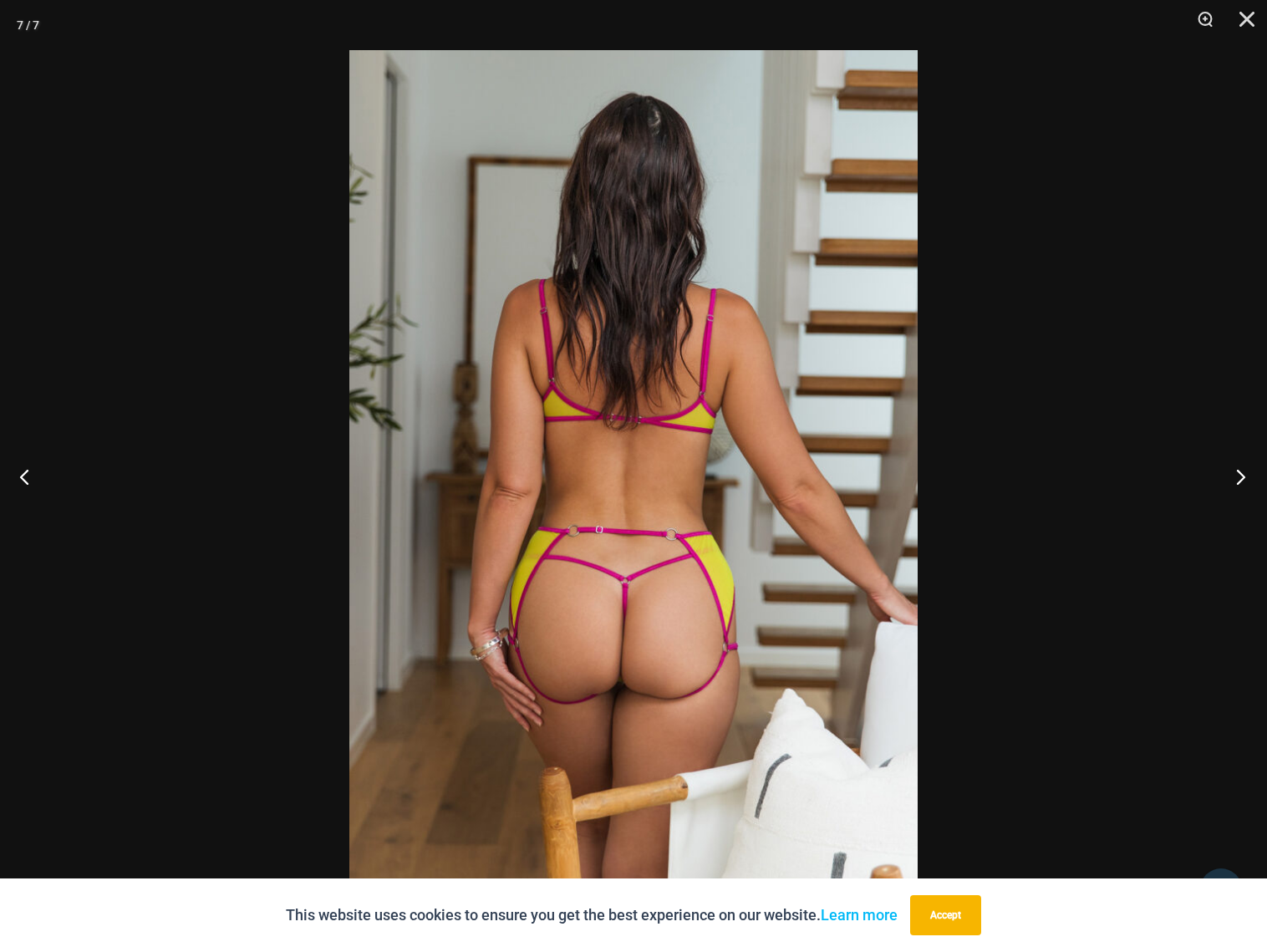
click at [1246, 485] on button "Next" at bounding box center [1235, 476] width 62 height 83
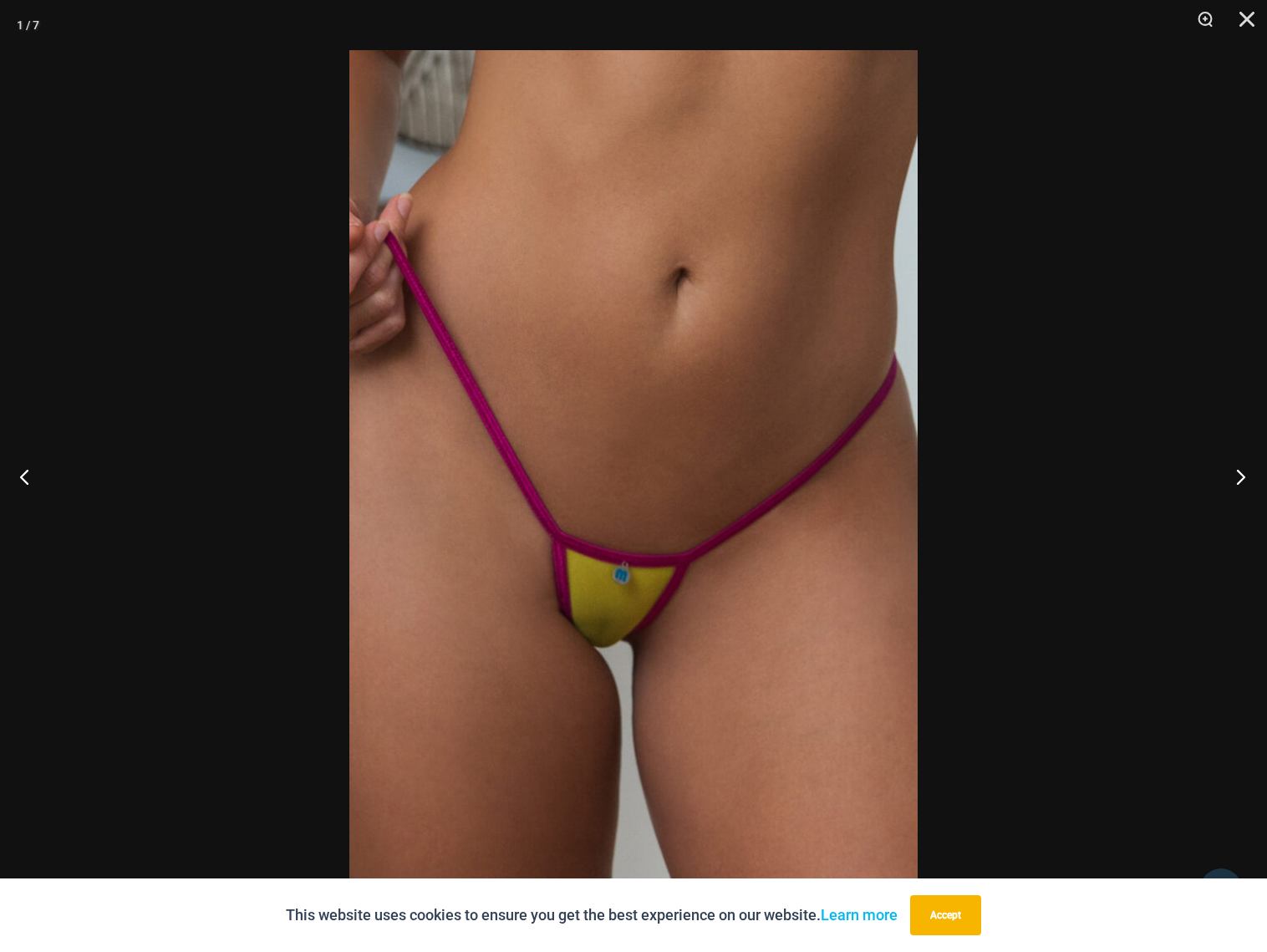
click at [1243, 481] on button "Next" at bounding box center [1235, 476] width 62 height 83
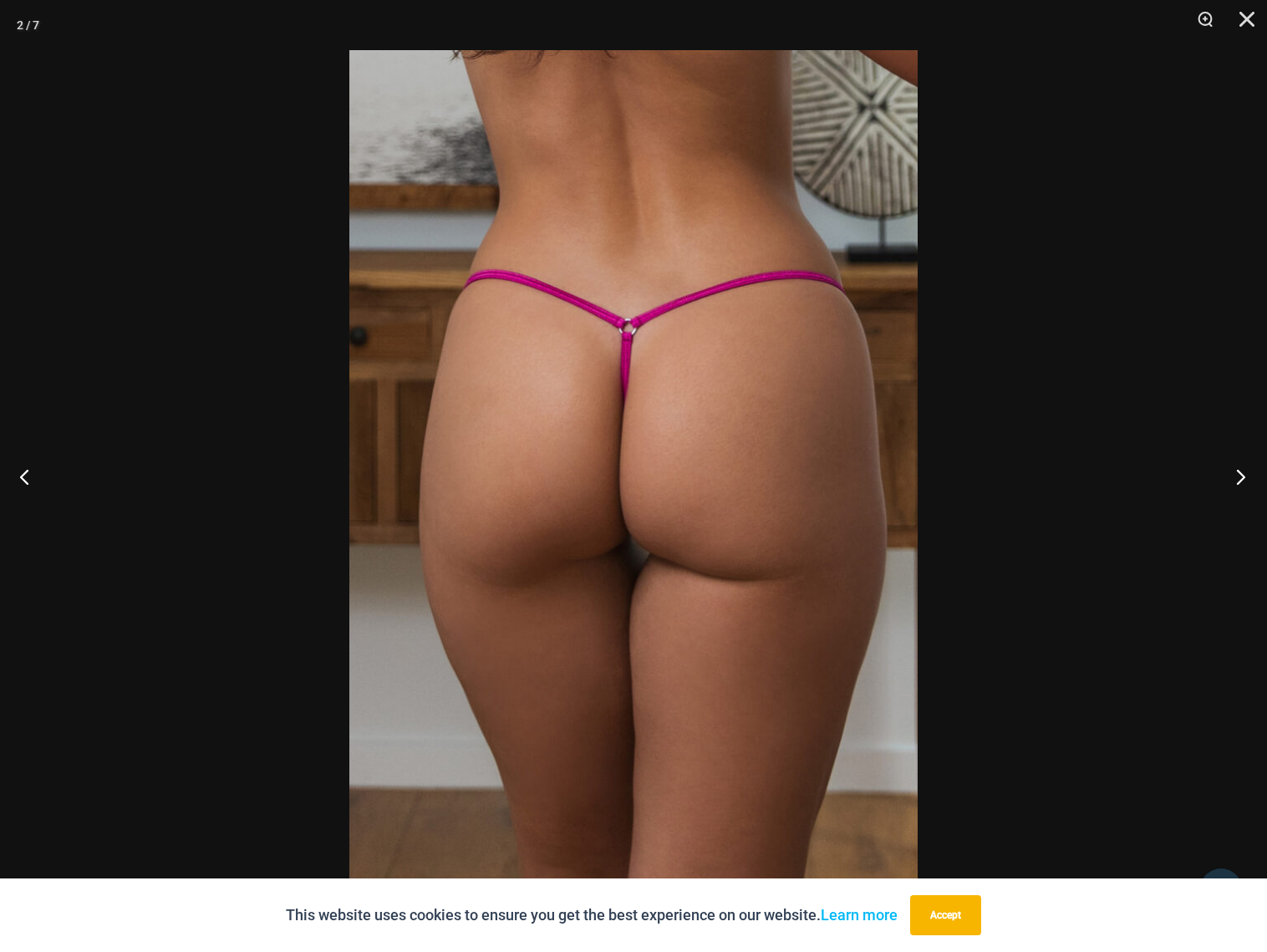
click at [1243, 481] on button "Next" at bounding box center [1235, 476] width 62 height 83
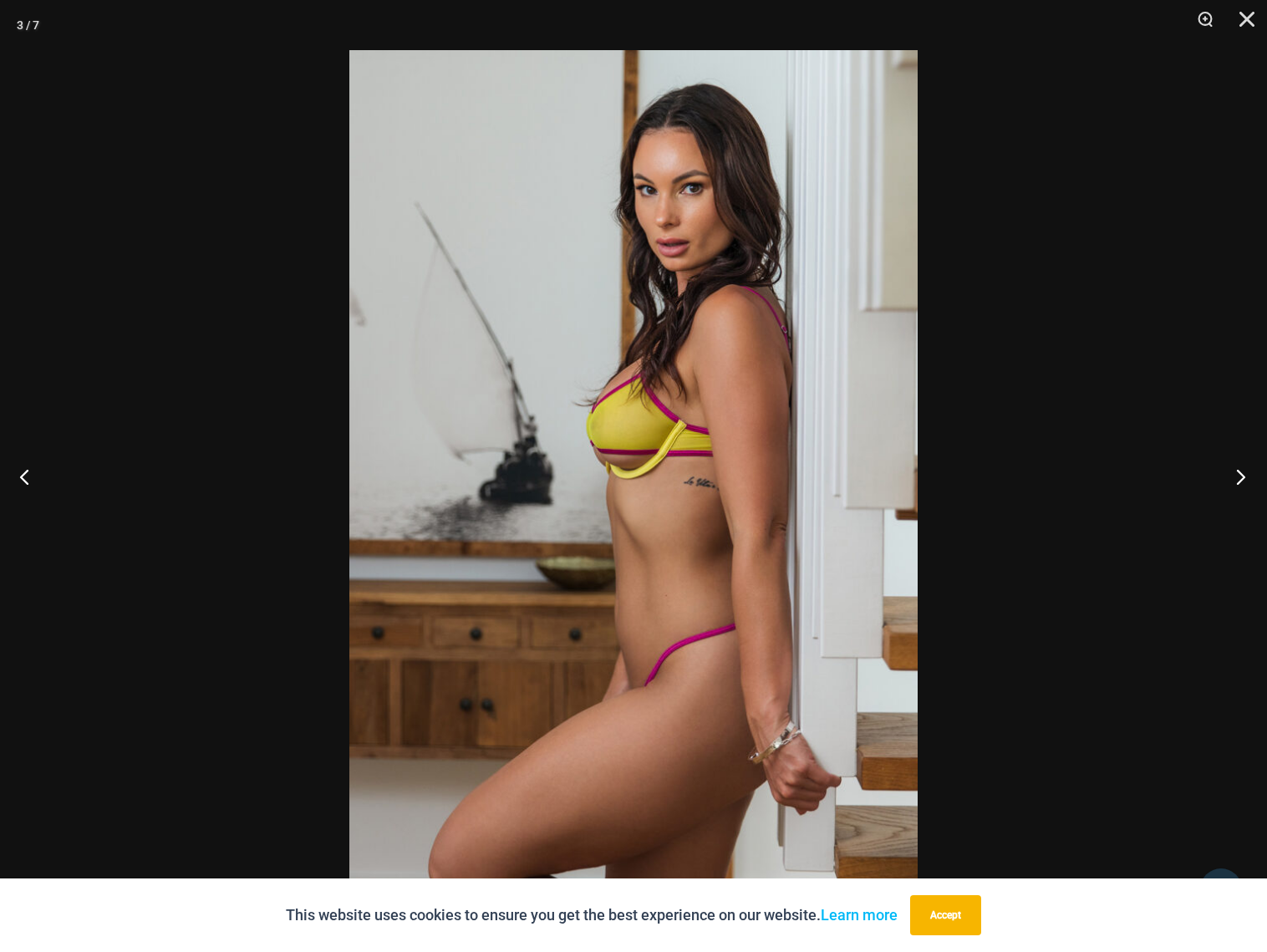
click at [1243, 481] on button "Next" at bounding box center [1235, 476] width 62 height 83
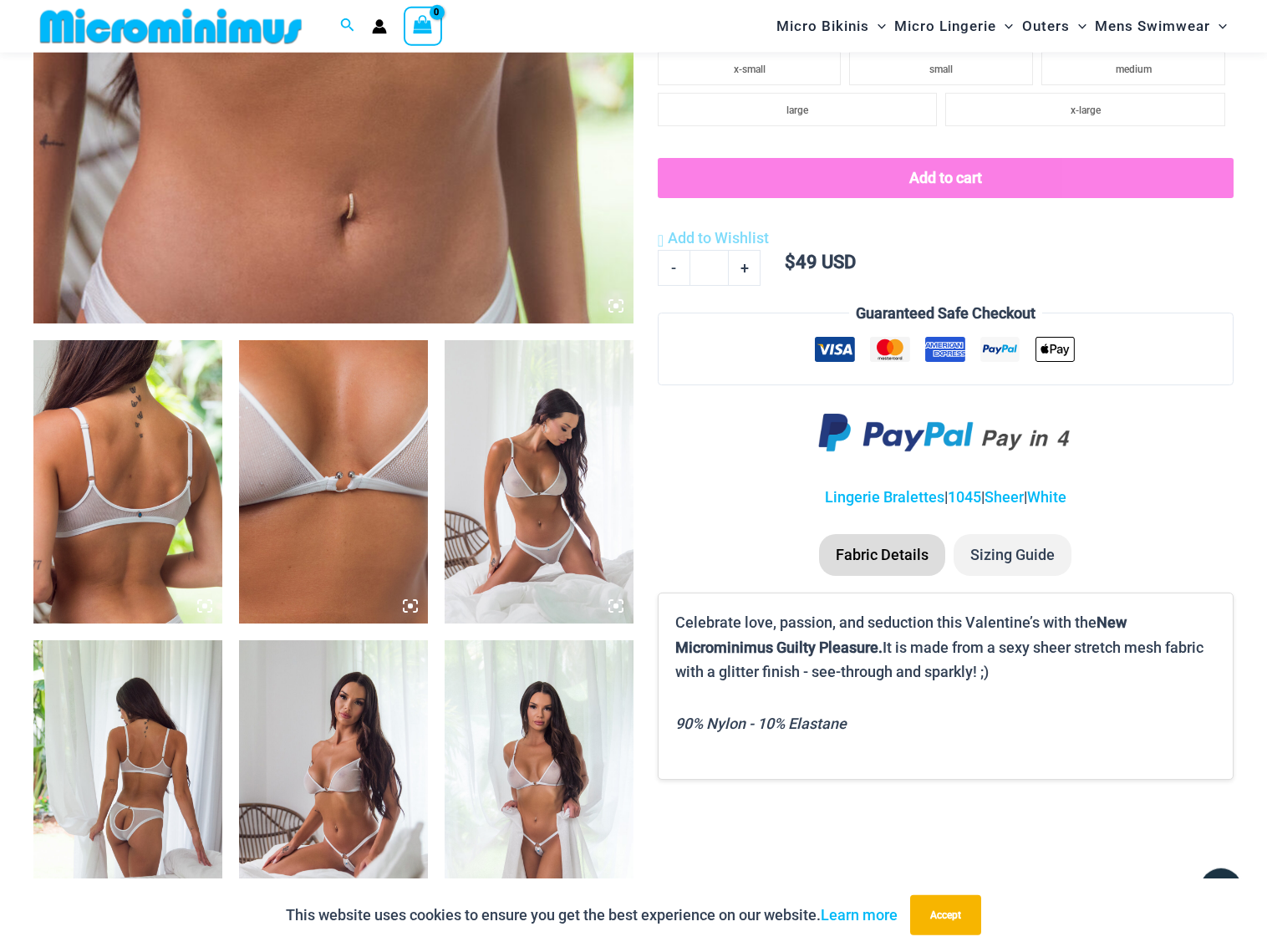
scroll to position [671, 0]
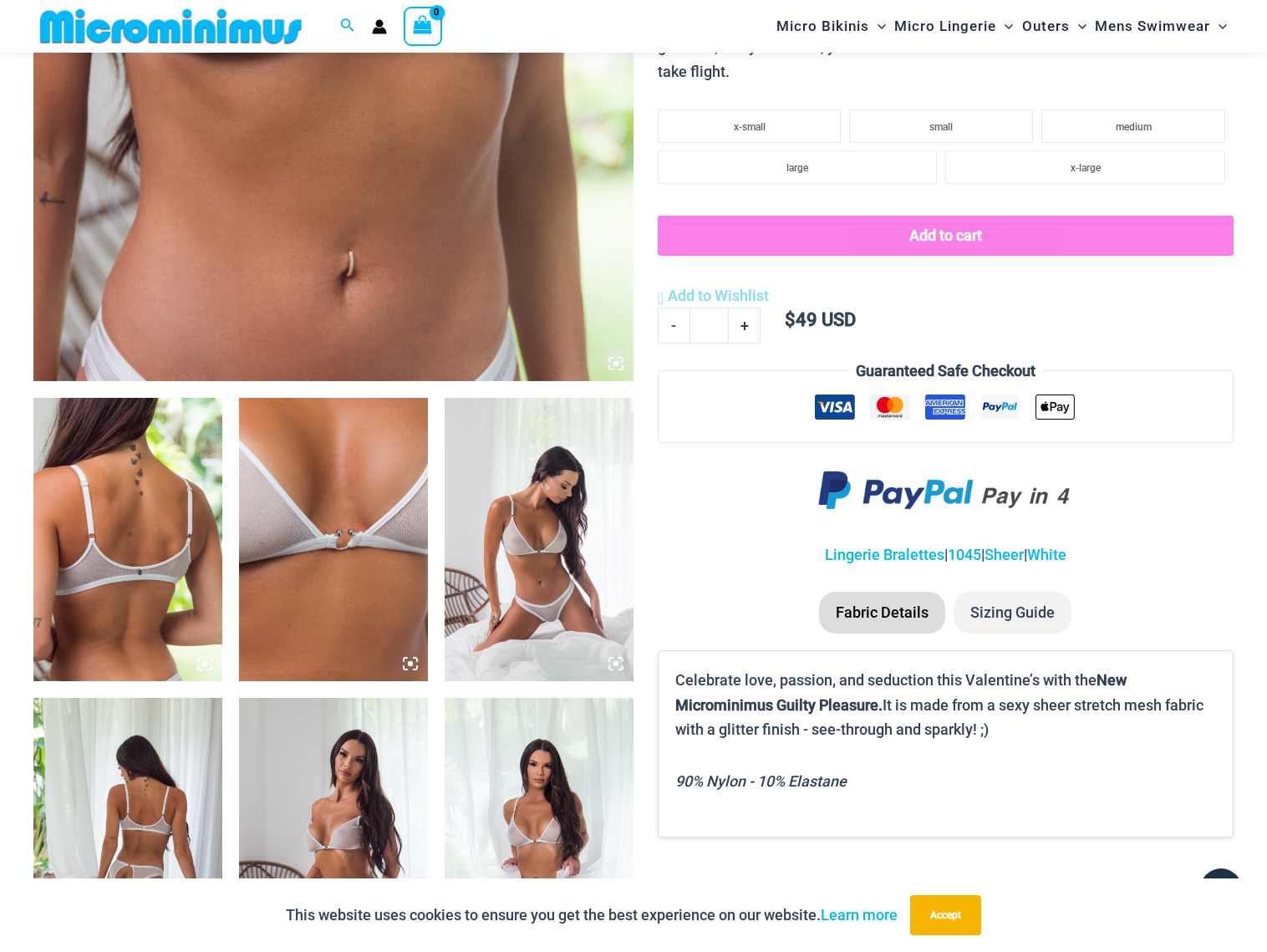
click at [521, 471] on img at bounding box center [539, 539] width 189 height 283
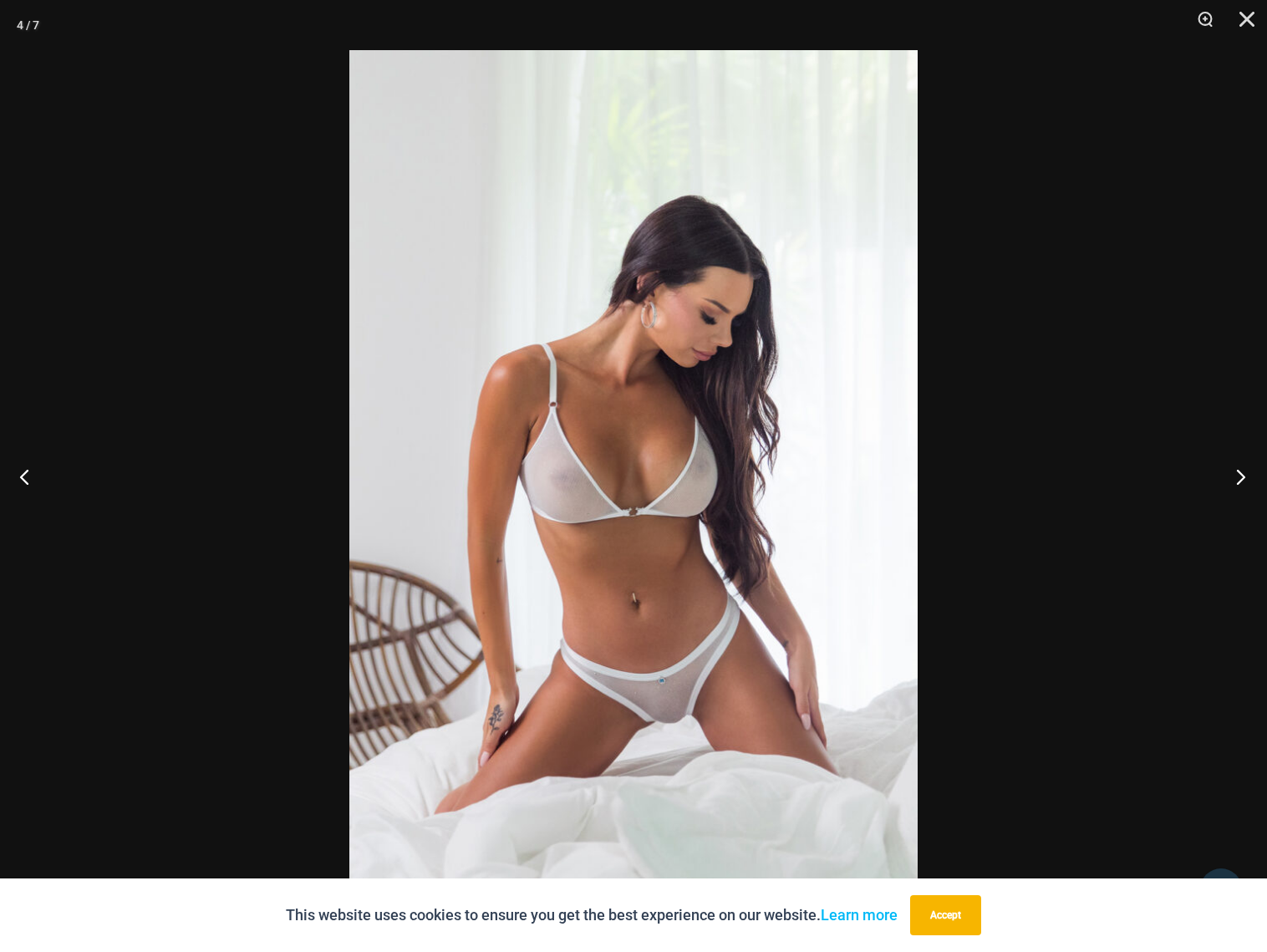
click at [1232, 473] on button "Next" at bounding box center [1235, 476] width 62 height 83
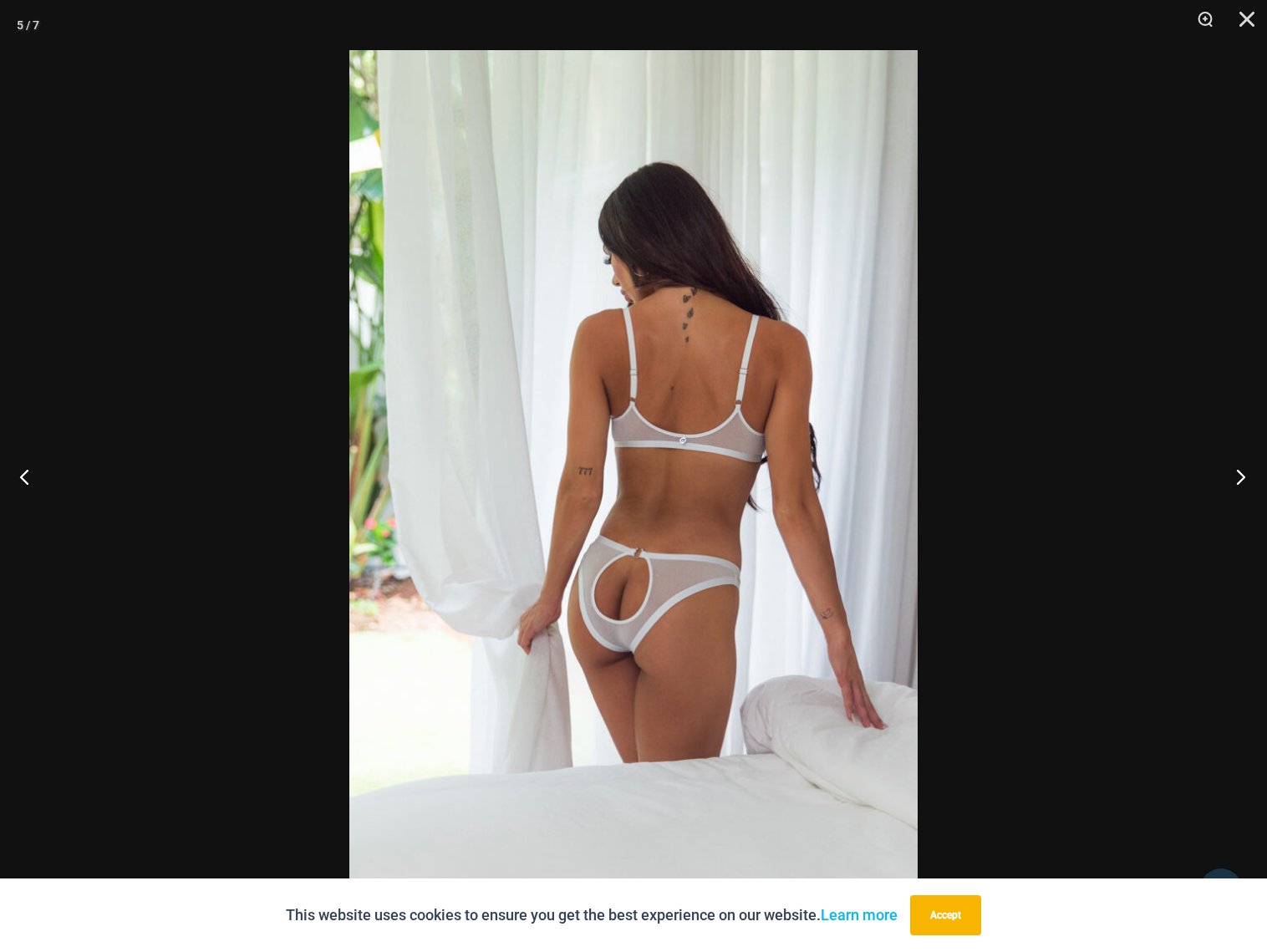
click at [1233, 473] on button "Next" at bounding box center [1235, 476] width 62 height 83
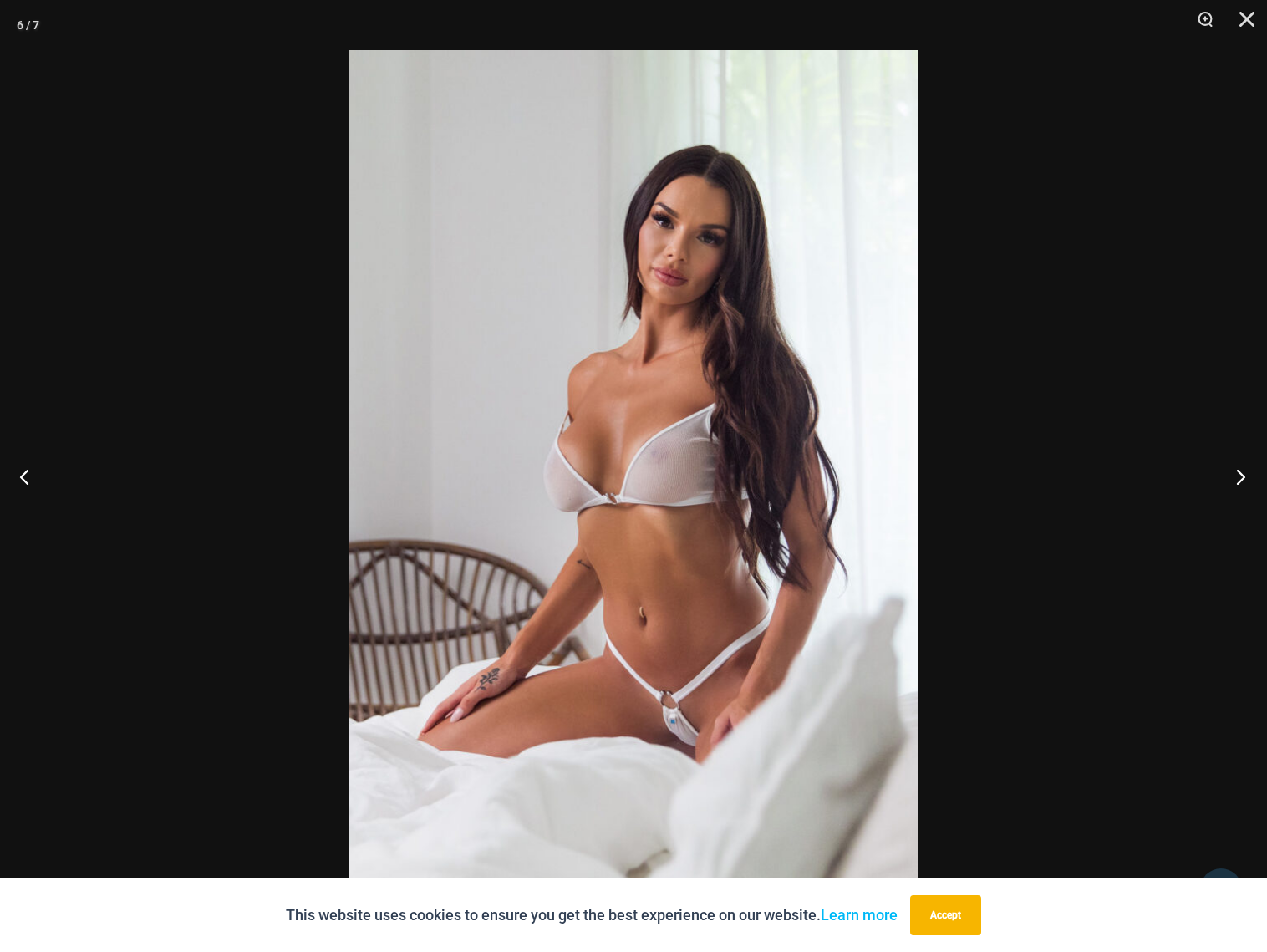
click at [1235, 473] on button "Next" at bounding box center [1235, 476] width 62 height 83
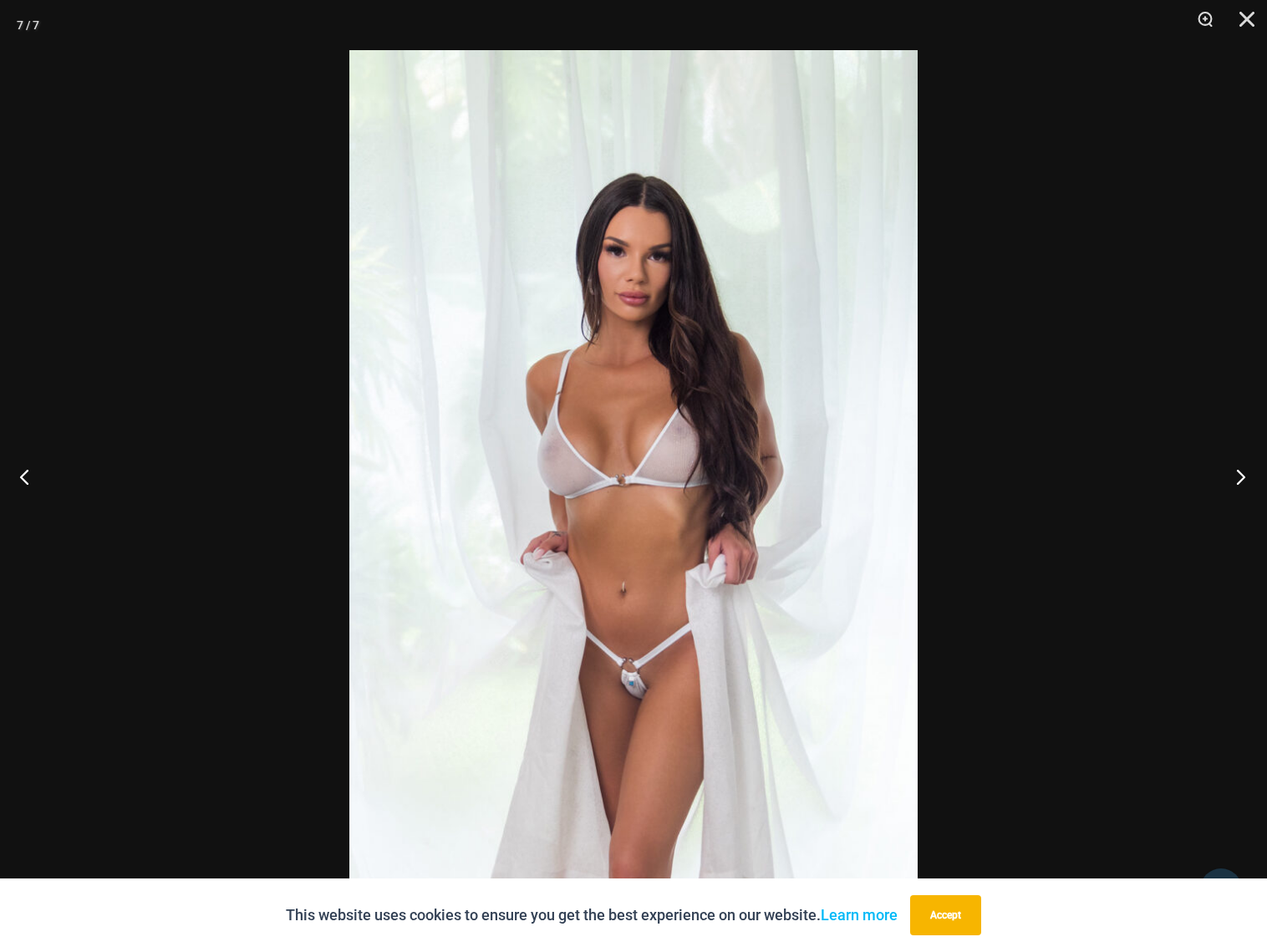
click at [1235, 473] on button "Next" at bounding box center [1235, 476] width 62 height 83
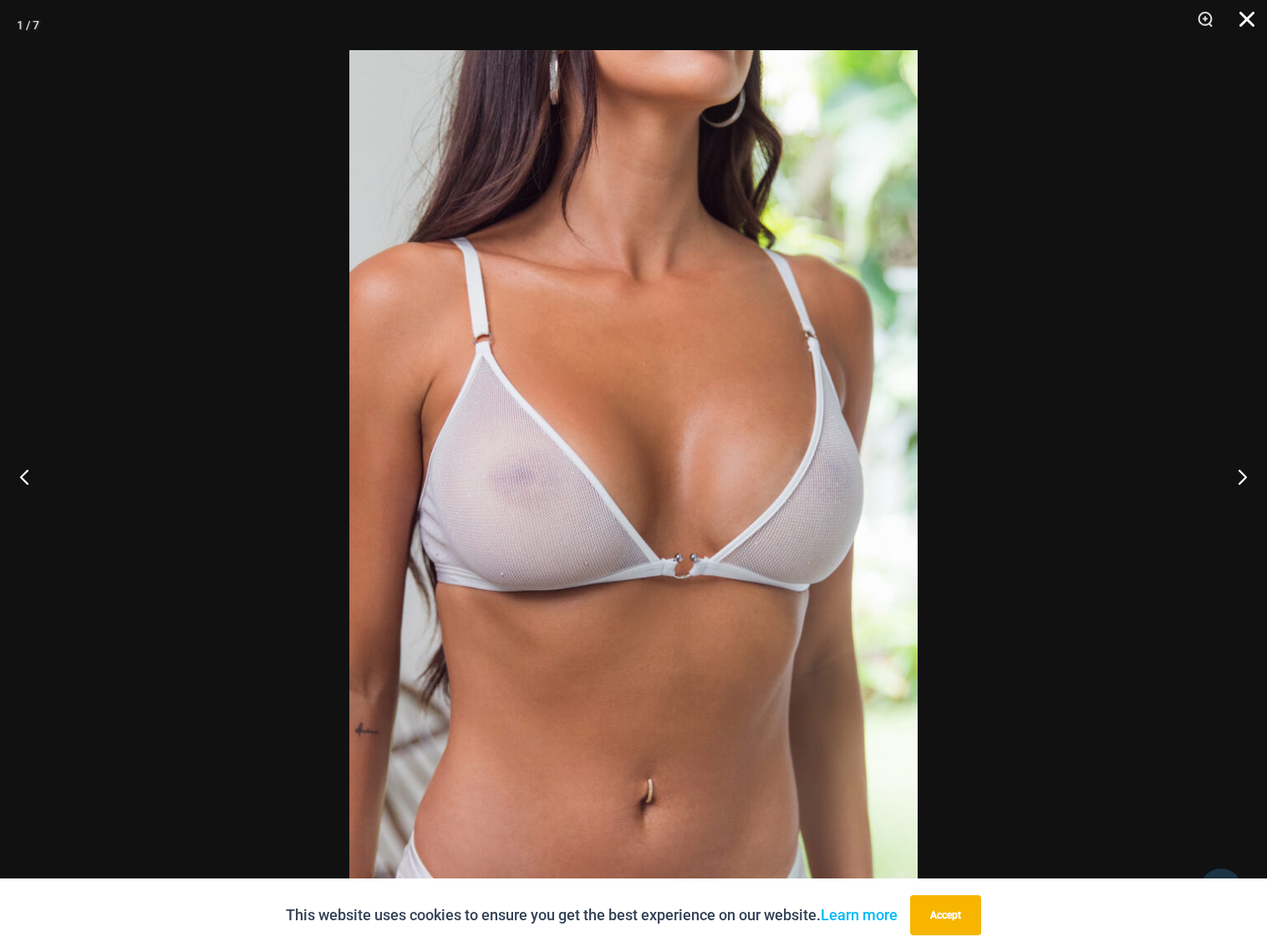
click at [1242, 8] on button "Close" at bounding box center [1241, 25] width 42 height 51
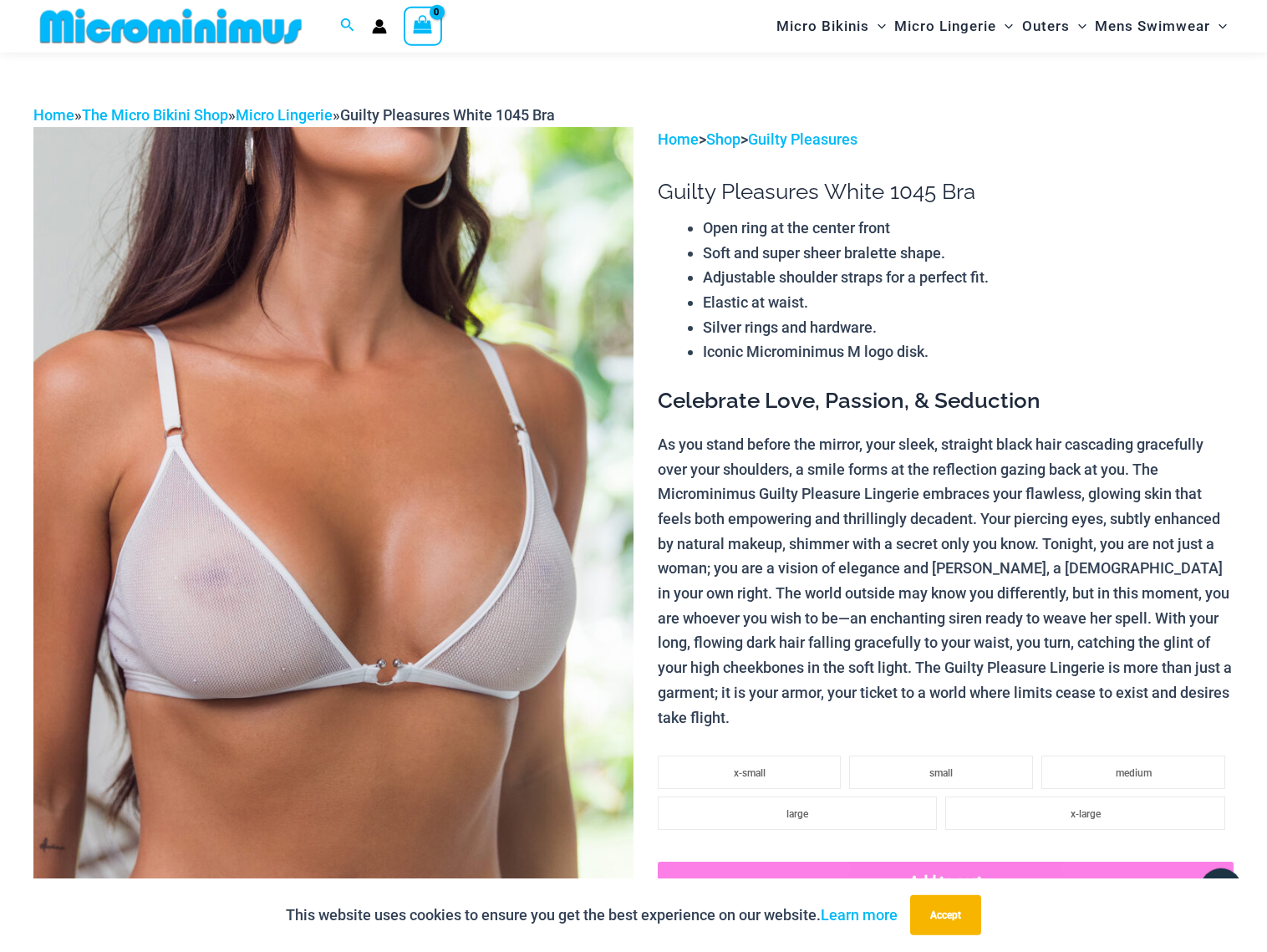
scroll to position [0, 0]
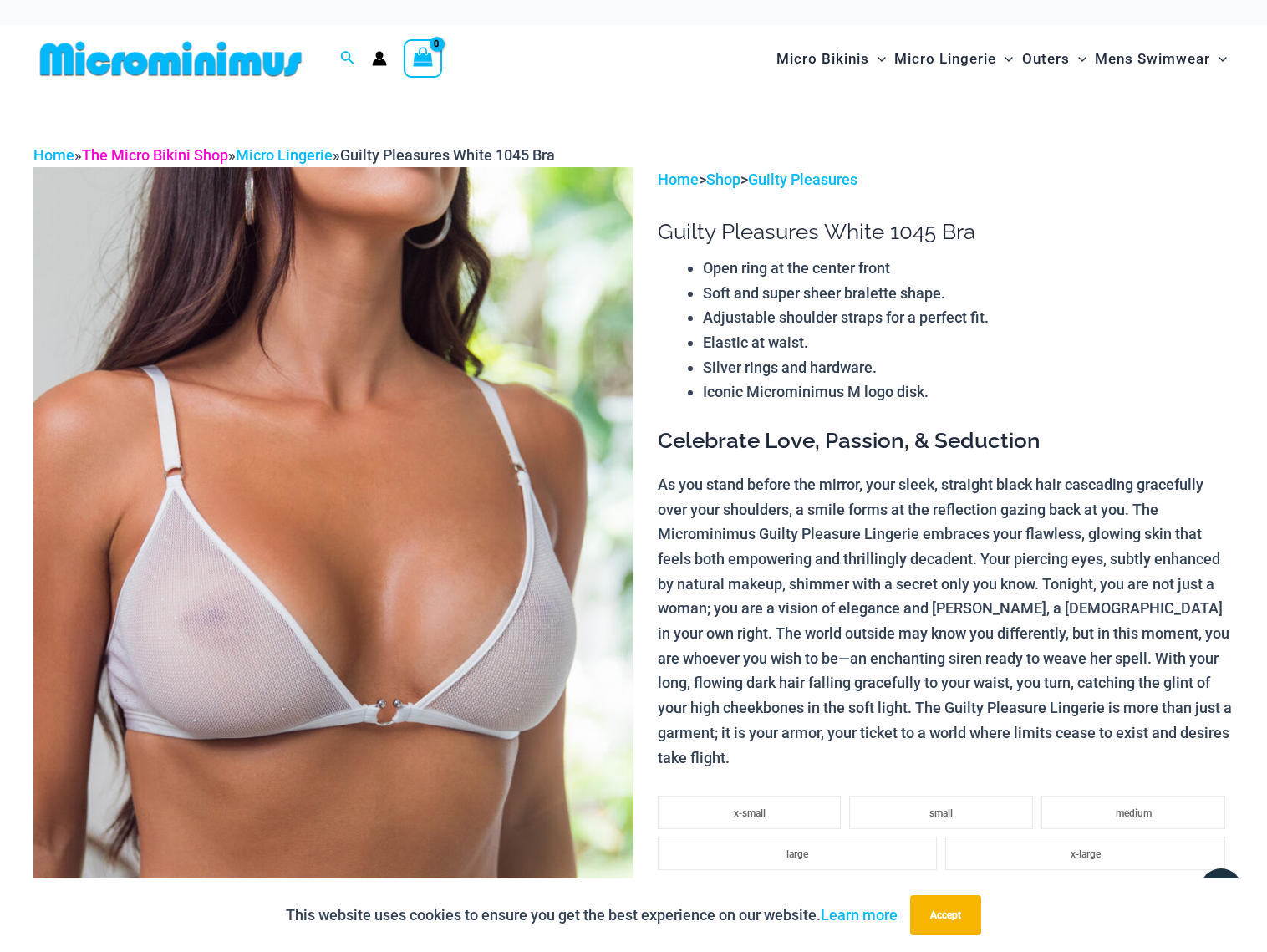
click at [188, 154] on link "The Micro Bikini Shop" at bounding box center [155, 155] width 146 height 18
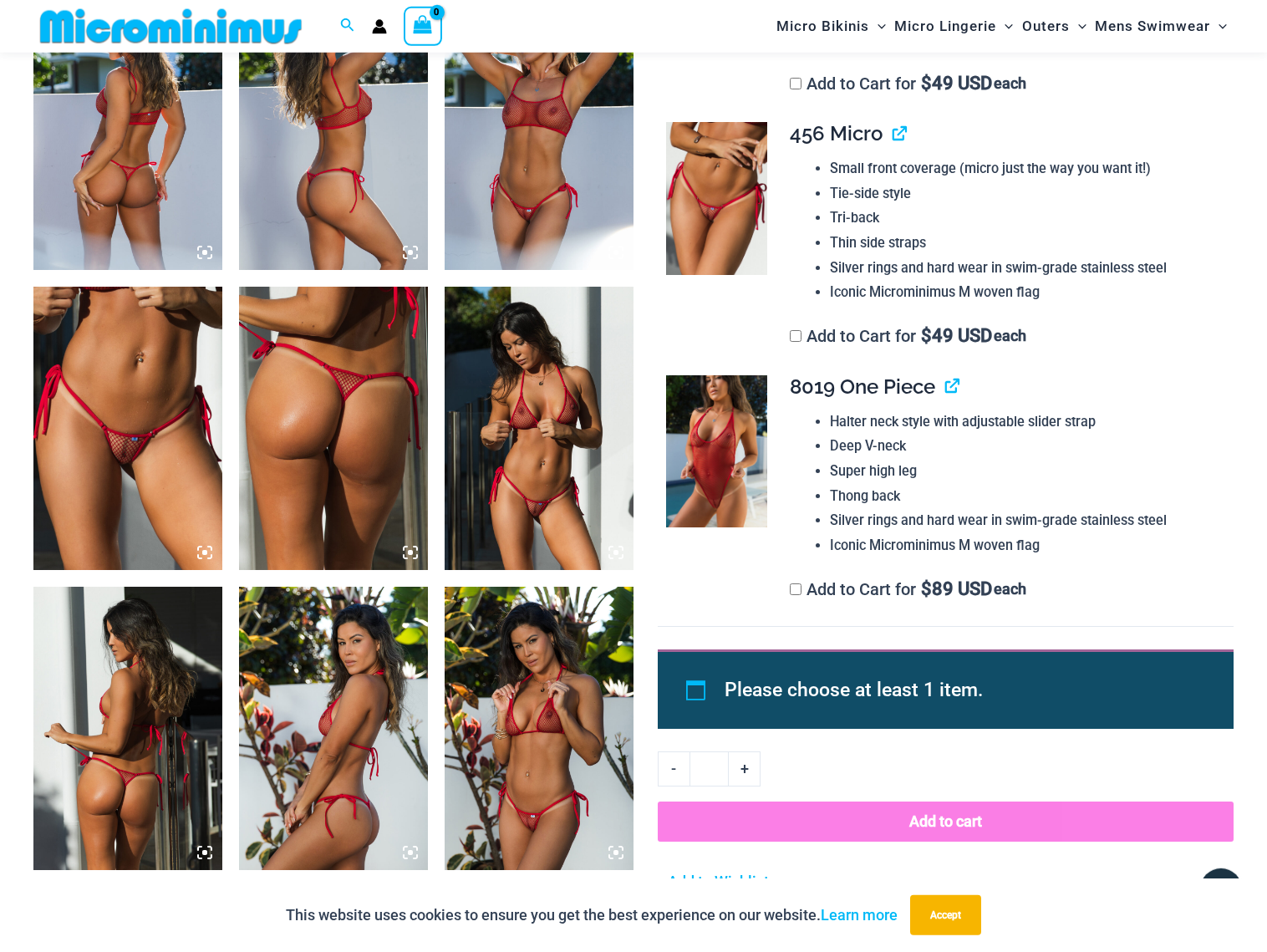
scroll to position [1101, 0]
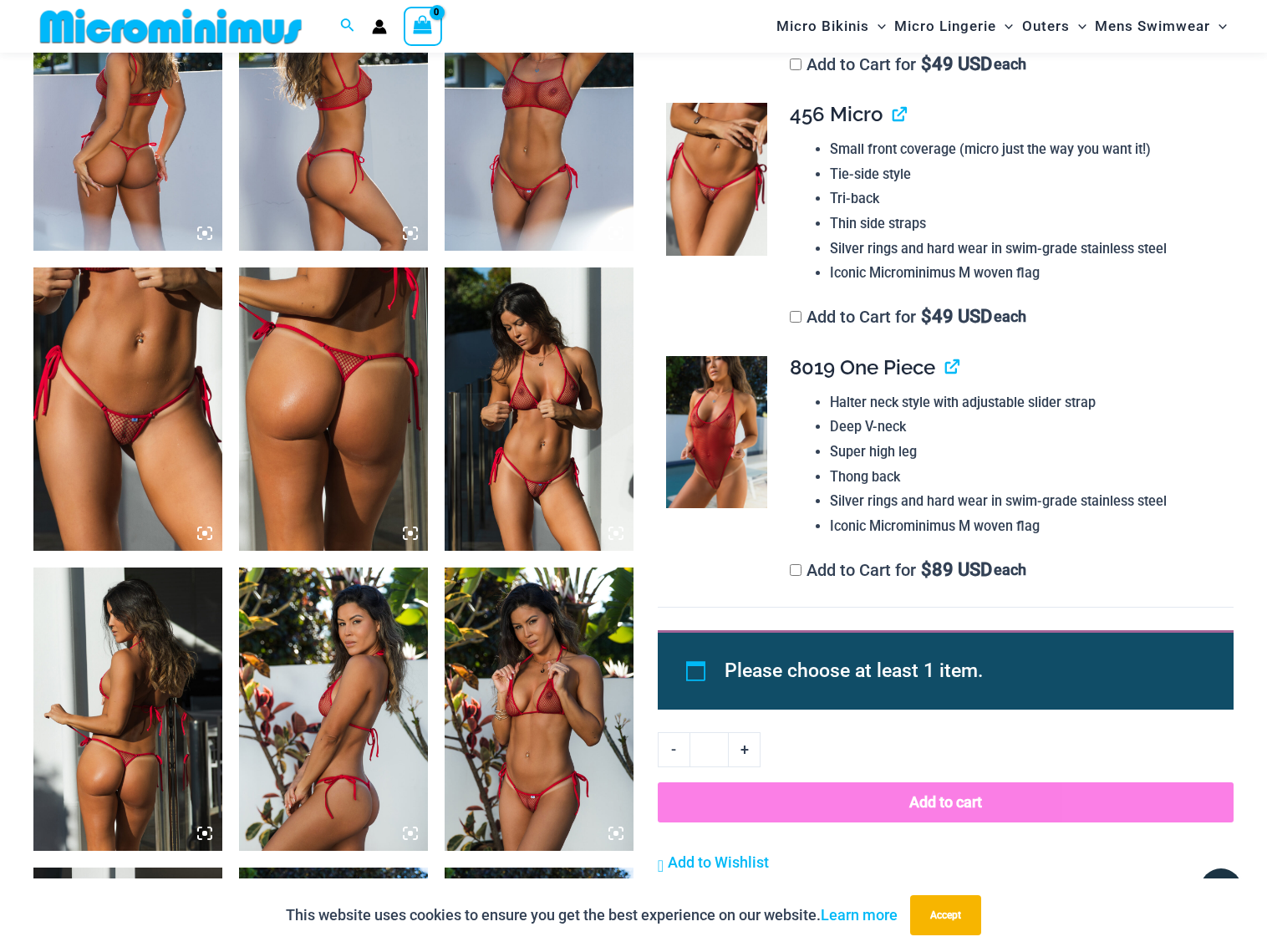
click at [133, 423] on img at bounding box center [128, 409] width 189 height 283
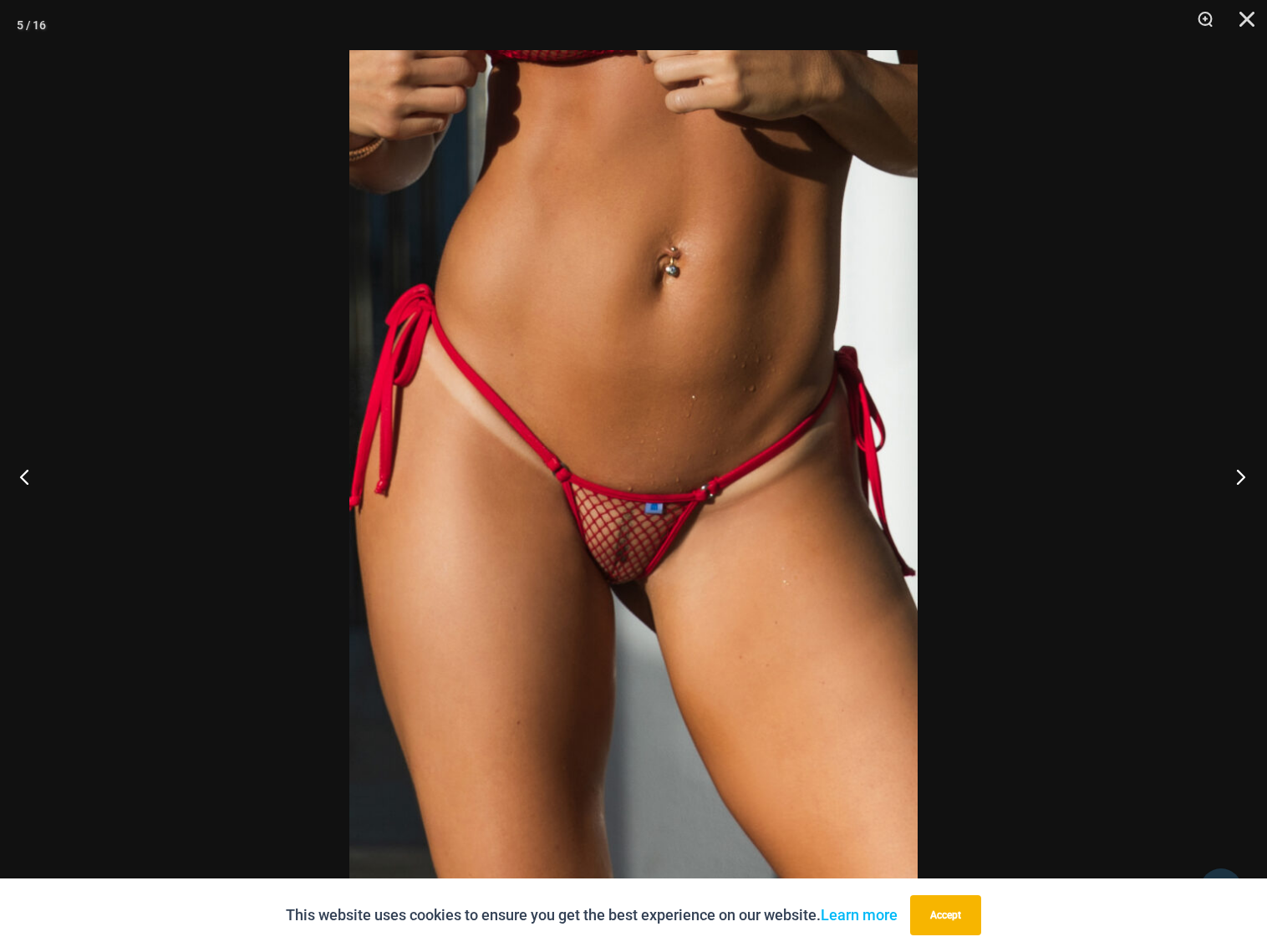
click at [1238, 471] on button "Next" at bounding box center [1235, 476] width 62 height 83
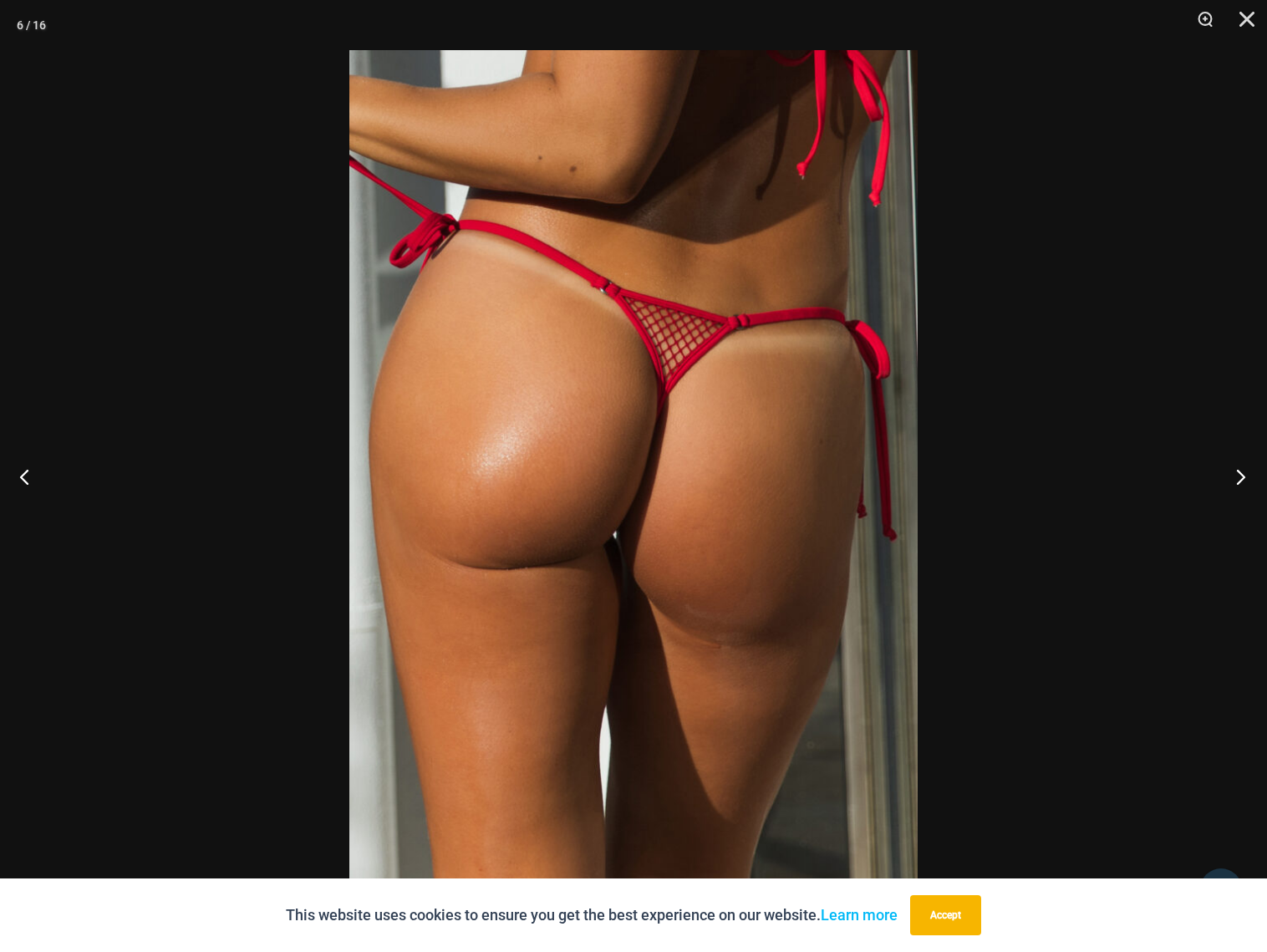
click at [1238, 471] on button "Next" at bounding box center [1235, 476] width 62 height 83
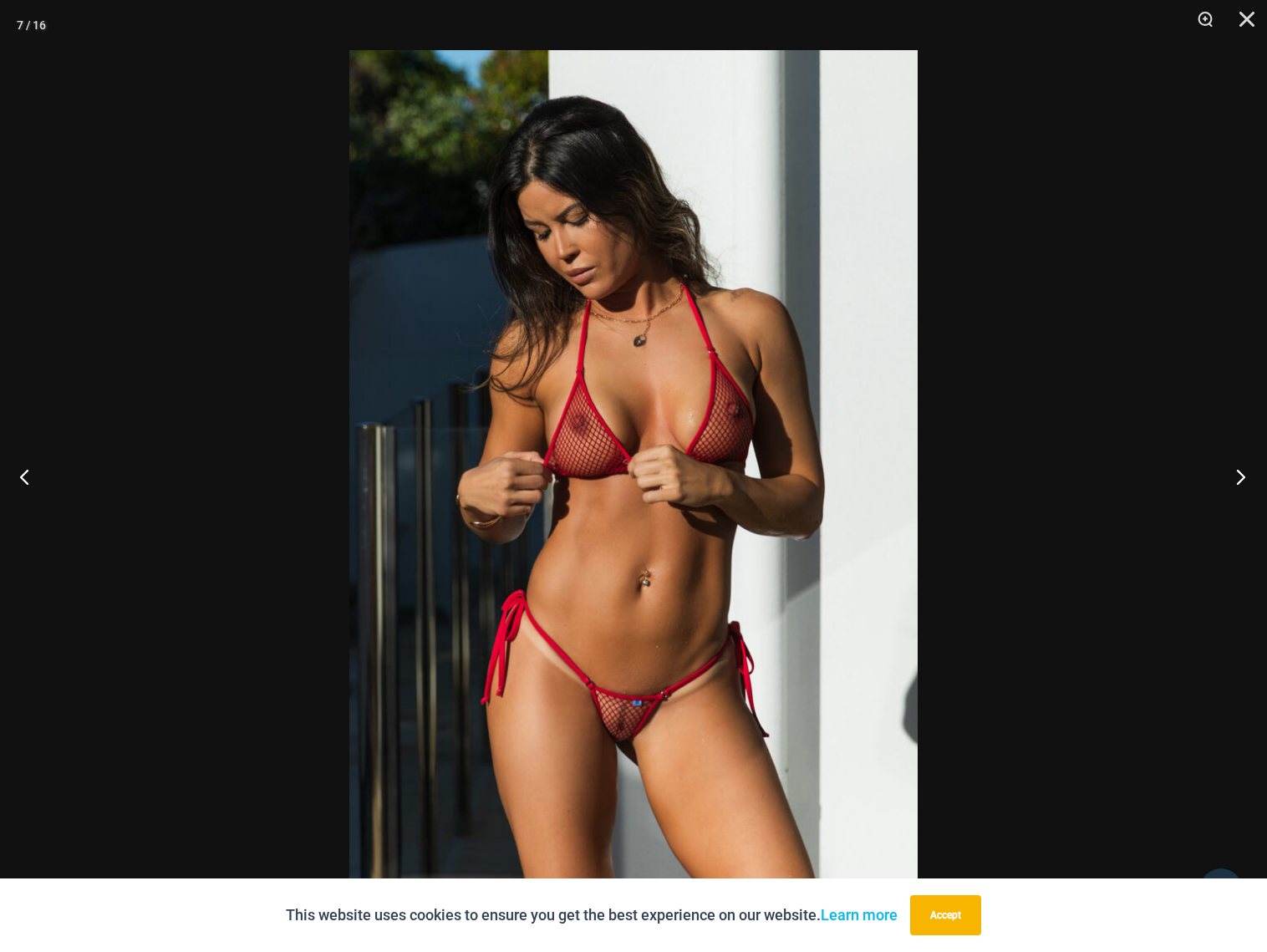
click at [1239, 473] on button "Next" at bounding box center [1235, 476] width 62 height 83
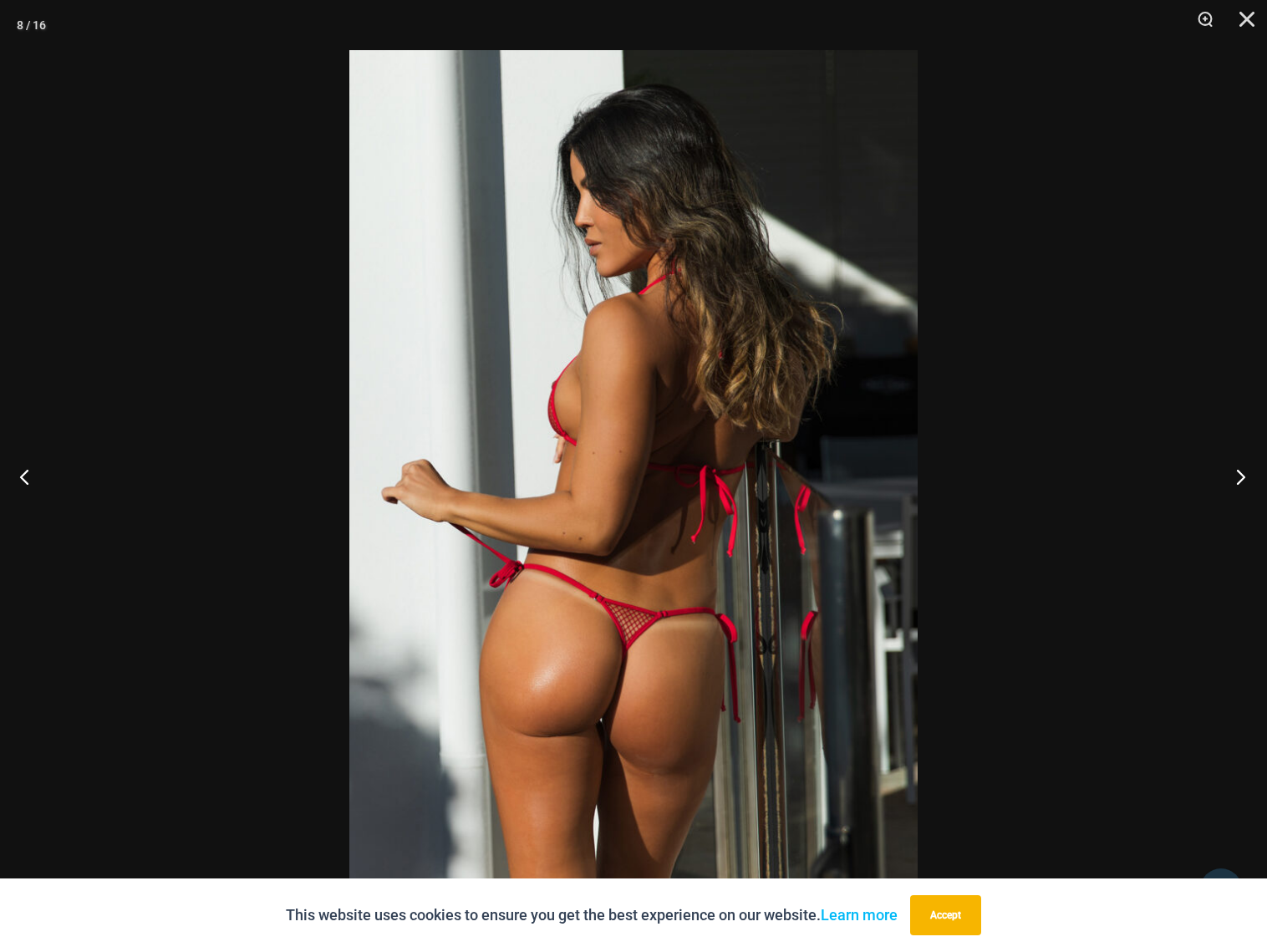
click at [1239, 473] on button "Next" at bounding box center [1235, 476] width 62 height 83
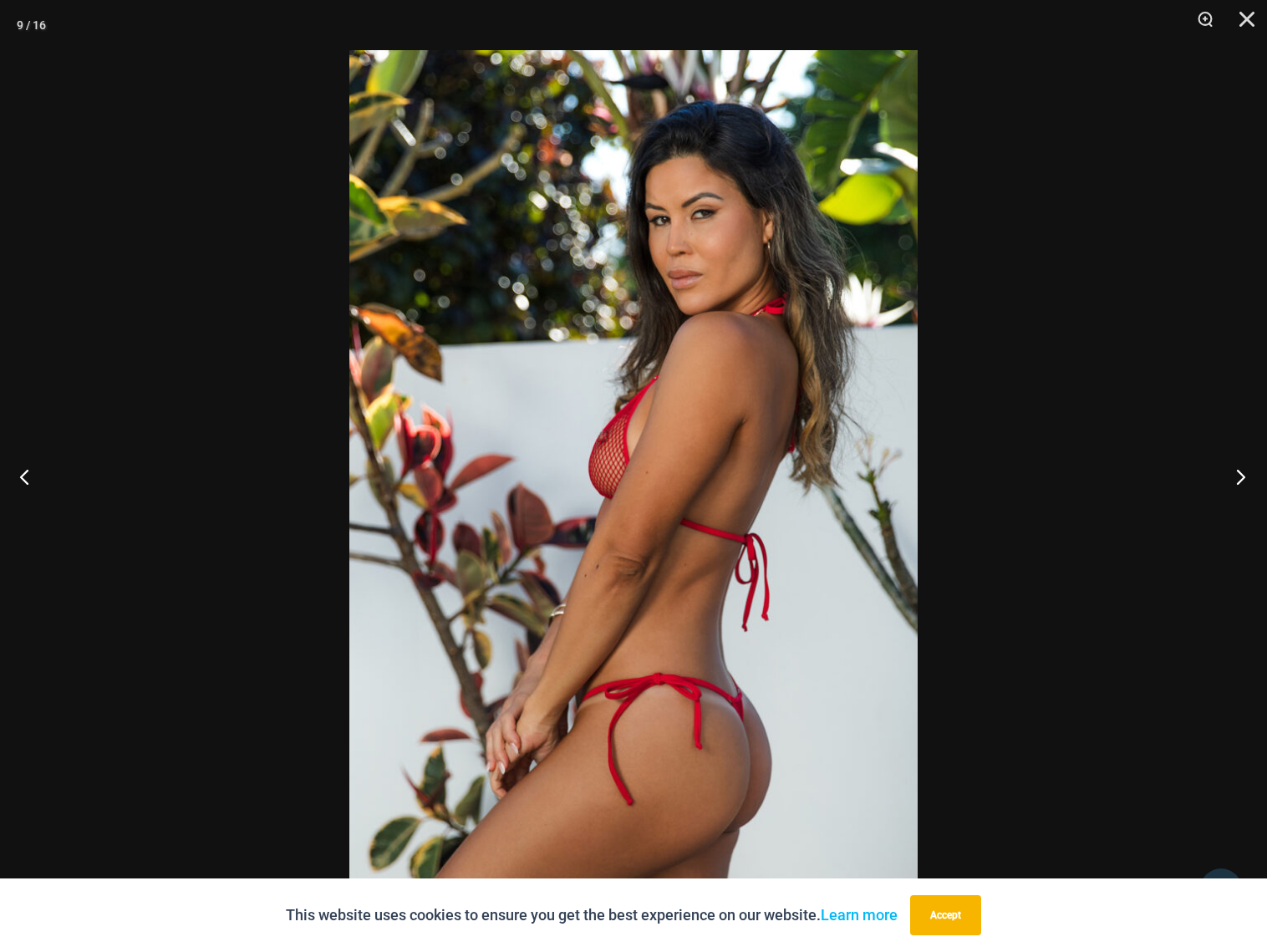
click at [1239, 473] on button "Next" at bounding box center [1235, 476] width 62 height 83
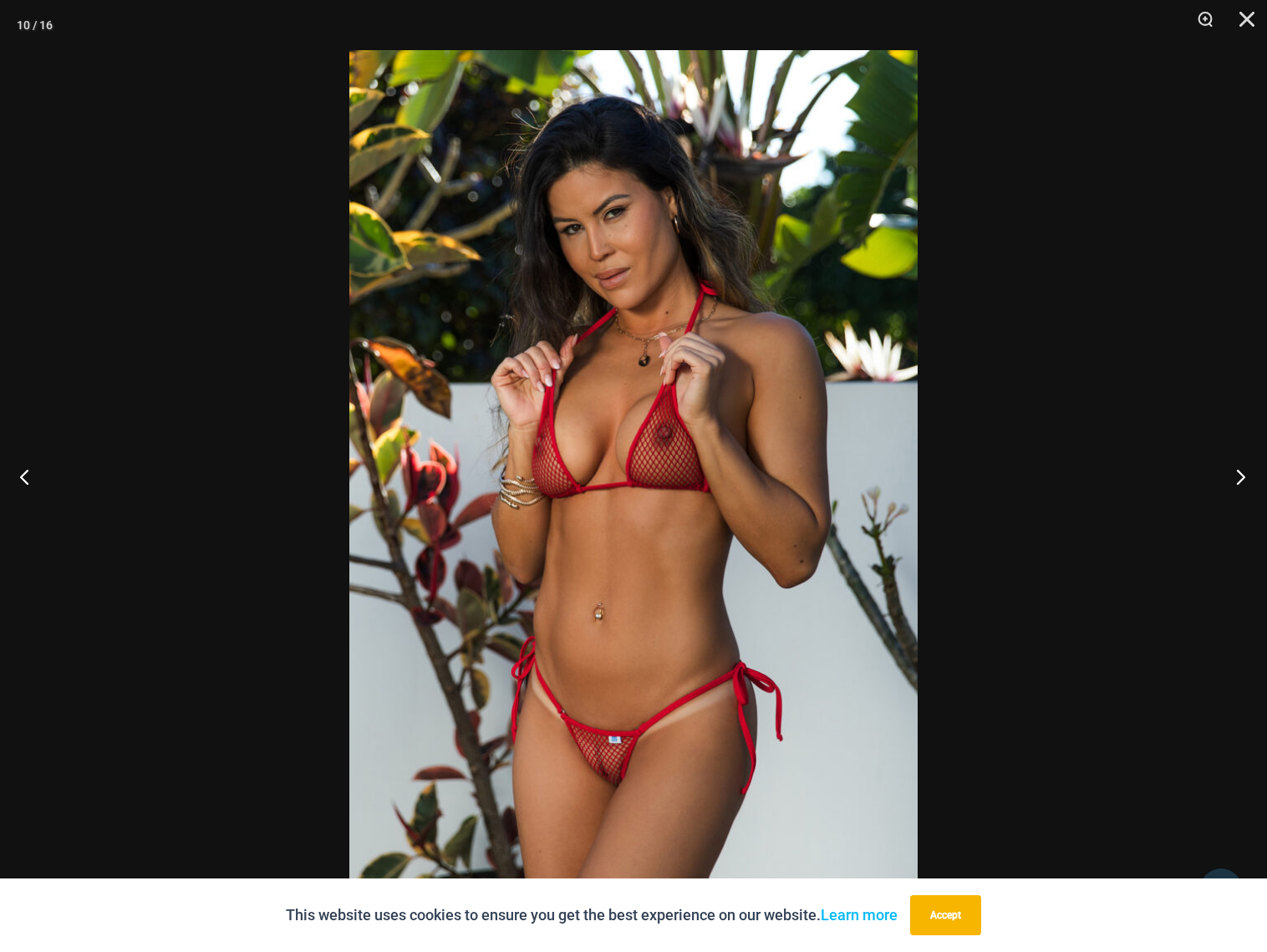
click at [1242, 473] on button "Next" at bounding box center [1235, 476] width 62 height 83
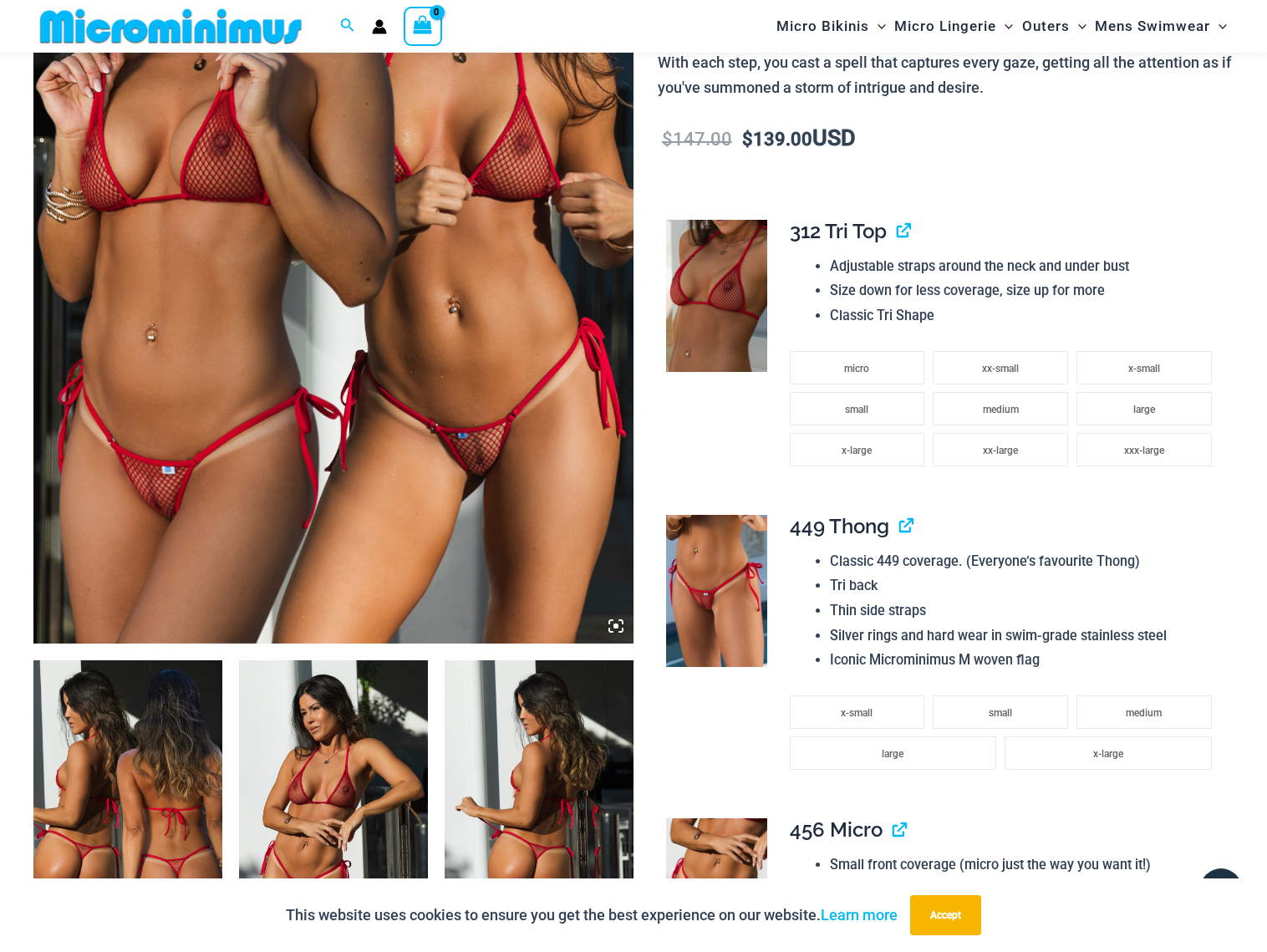
scroll to position [414, 0]
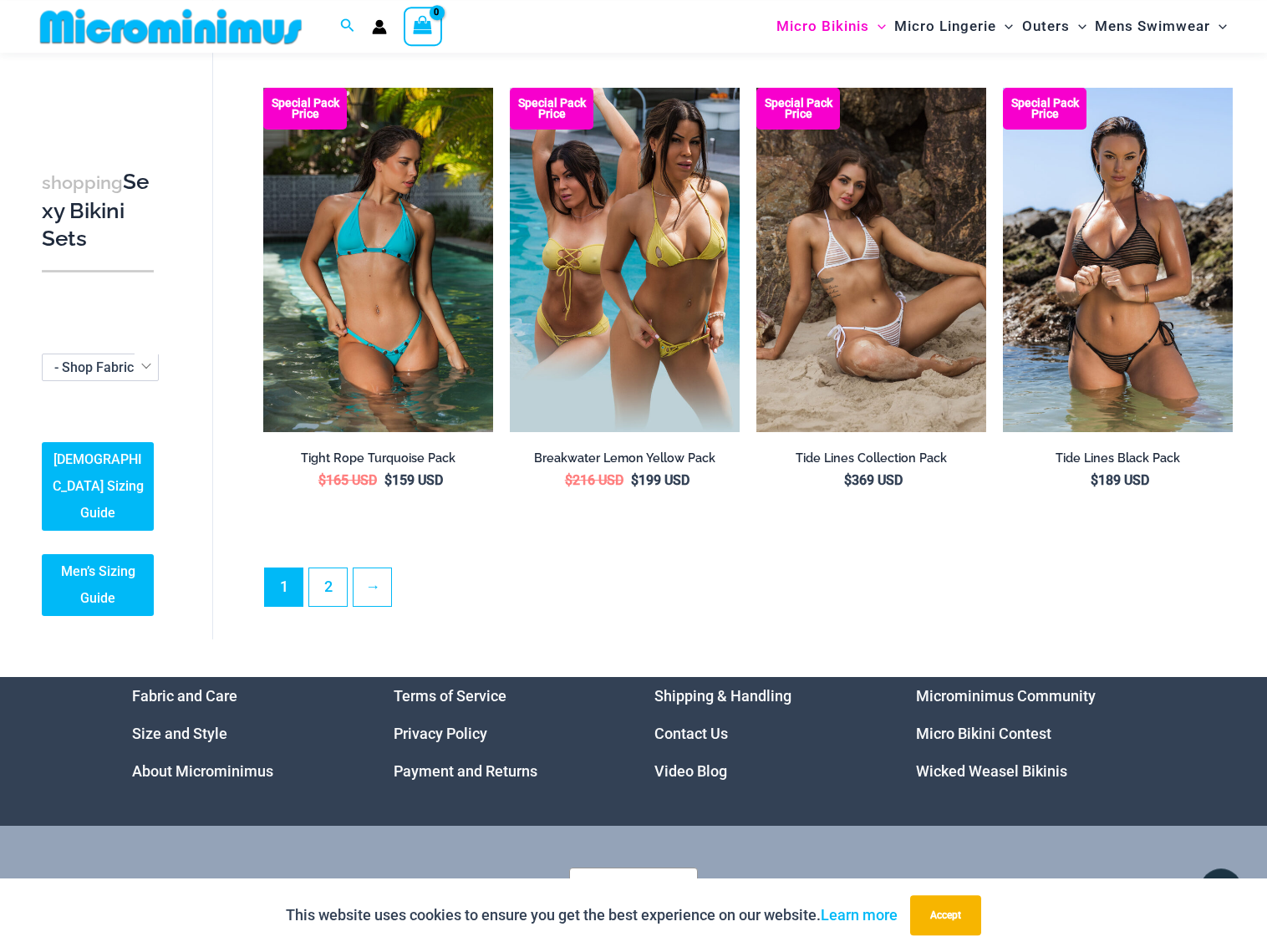
scroll to position [3401, 0]
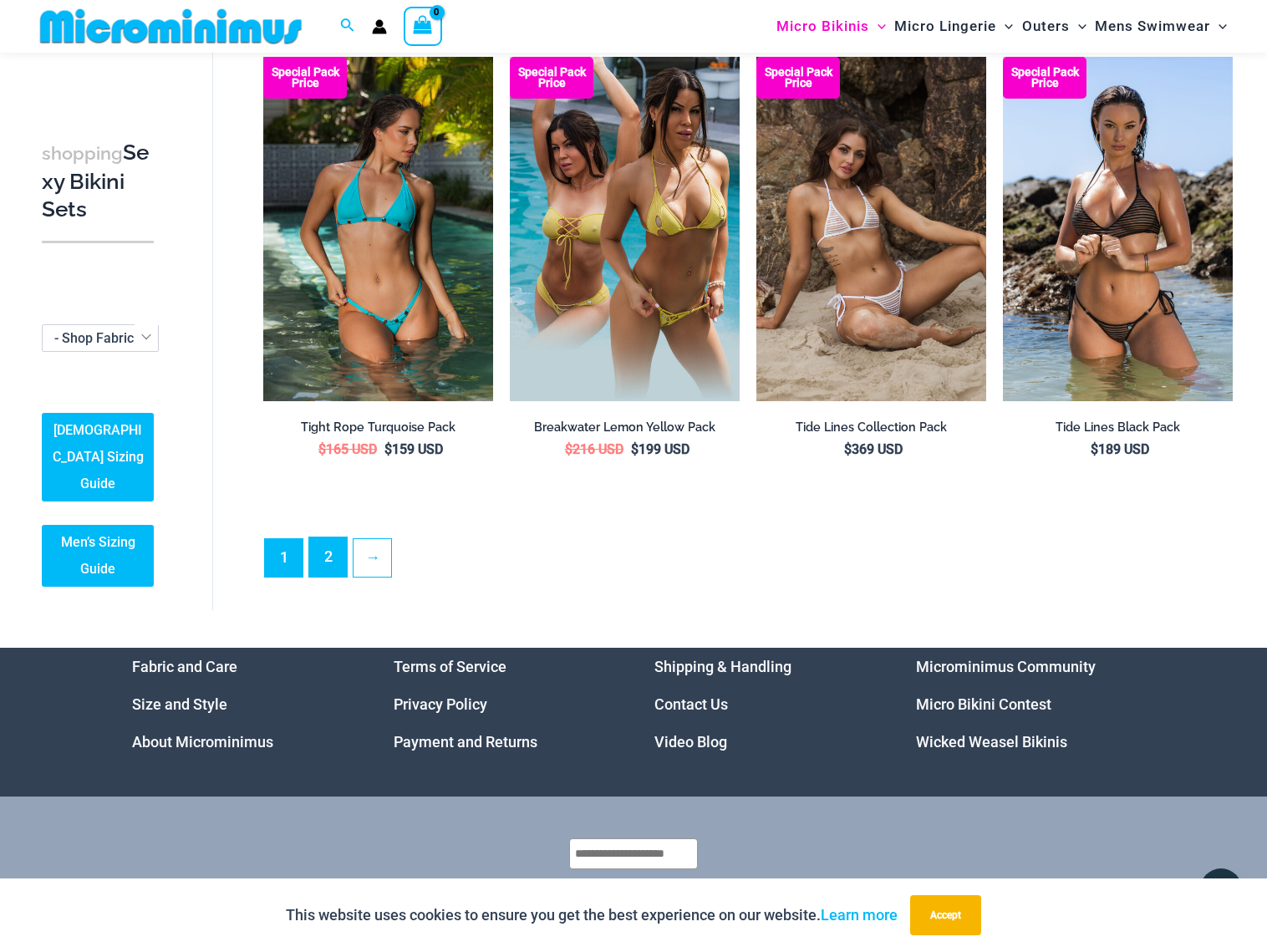
click at [319, 547] on link "2" at bounding box center [327, 556] width 38 height 40
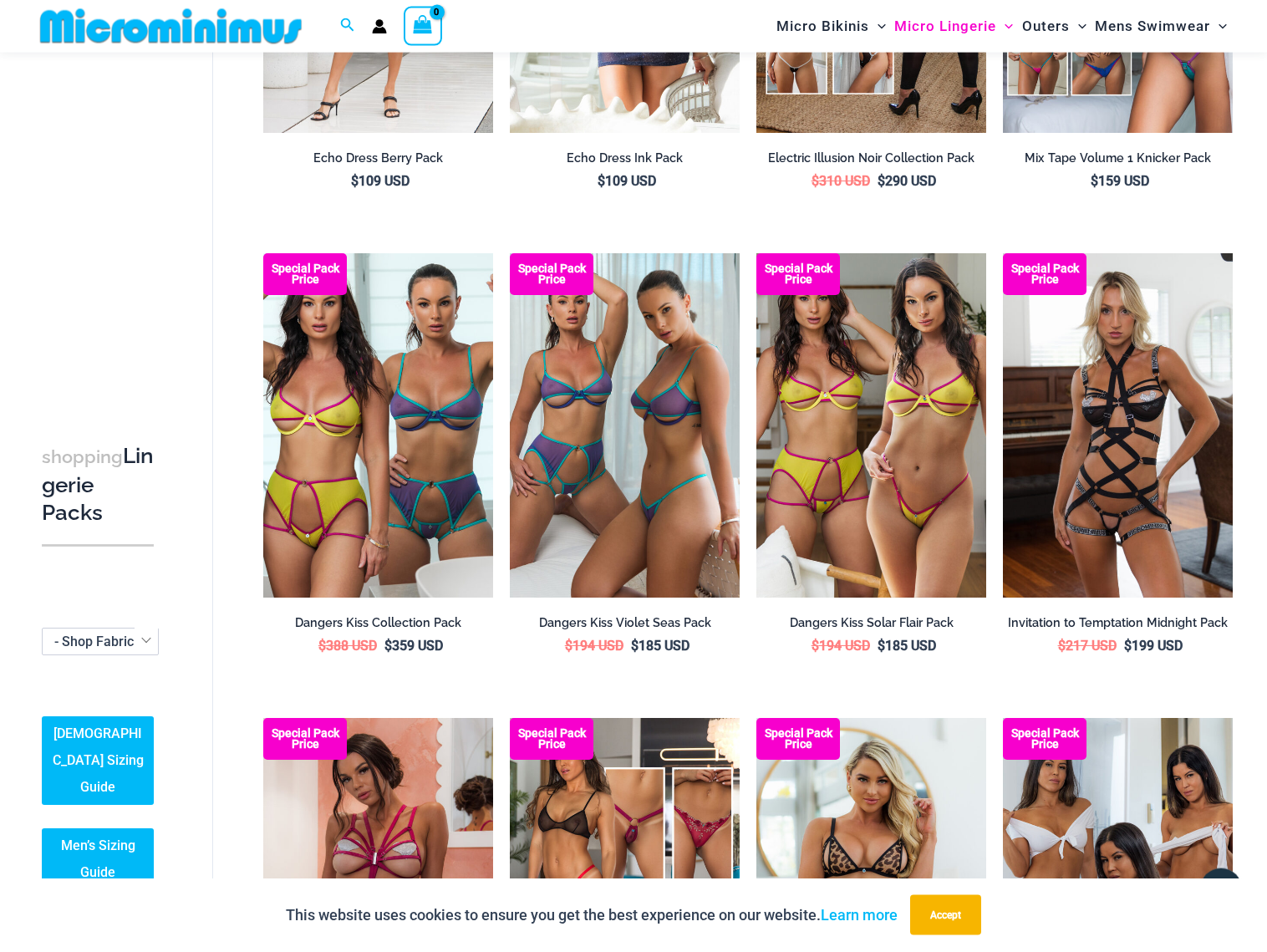
scroll to position [590, 0]
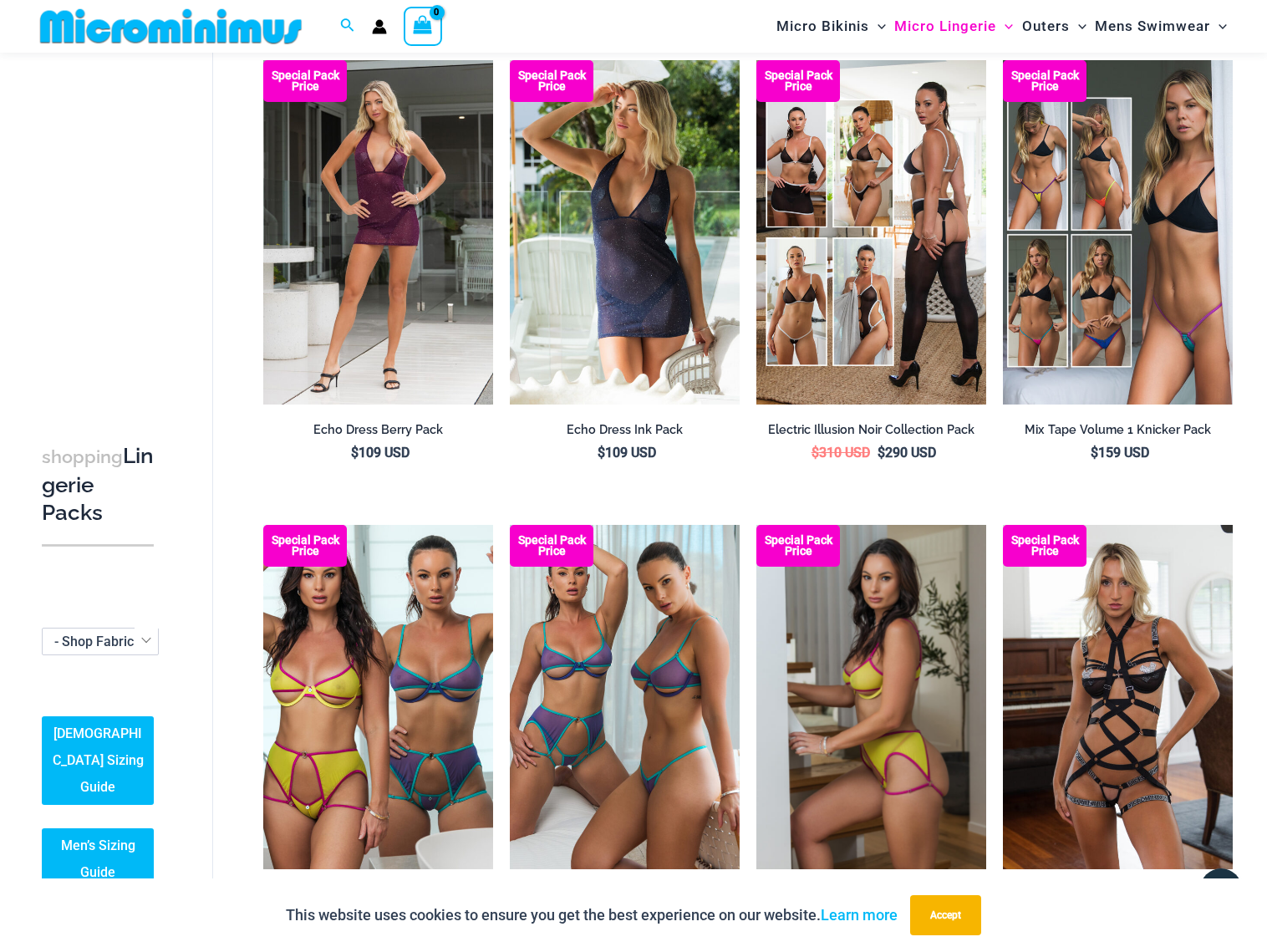
click at [883, 667] on img at bounding box center [870, 696] width 230 height 344
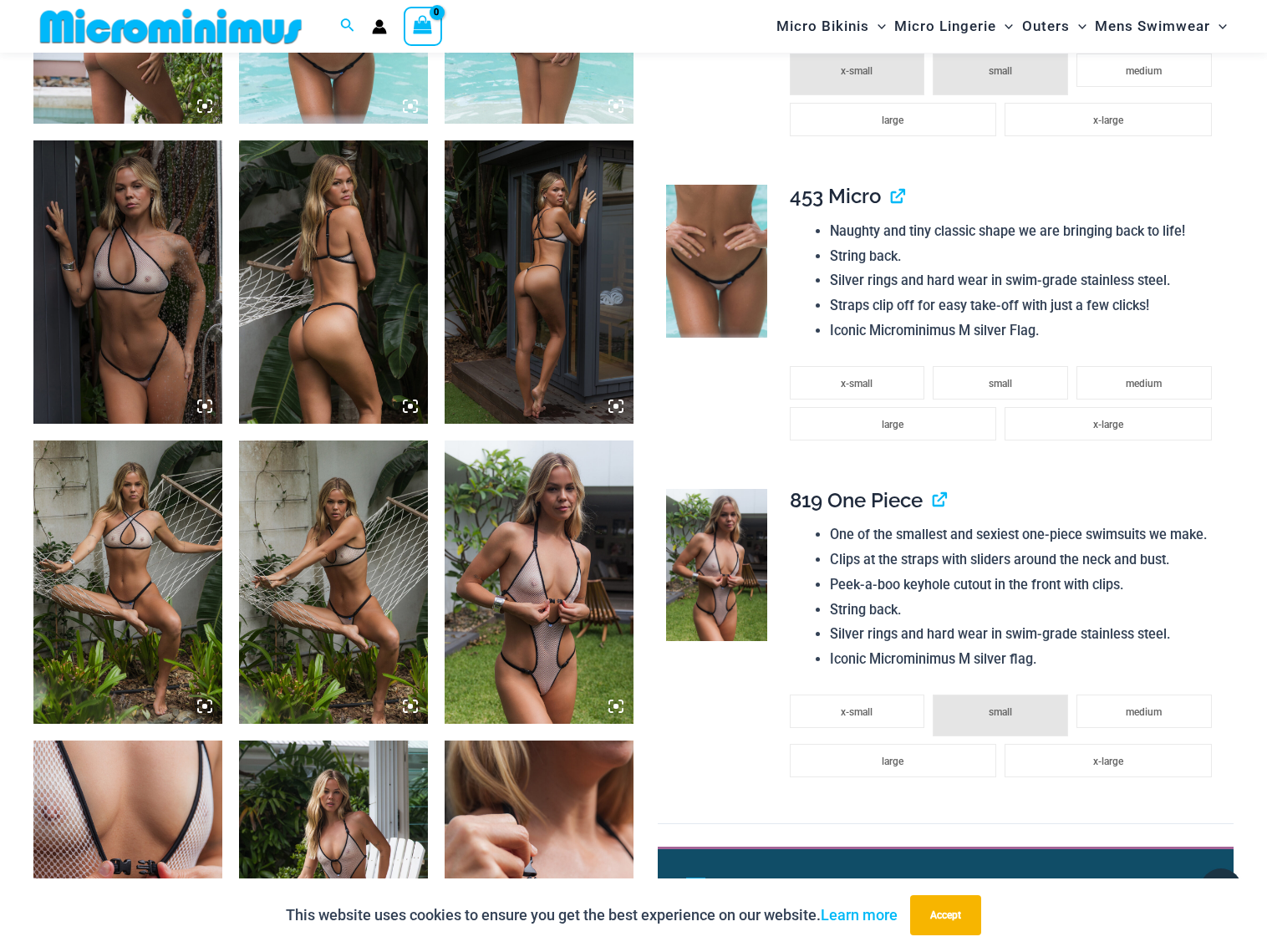
scroll to position [1869, 0]
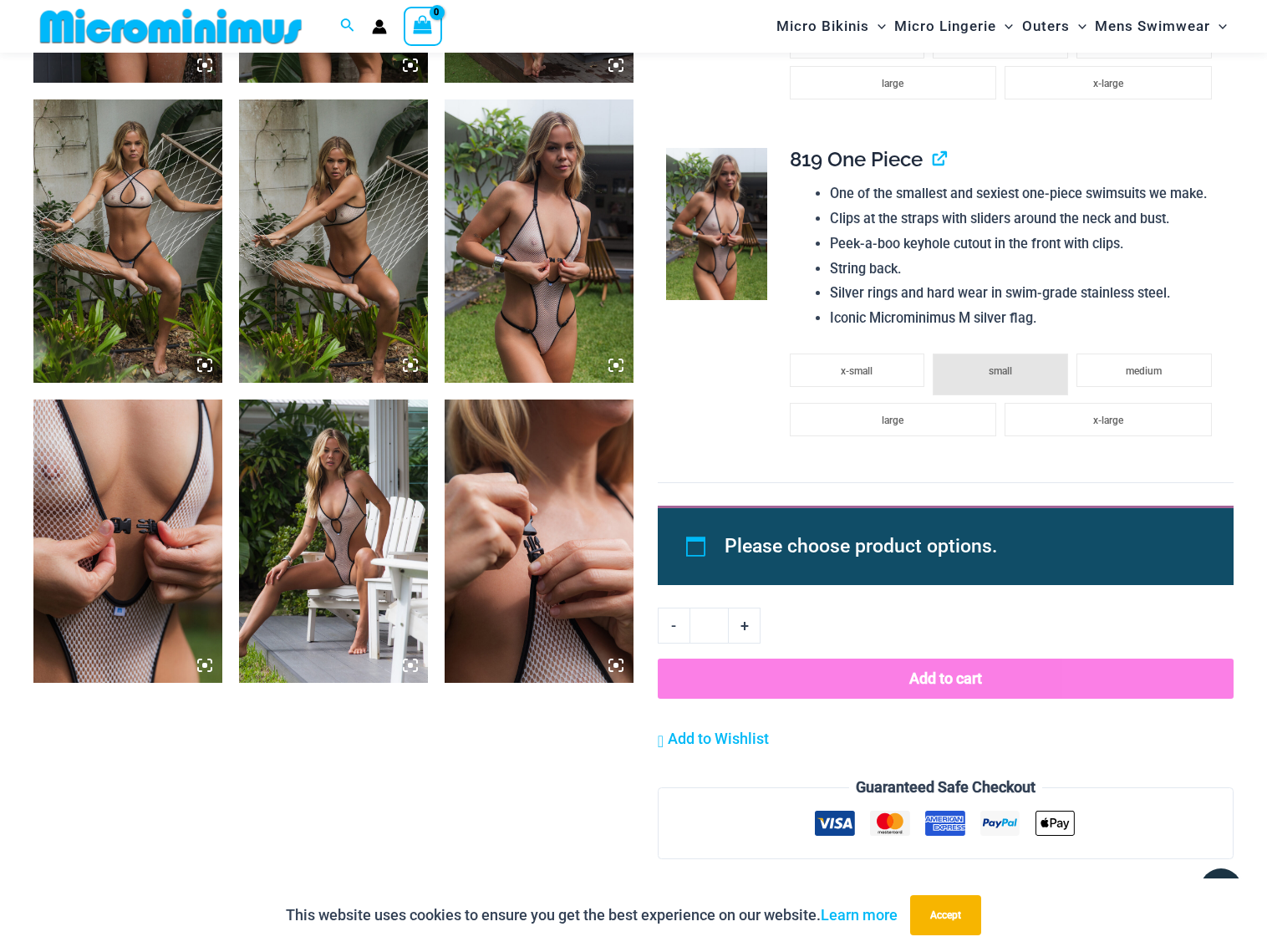
click at [339, 510] on img at bounding box center [333, 540] width 189 height 283
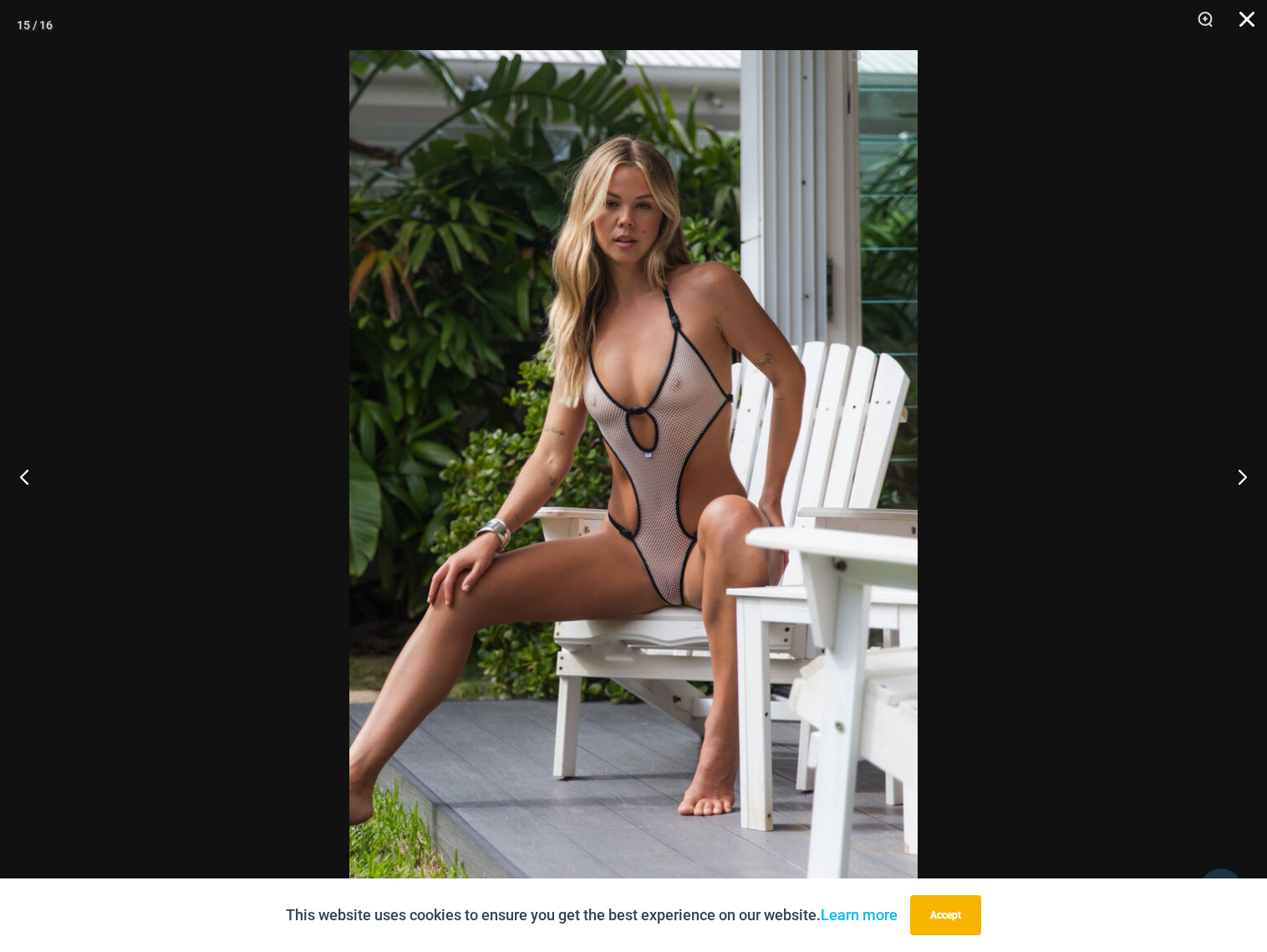
click at [1247, 21] on button "Close" at bounding box center [1241, 25] width 42 height 51
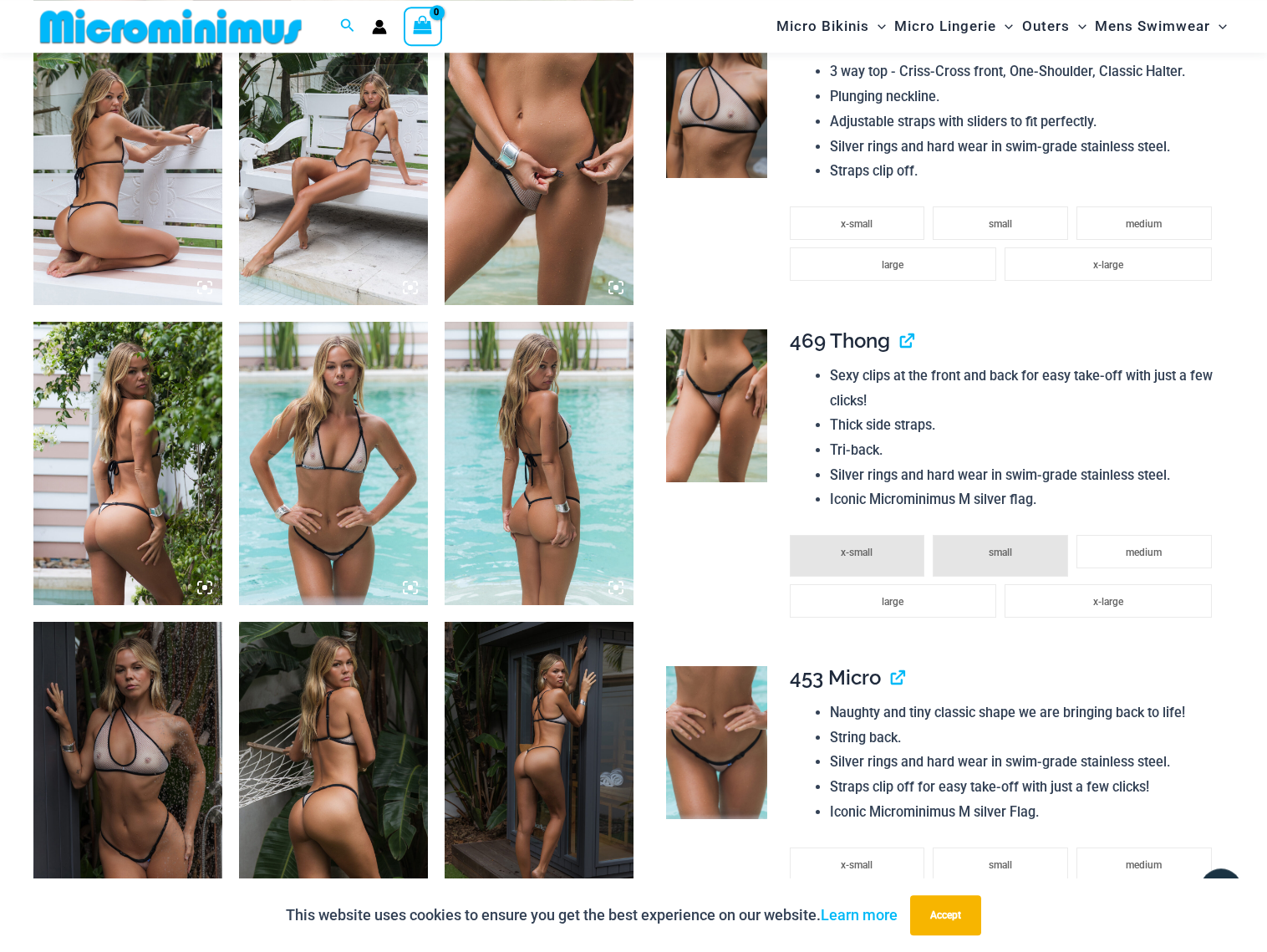
scroll to position [1017, 0]
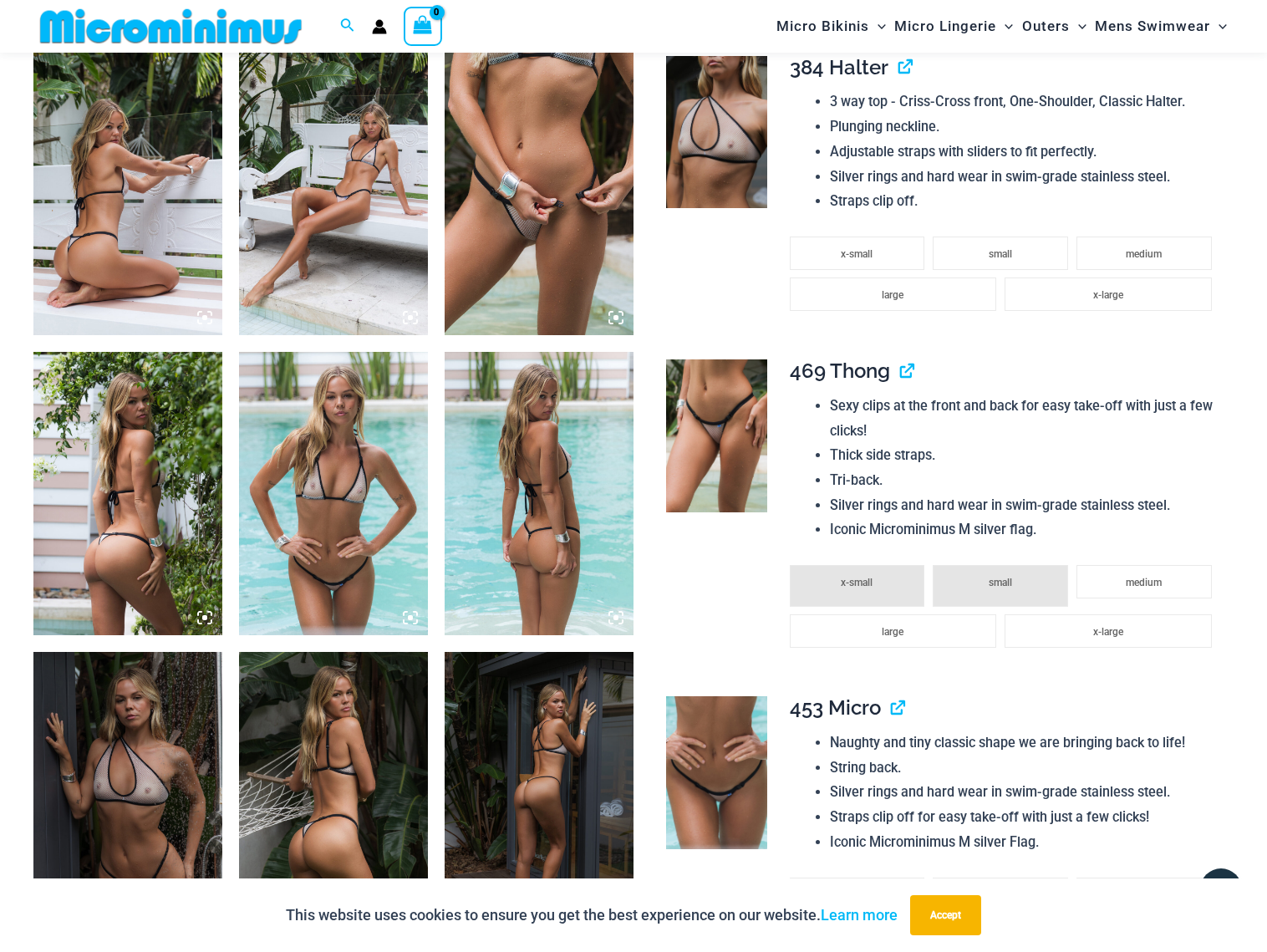
click at [556, 226] on img at bounding box center [539, 194] width 189 height 283
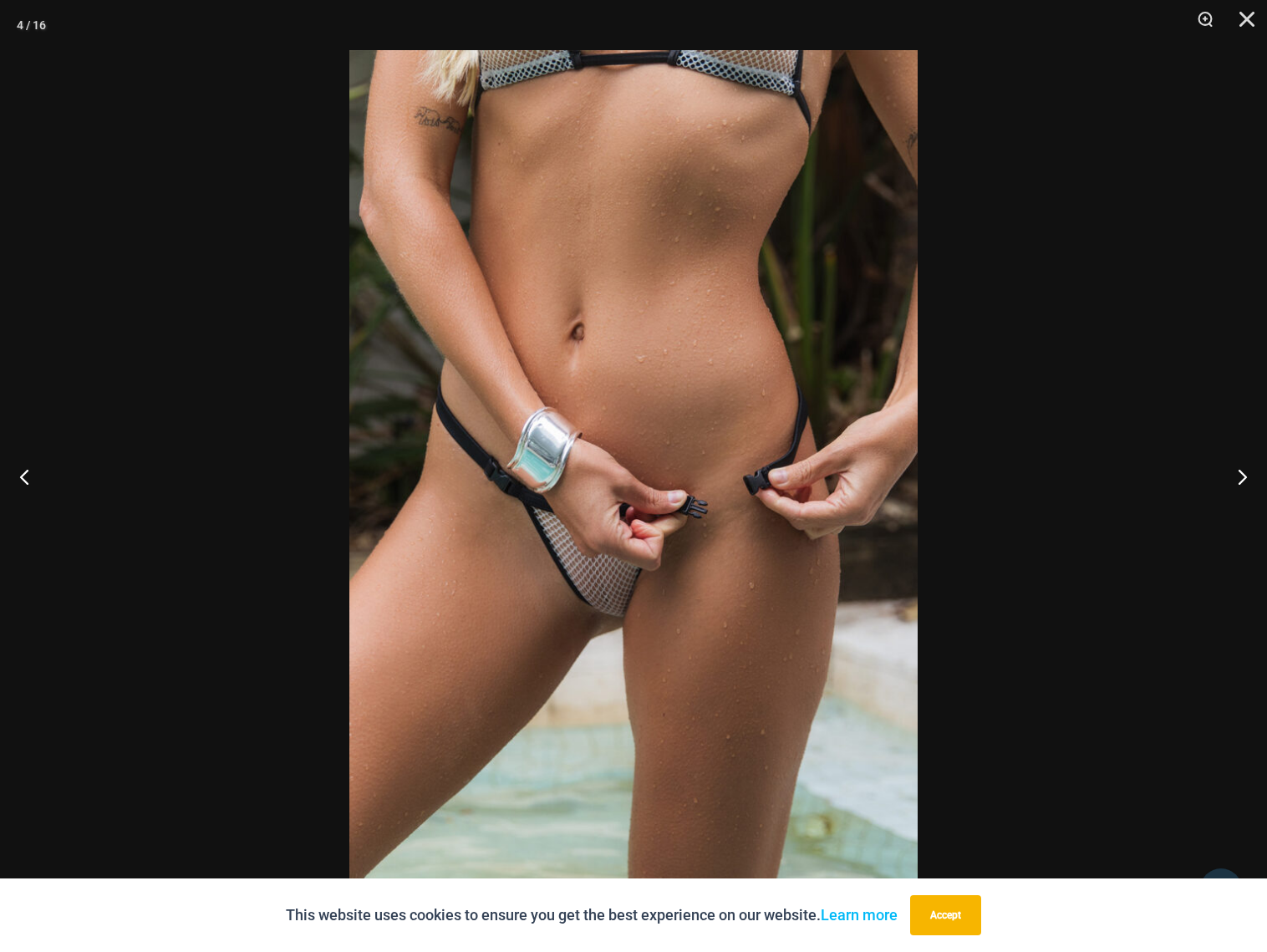
click at [652, 153] on img at bounding box center [633, 476] width 568 height 851
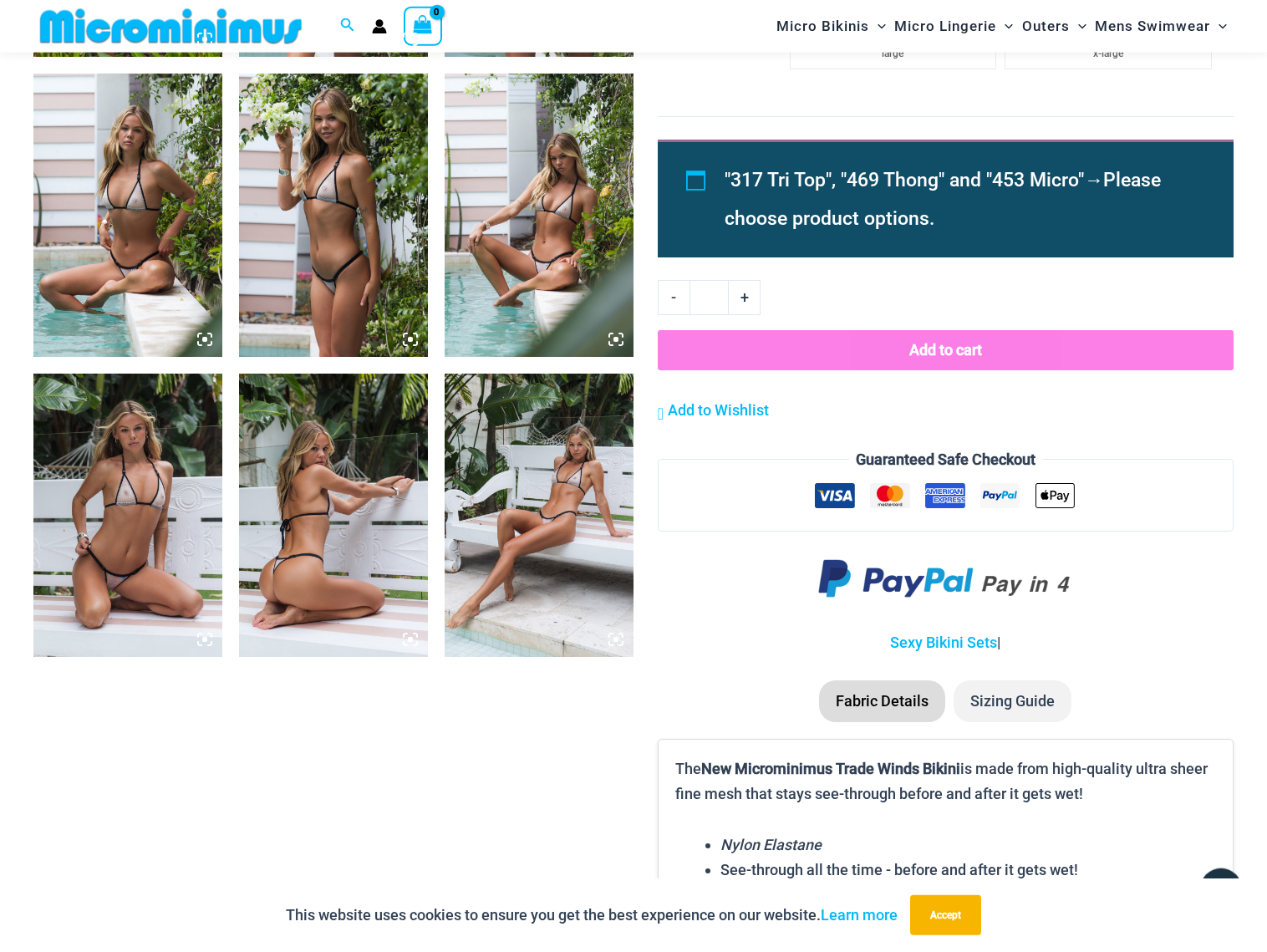
scroll to position [1613, 0]
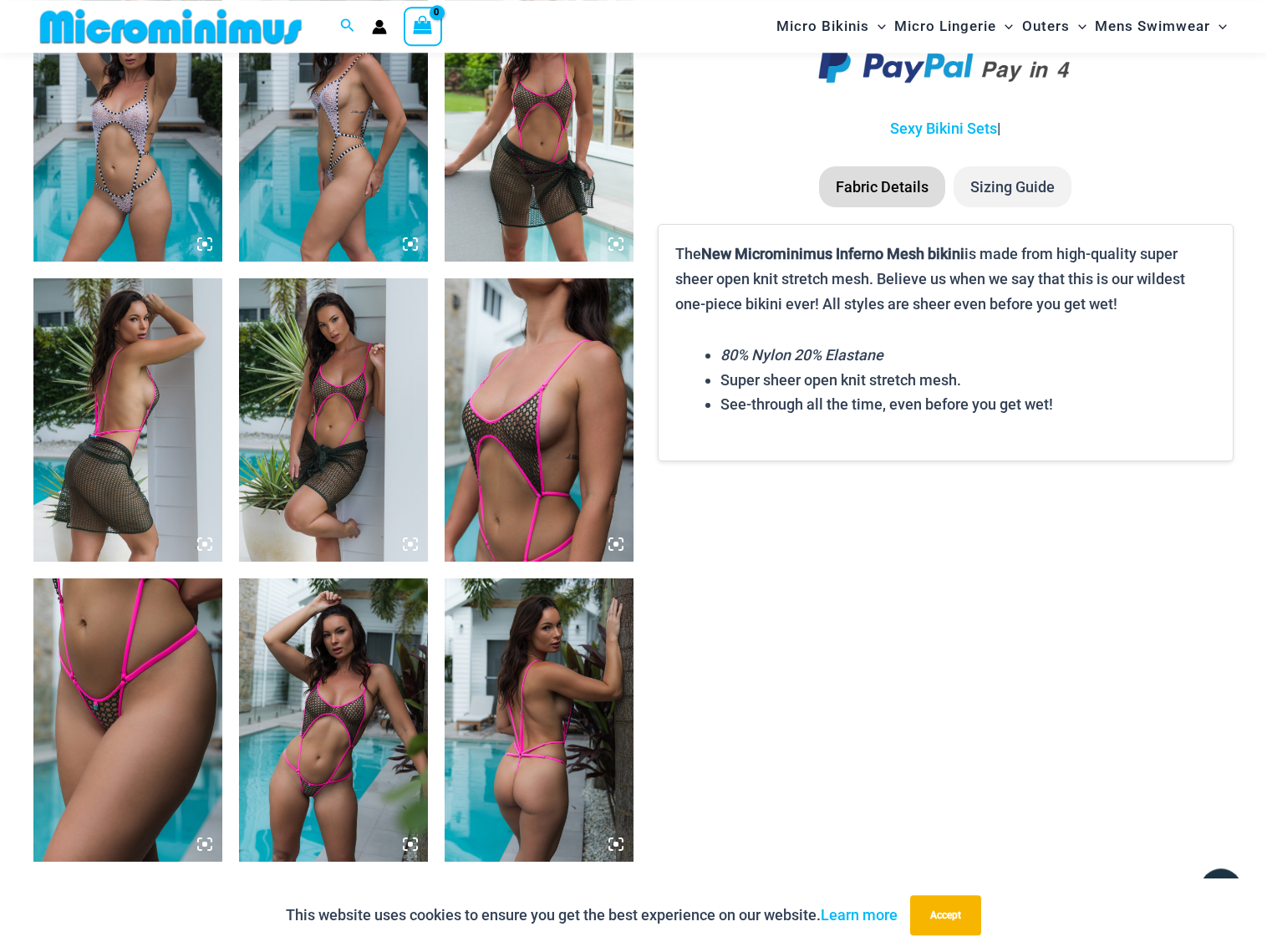
scroll to position [1699, 0]
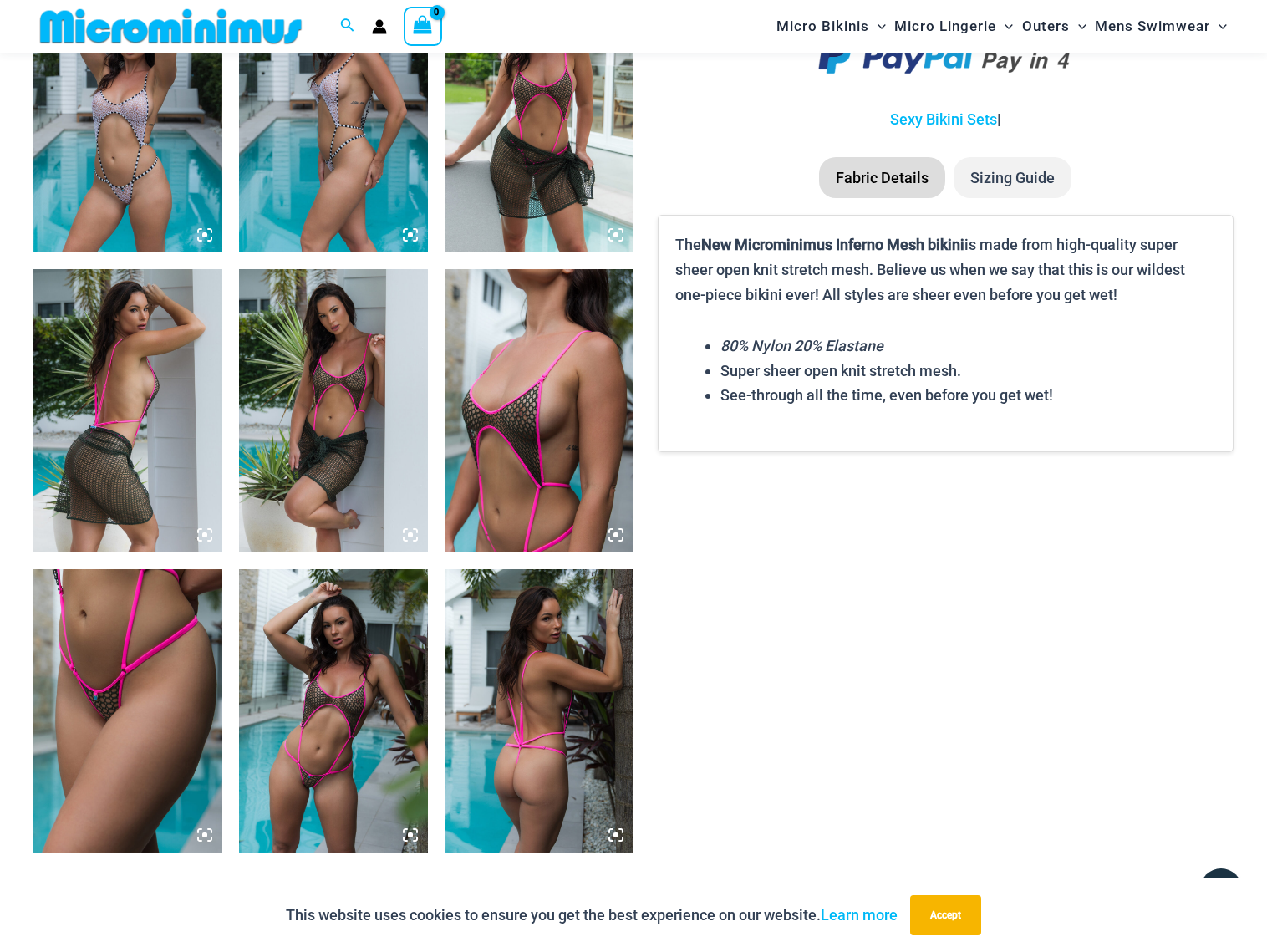
click at [138, 140] on img at bounding box center [128, 110] width 189 height 283
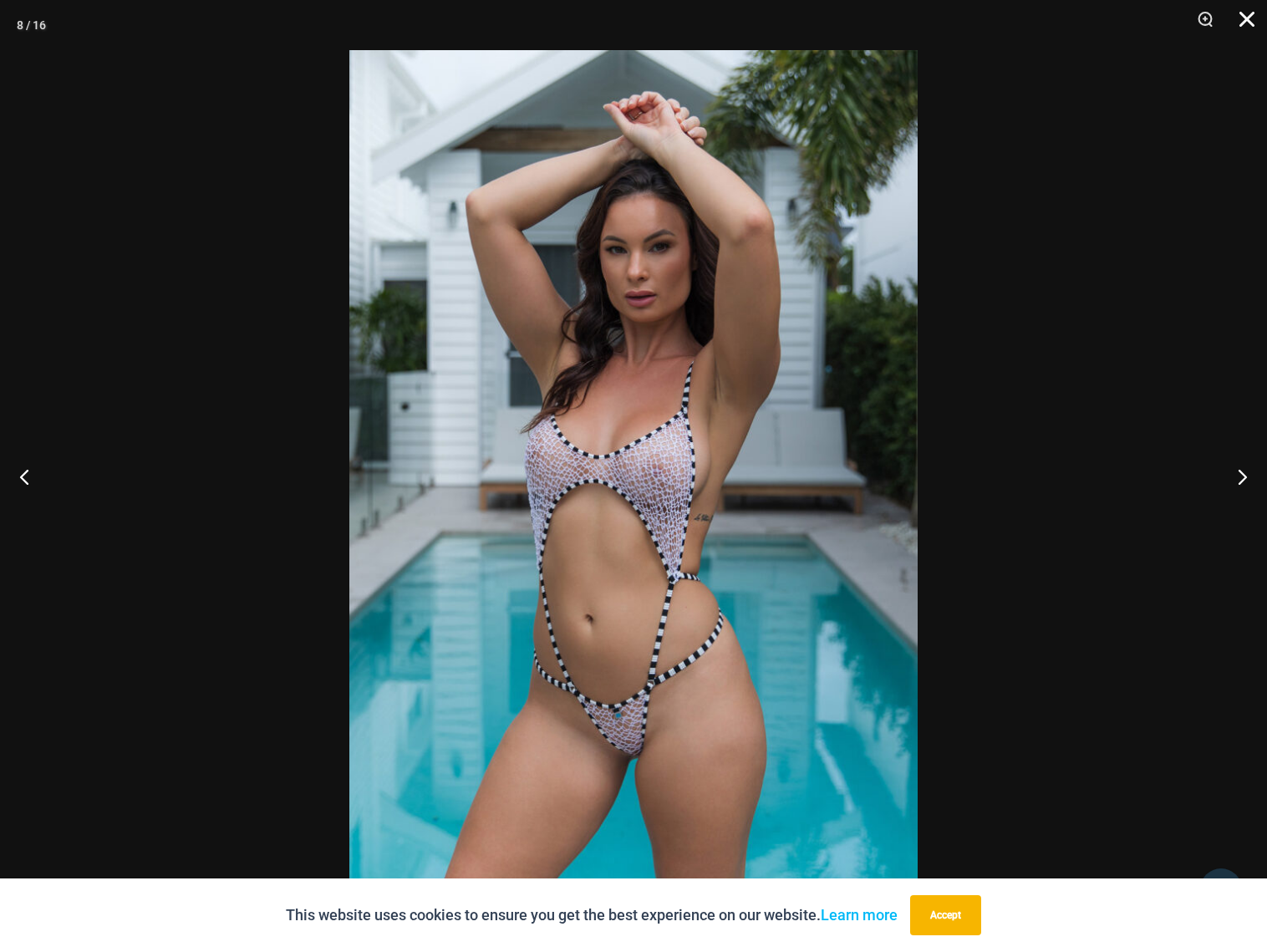
click at [1249, 17] on button "Close" at bounding box center [1241, 25] width 42 height 51
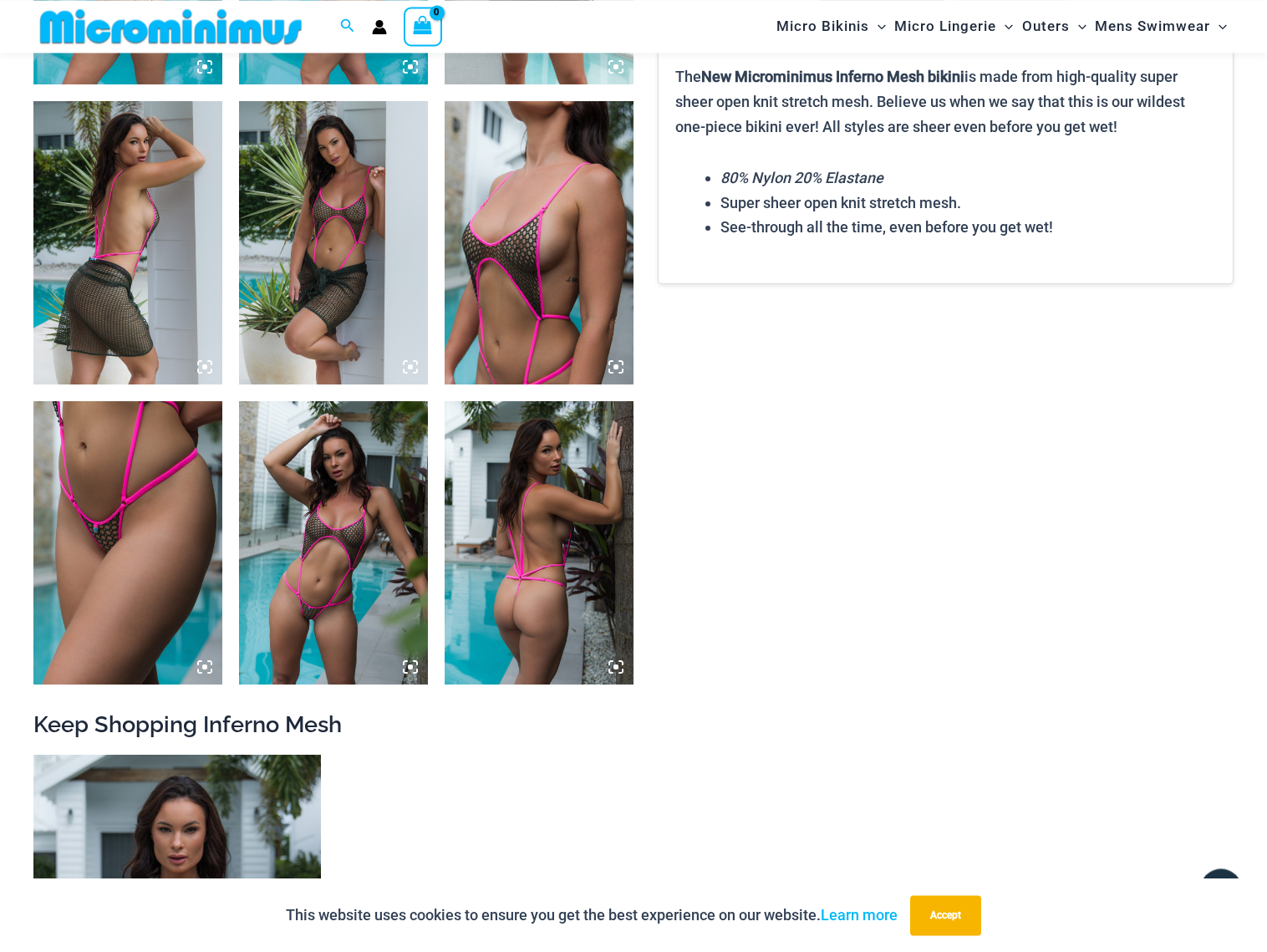
scroll to position [1869, 0]
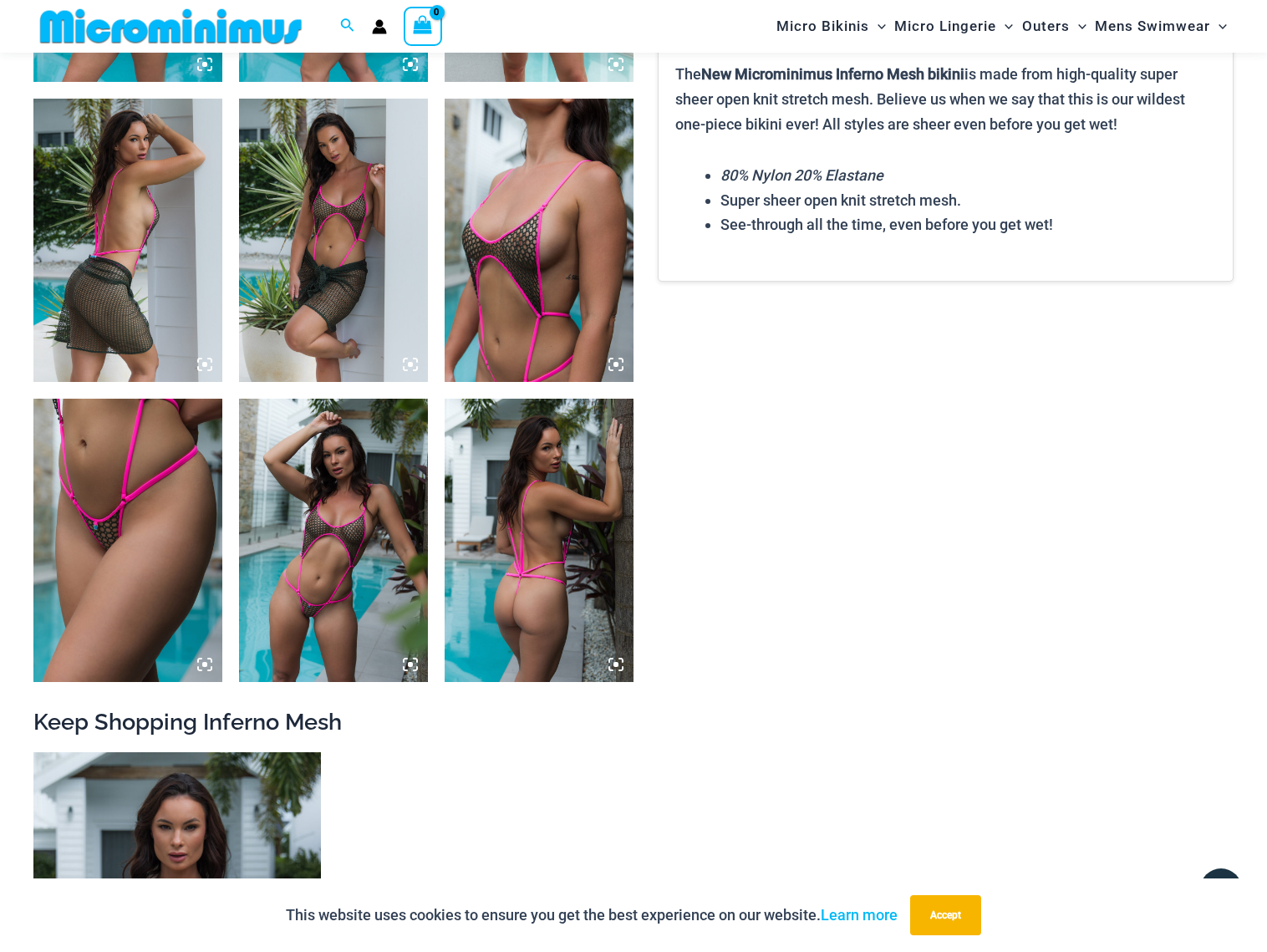
click at [343, 567] on img at bounding box center [333, 540] width 189 height 283
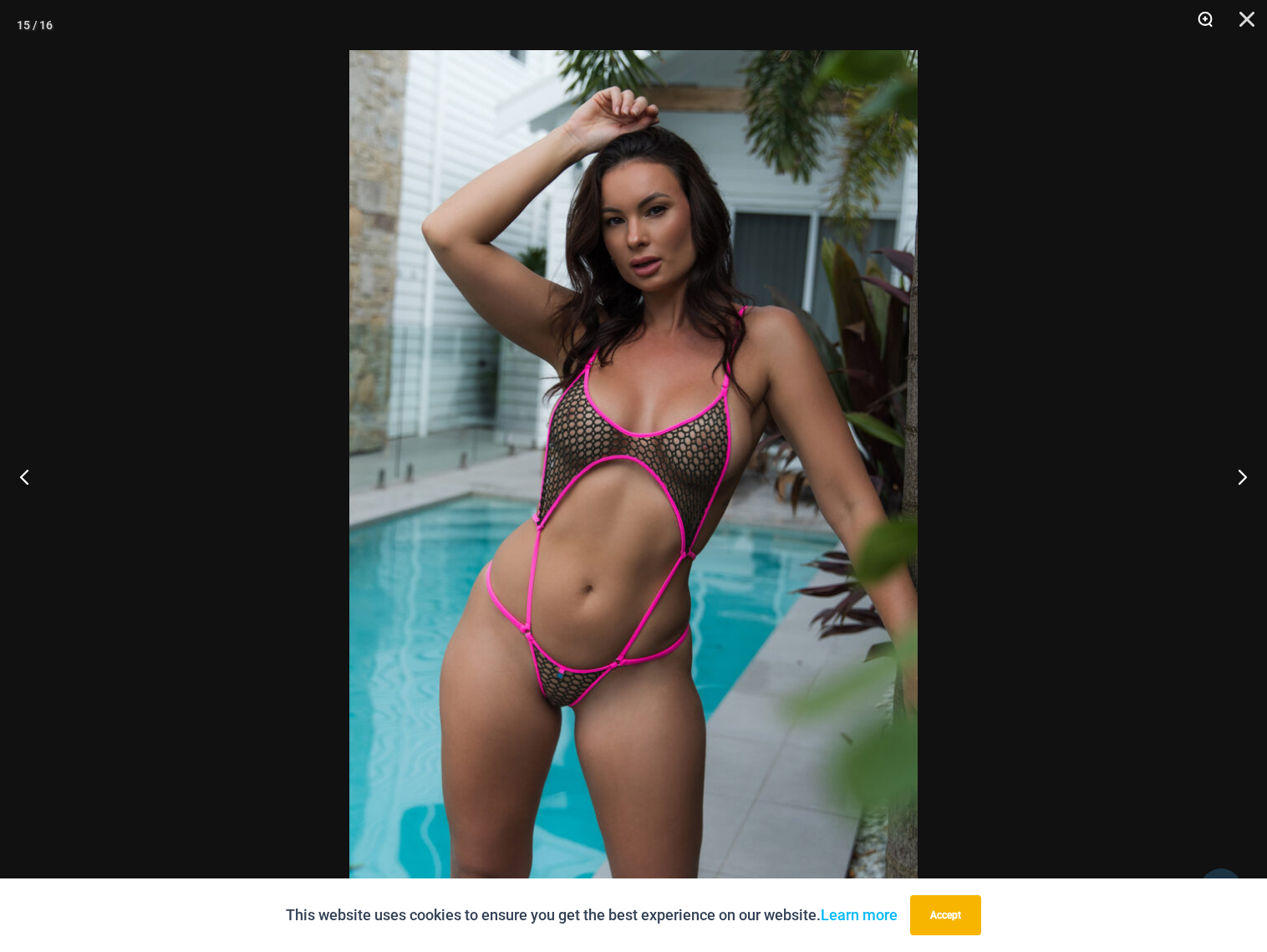
click at [1241, 12] on button "Close" at bounding box center [1241, 25] width 42 height 51
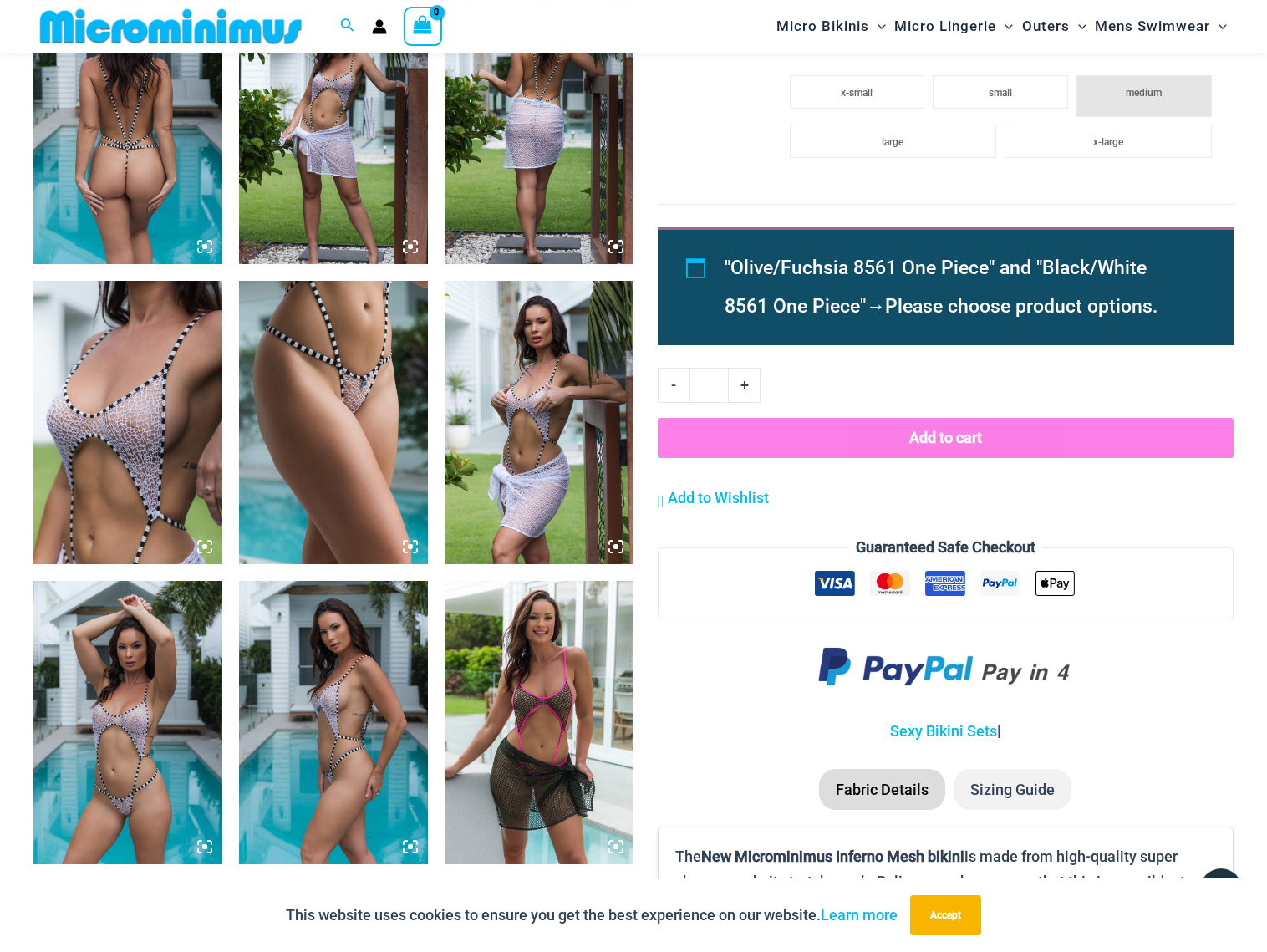
scroll to position [847, 0]
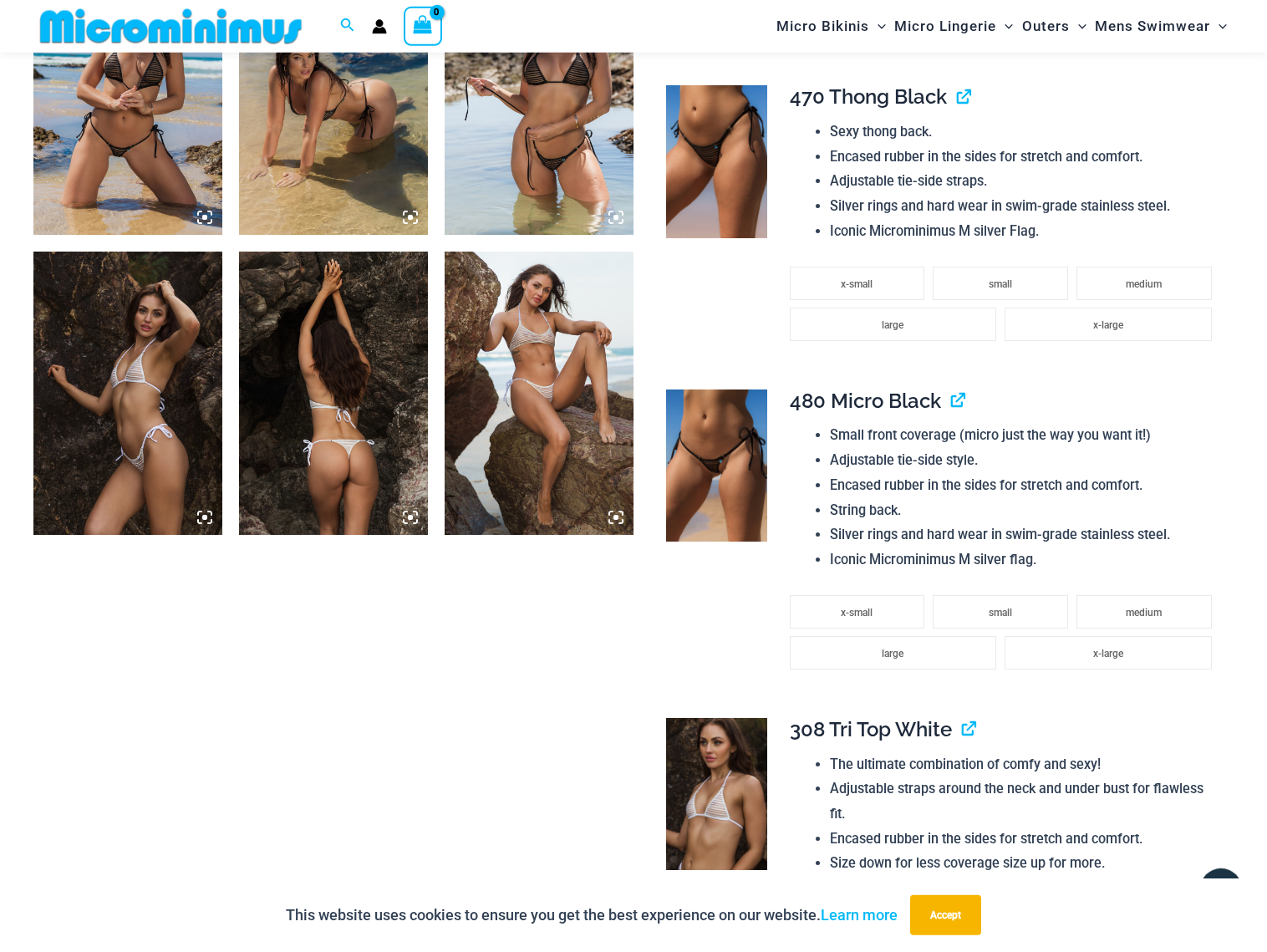
scroll to position [842, 0]
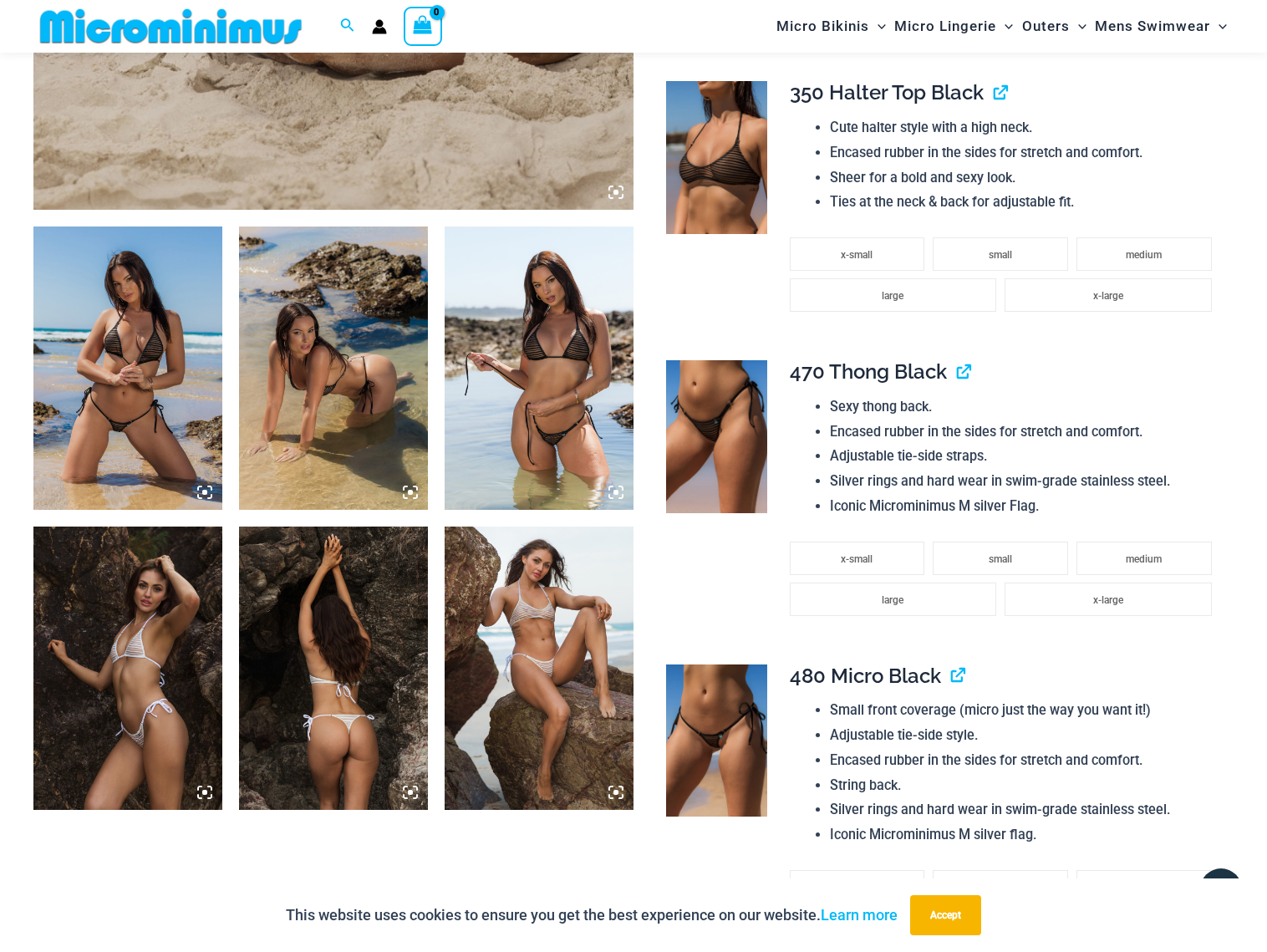
click at [550, 416] on img at bounding box center [539, 368] width 189 height 283
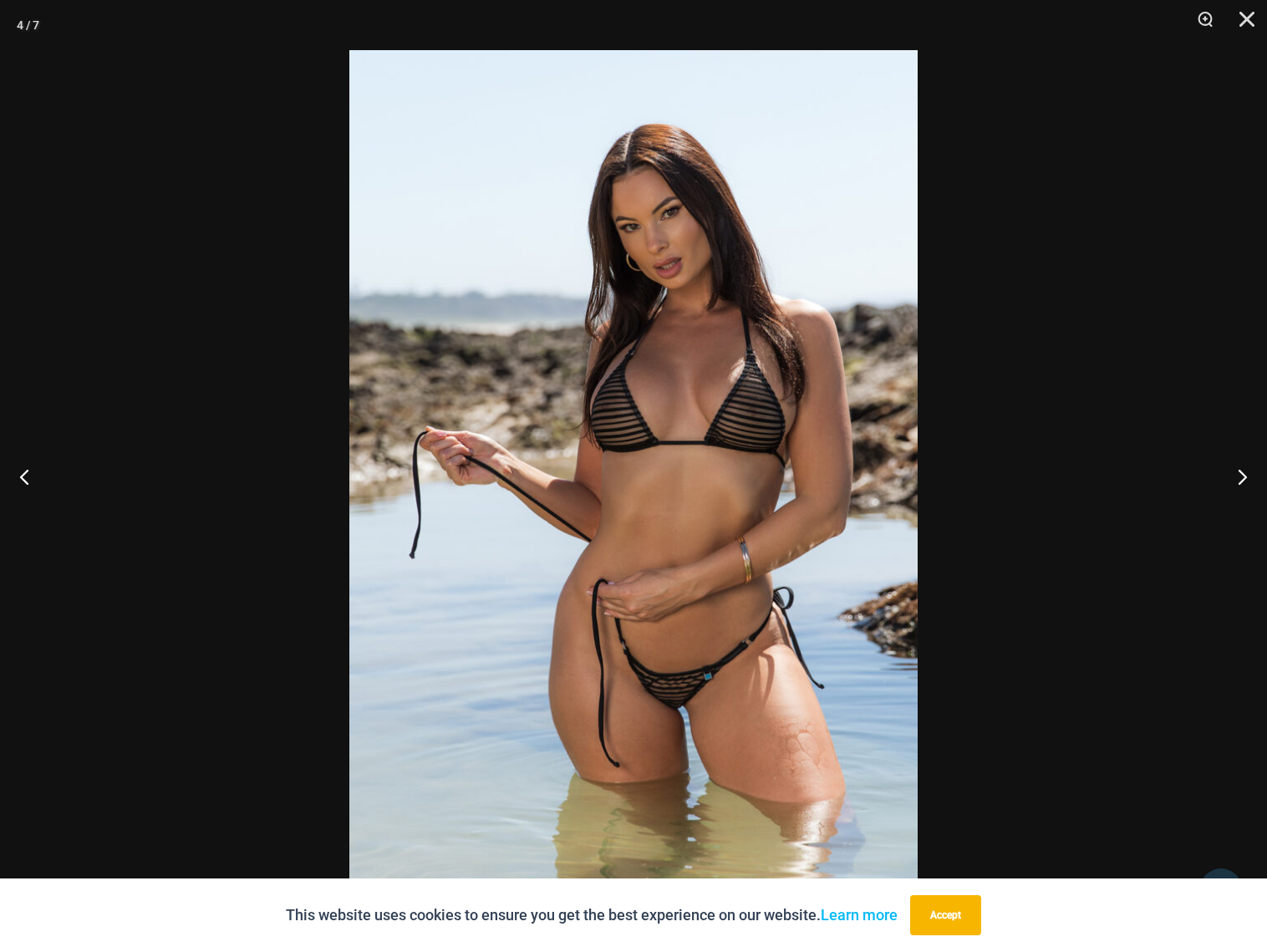
click at [683, 696] on img at bounding box center [633, 476] width 568 height 851
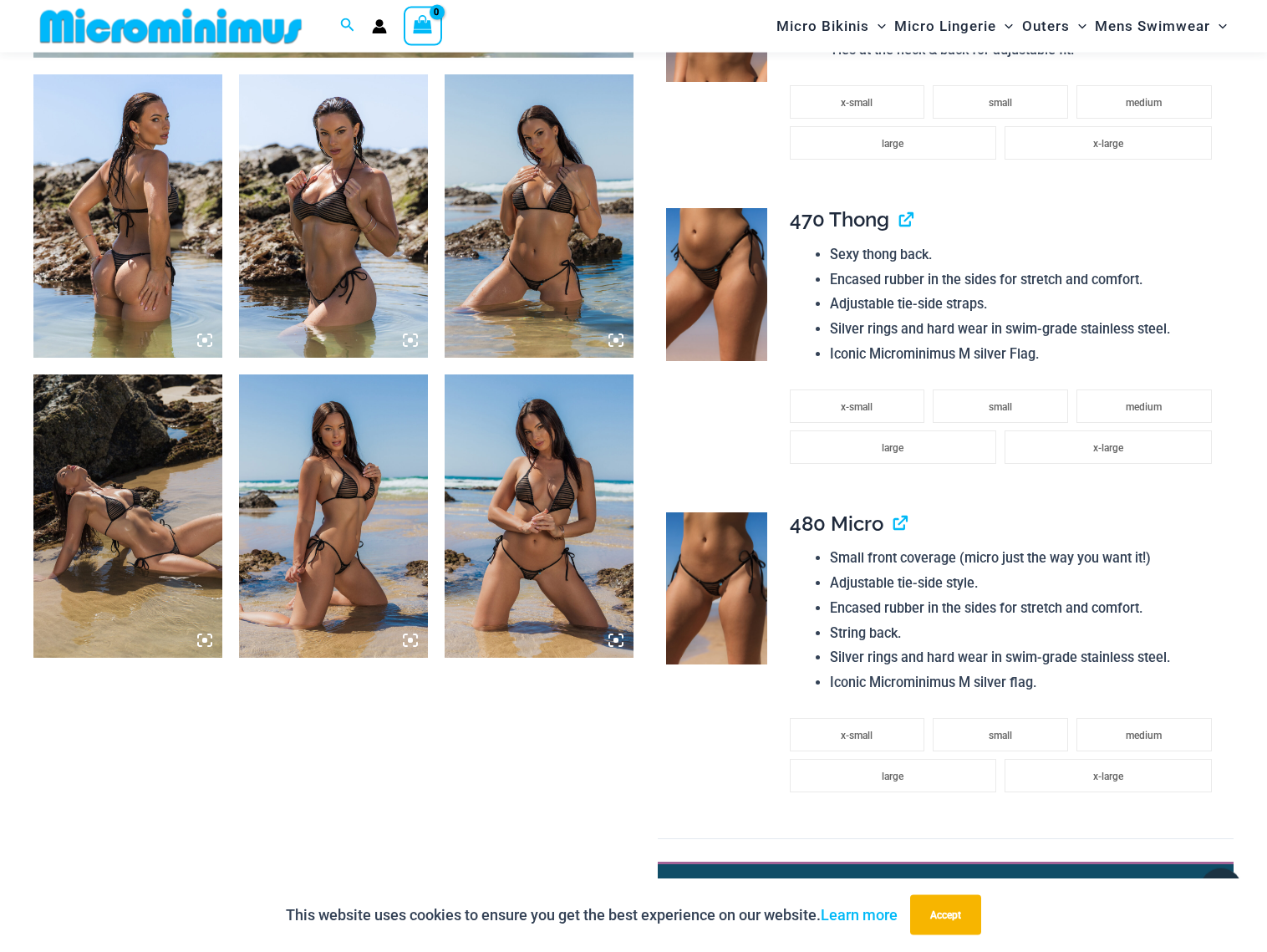
scroll to position [1013, 0]
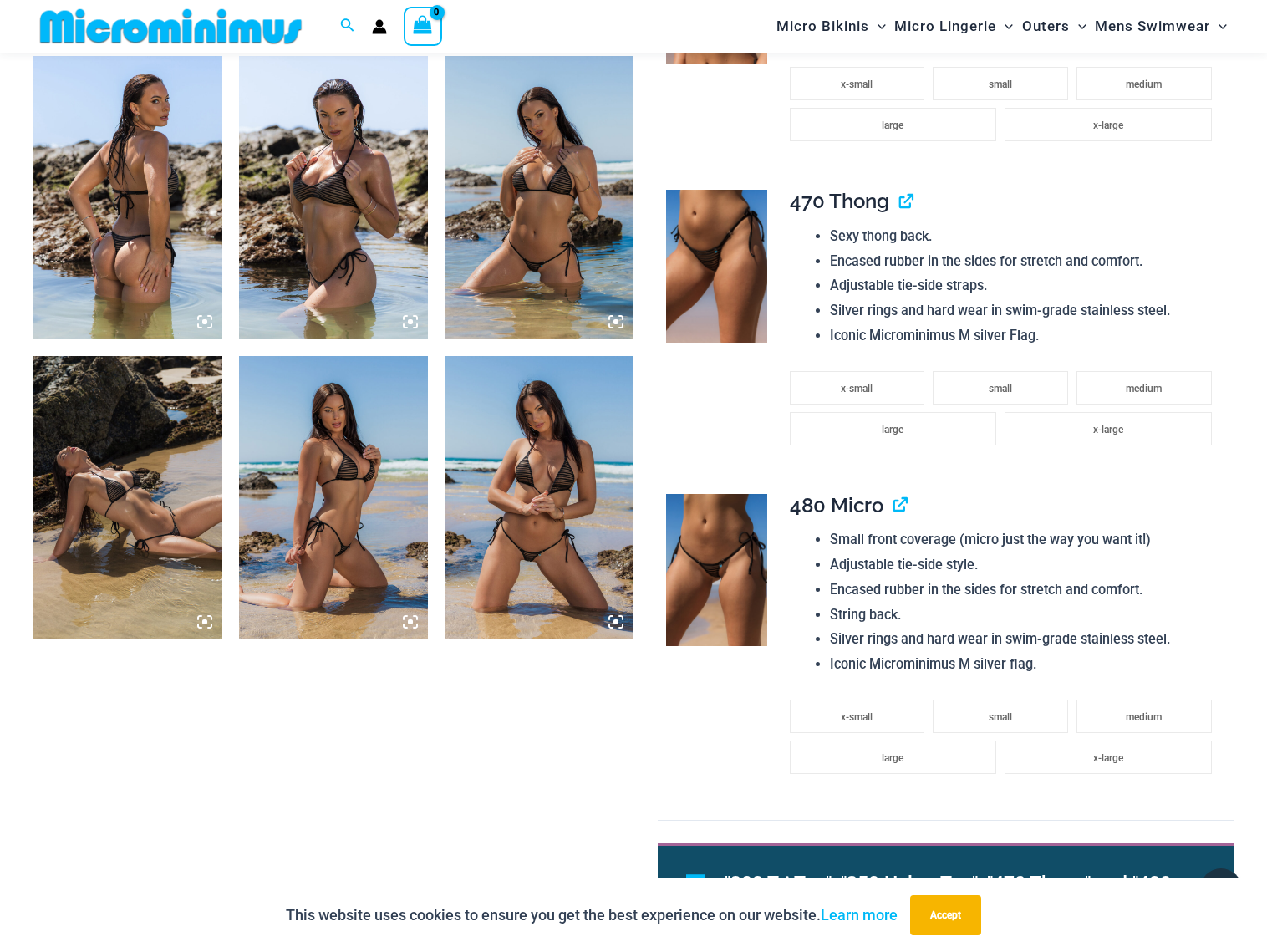
click at [549, 503] on img at bounding box center [539, 497] width 189 height 283
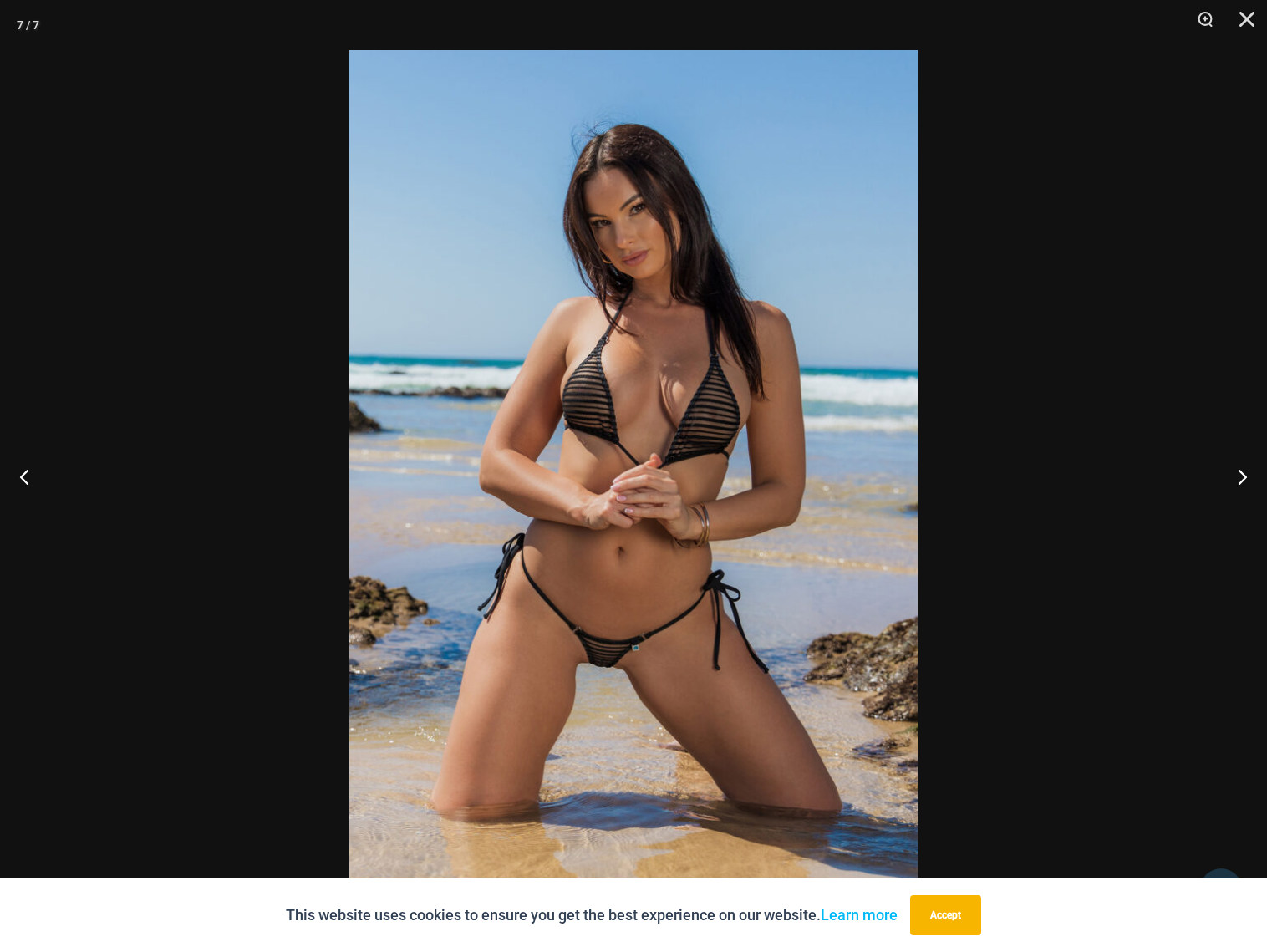
click at [625, 655] on img at bounding box center [633, 476] width 568 height 851
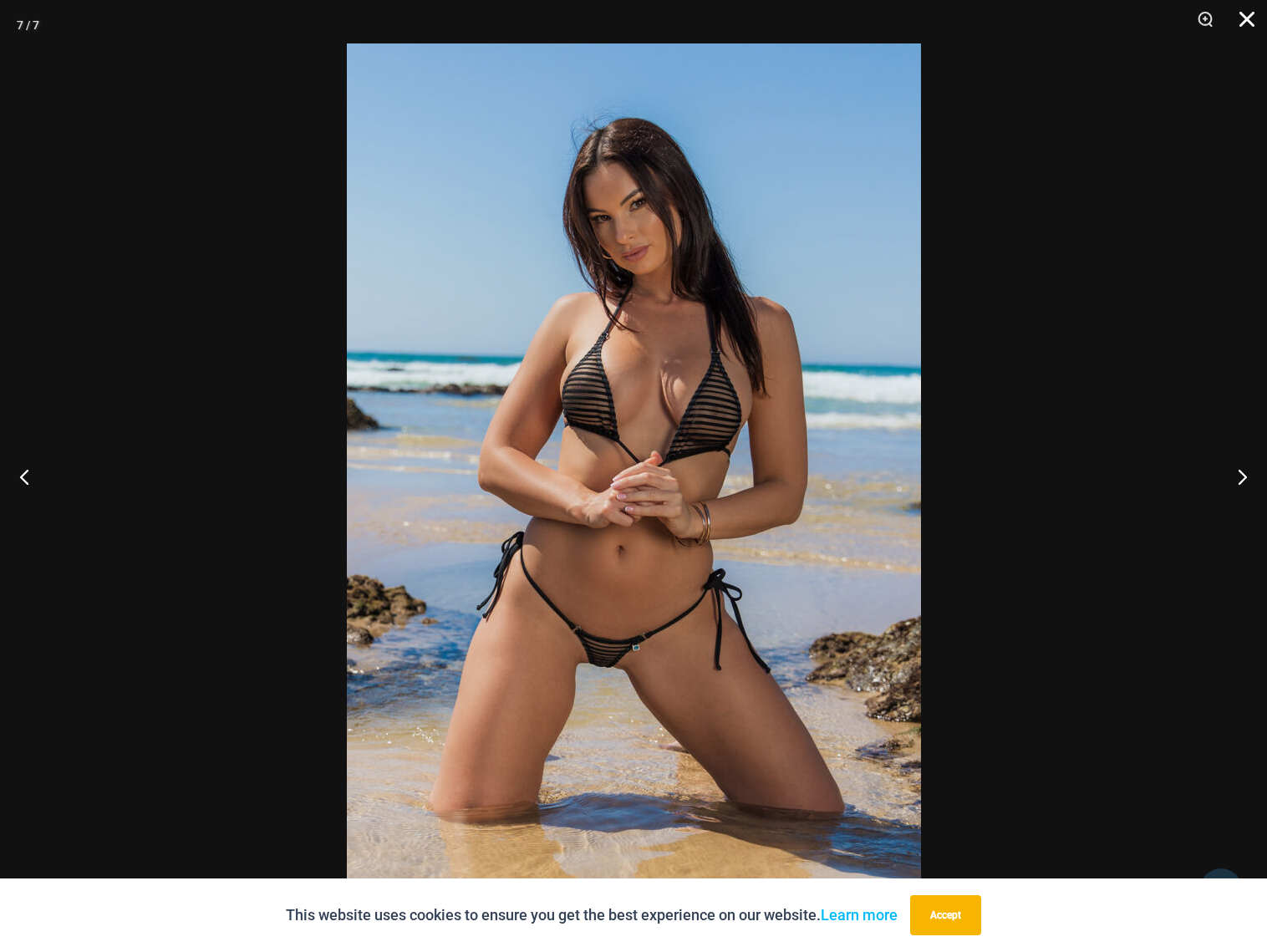
click at [1241, 13] on button "Close" at bounding box center [1241, 25] width 42 height 51
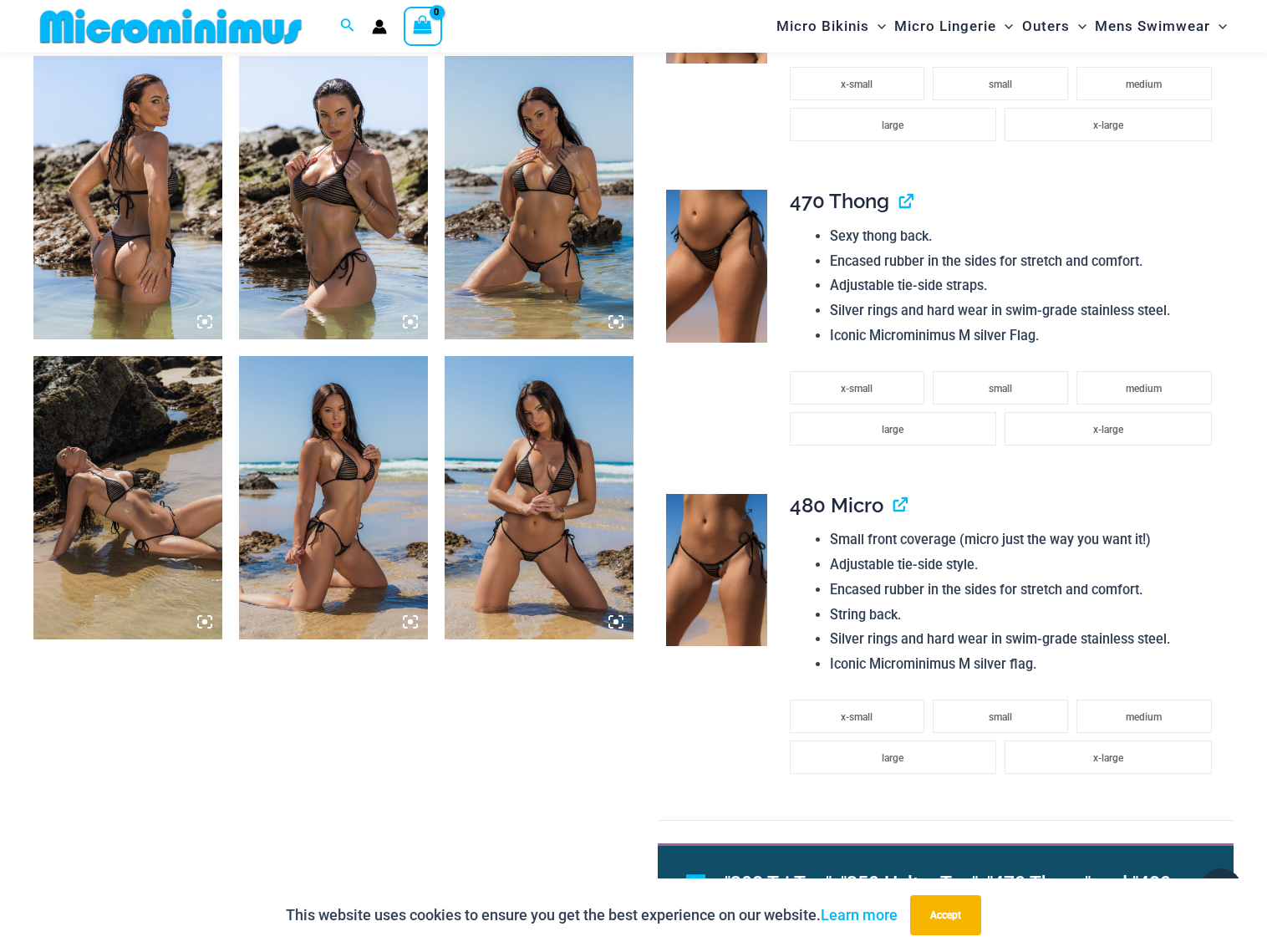
click at [737, 581] on img at bounding box center [716, 570] width 102 height 152
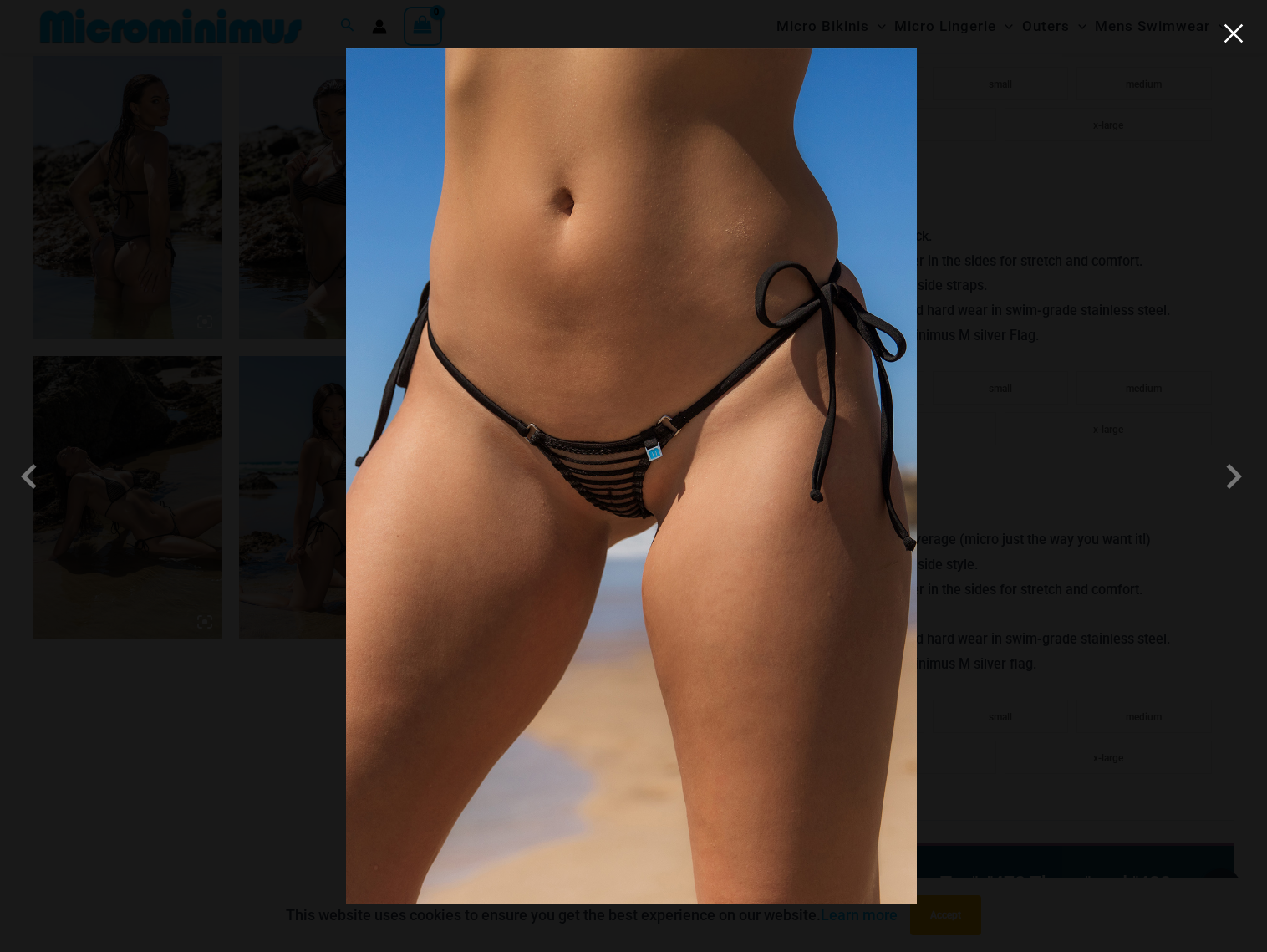
click at [1230, 28] on button "Close" at bounding box center [1233, 34] width 25 height 25
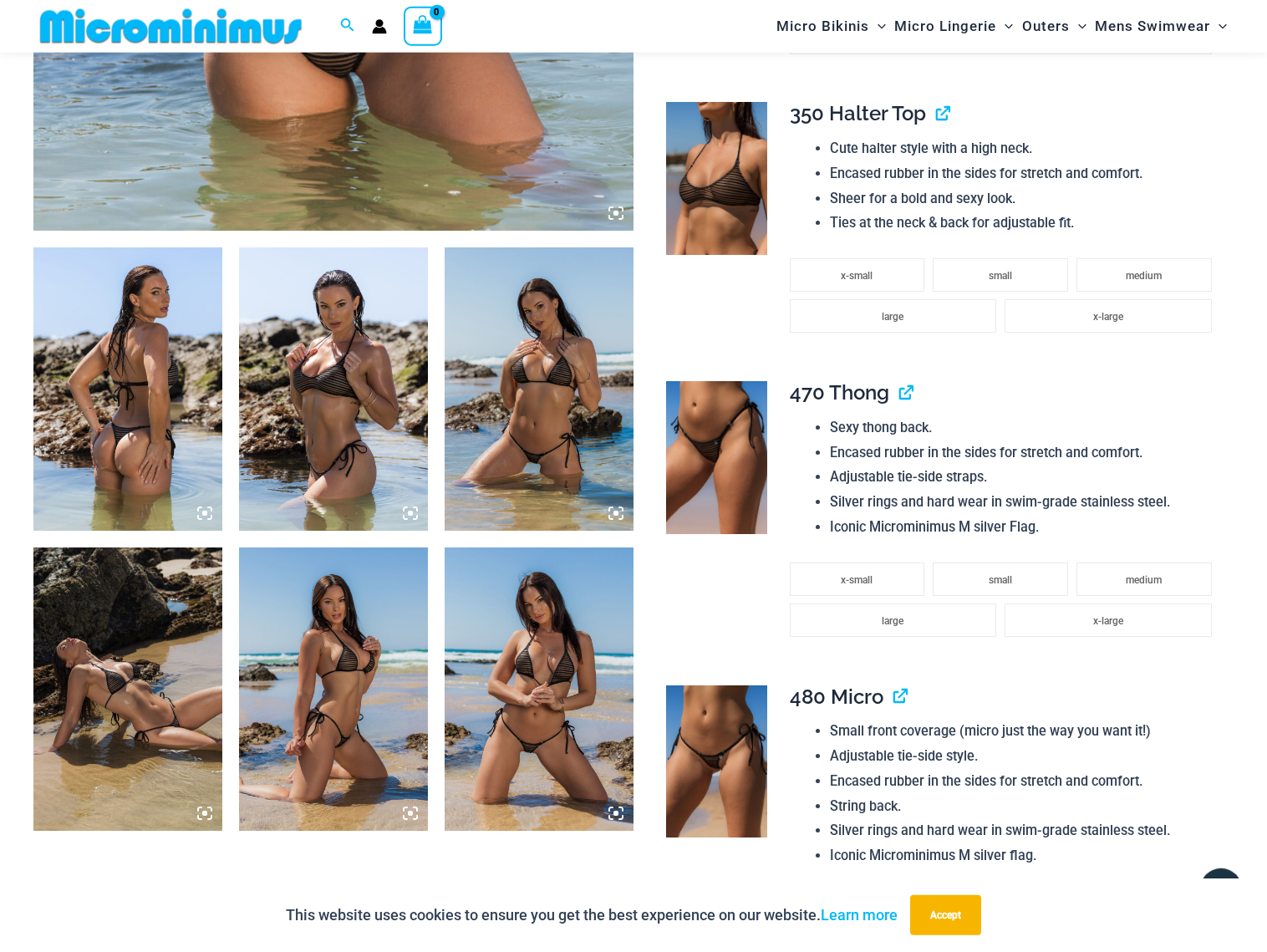
scroll to position [842, 0]
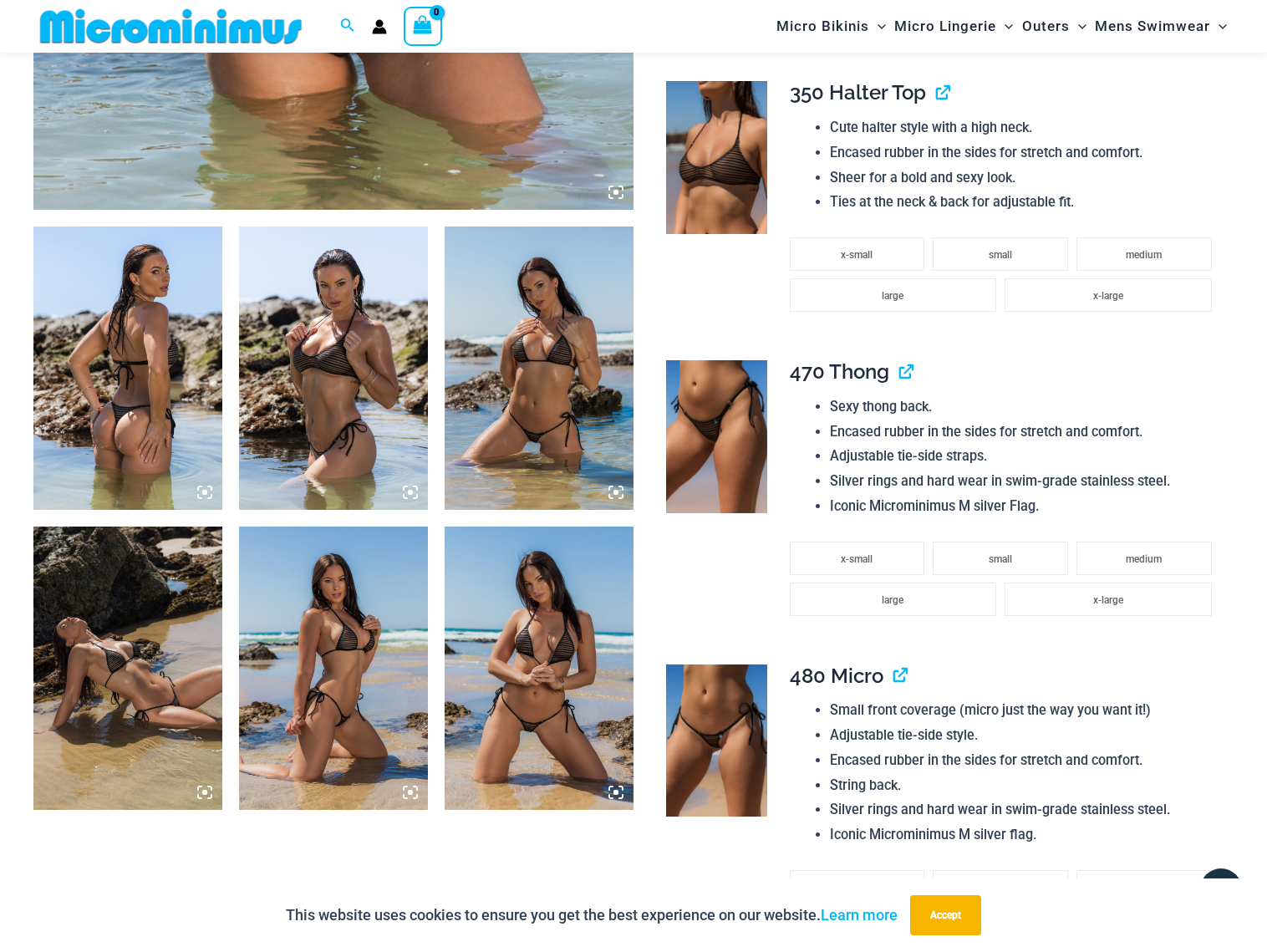
click at [535, 402] on img at bounding box center [539, 368] width 189 height 283
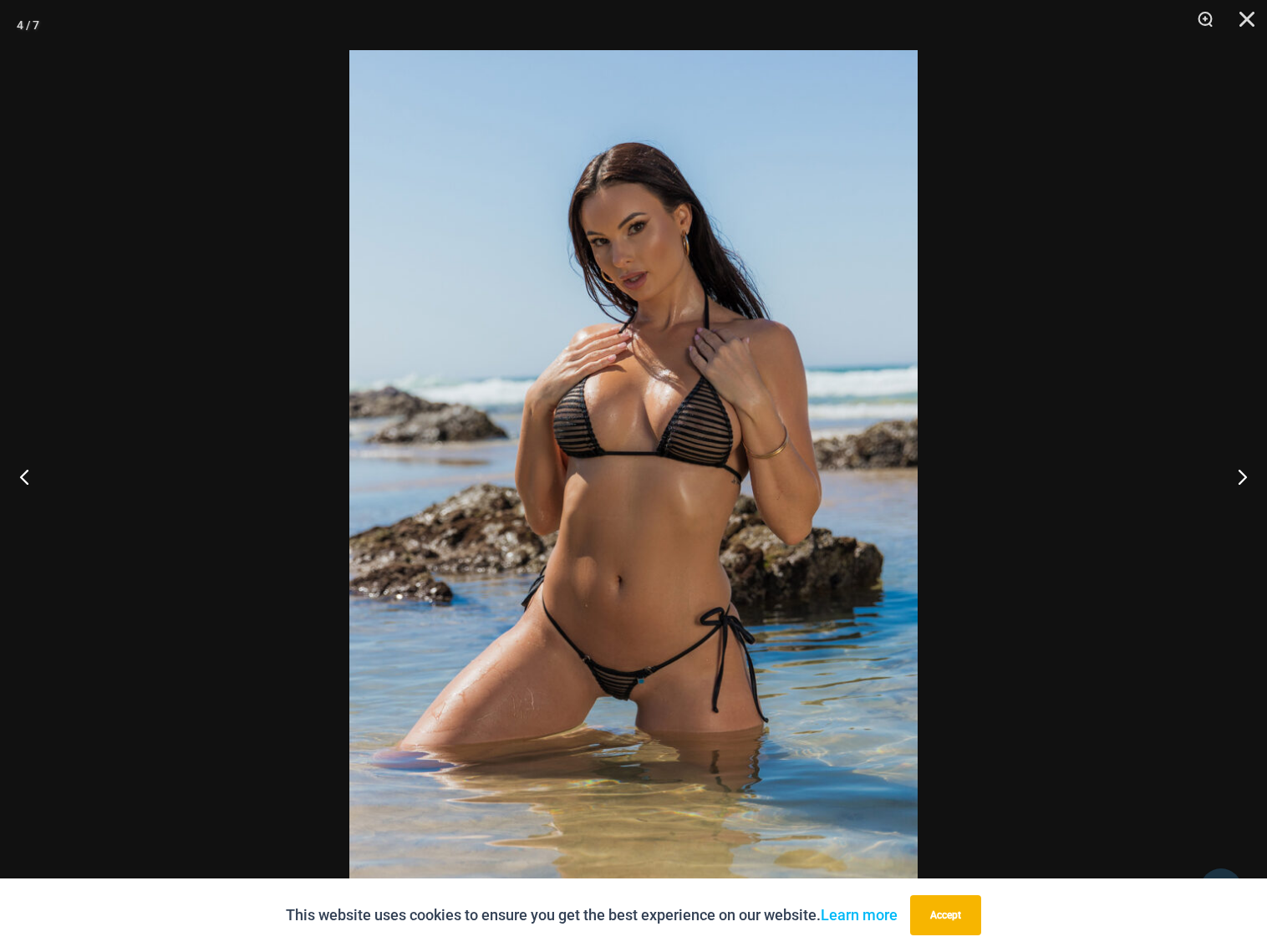
click at [594, 698] on img at bounding box center [633, 476] width 568 height 851
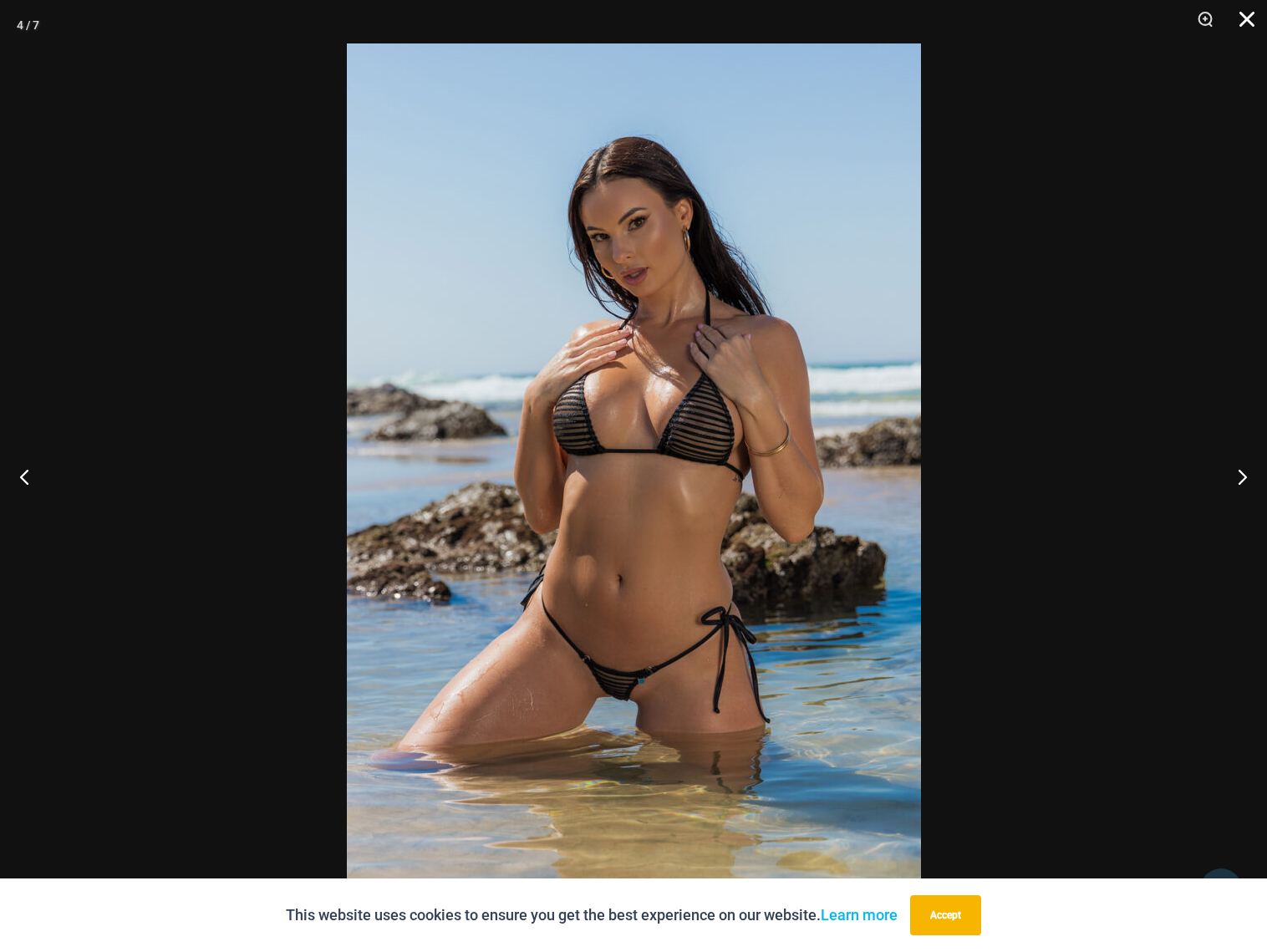
click at [1242, 27] on button "Close" at bounding box center [1241, 25] width 42 height 51
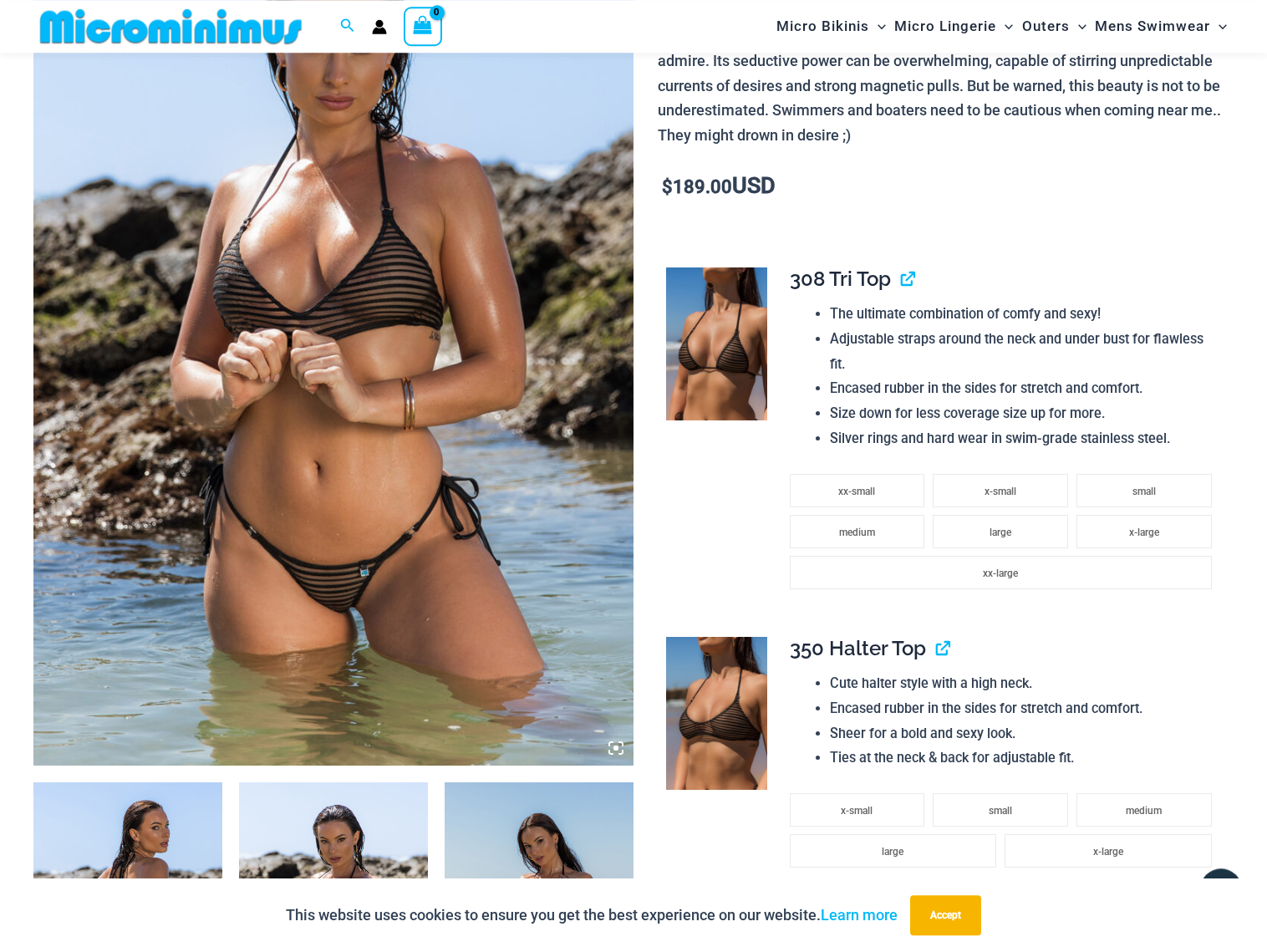
scroll to position [246, 0]
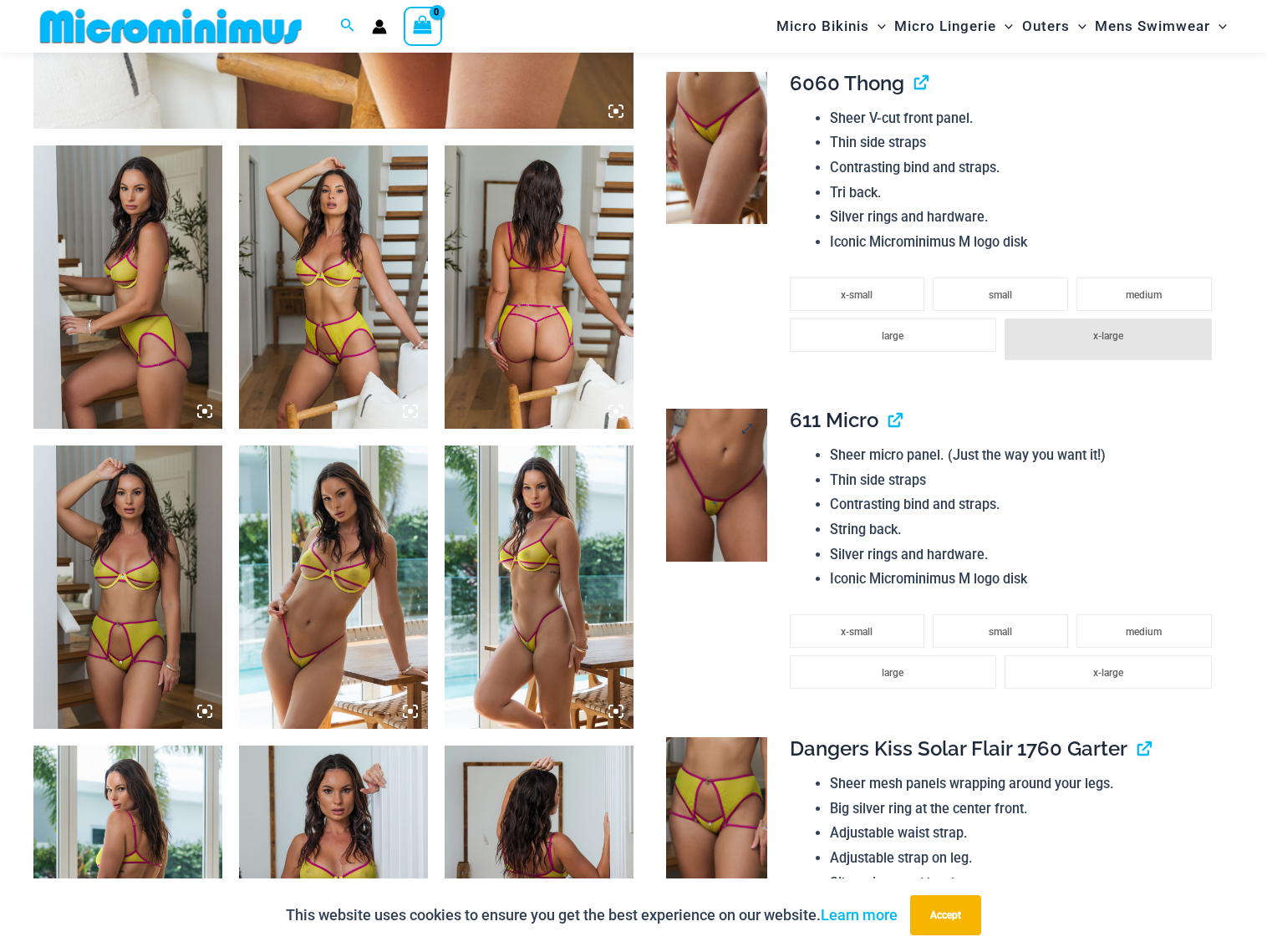
scroll to position [1093, 0]
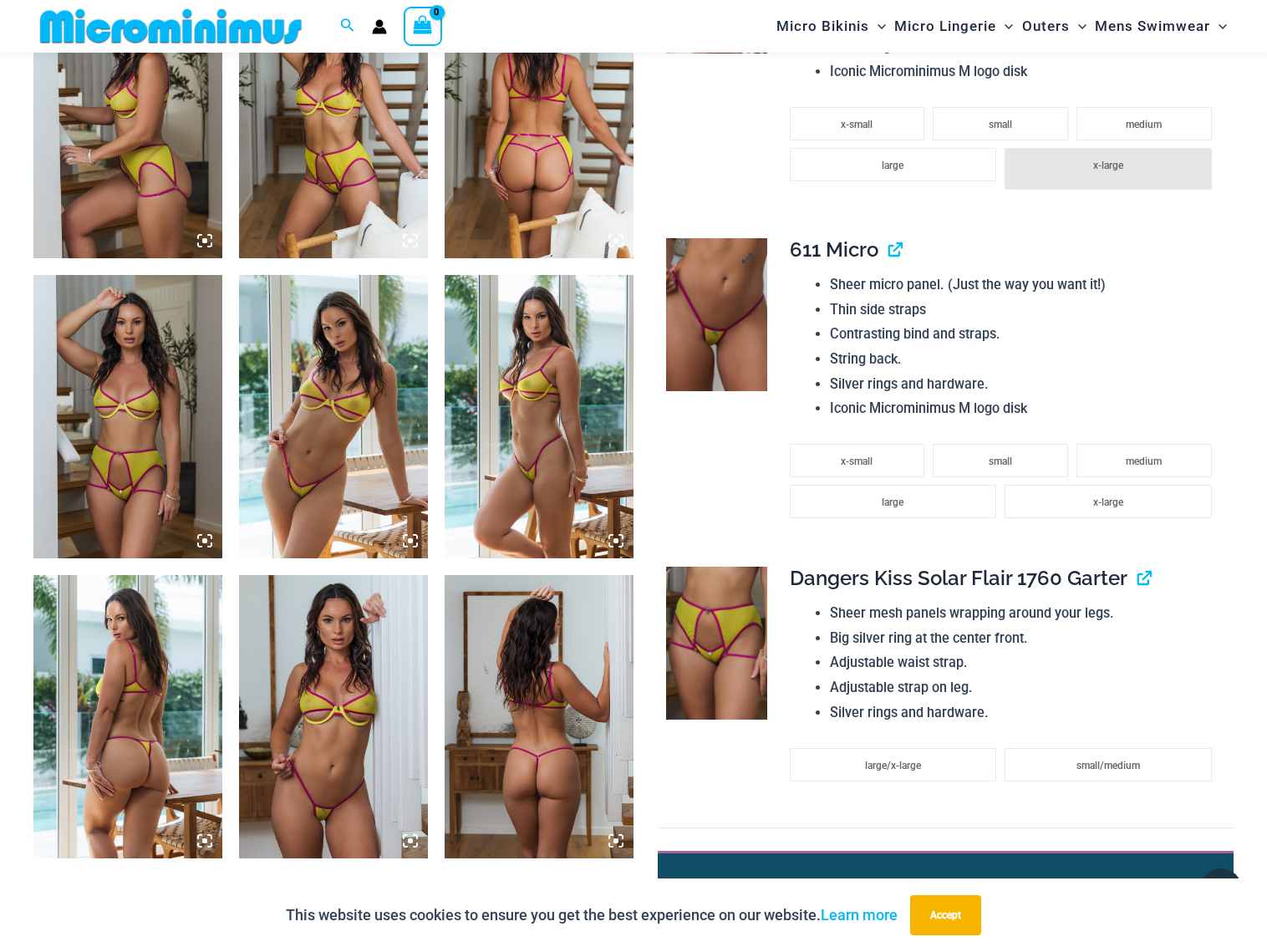
click at [719, 348] on img at bounding box center [716, 314] width 102 height 152
